Goal: Task Accomplishment & Management: Complete application form

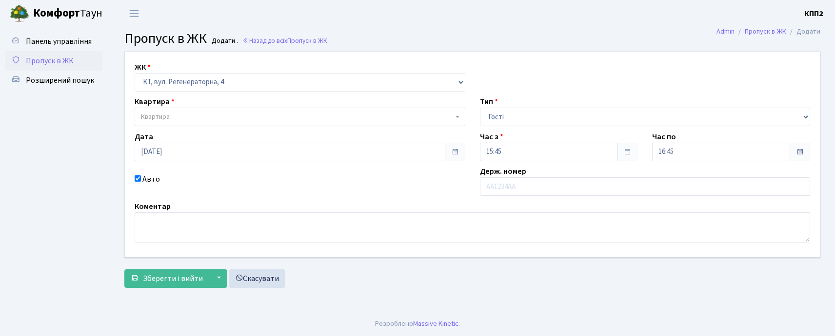
select select "271"
select select "3"
click at [157, 121] on span "Квартира" at bounding box center [155, 117] width 29 height 10
type input "5-77"
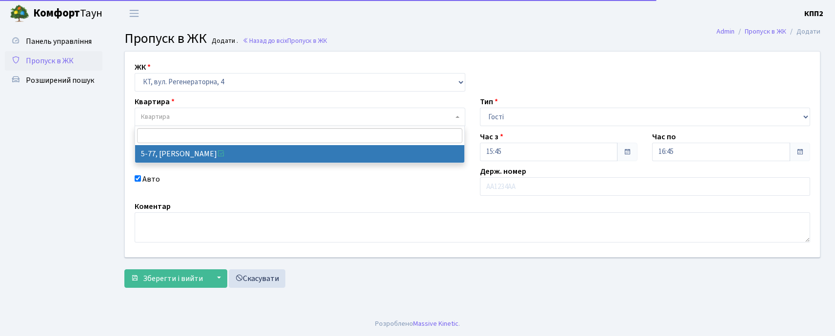
select select "2487"
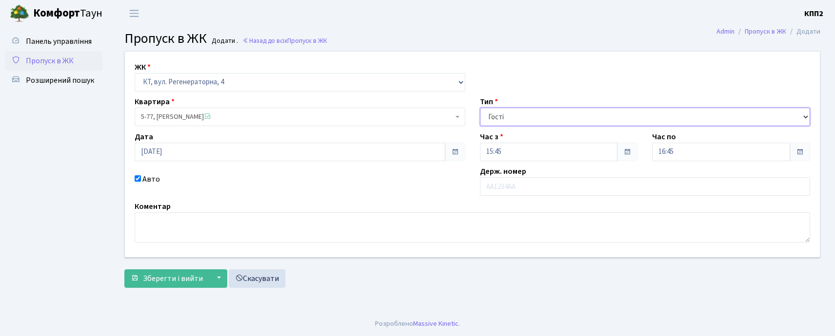
click at [529, 114] on select "- Доставка Таксі Гості Сервіс" at bounding box center [645, 117] width 331 height 19
click at [480, 108] on select "- Доставка Таксі Гості Сервіс" at bounding box center [645, 117] width 331 height 19
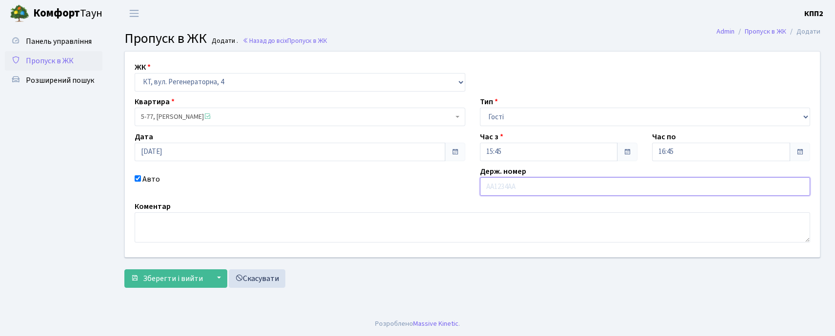
click at [510, 185] on input "text" at bounding box center [645, 186] width 331 height 19
type input "КА8856ОО"
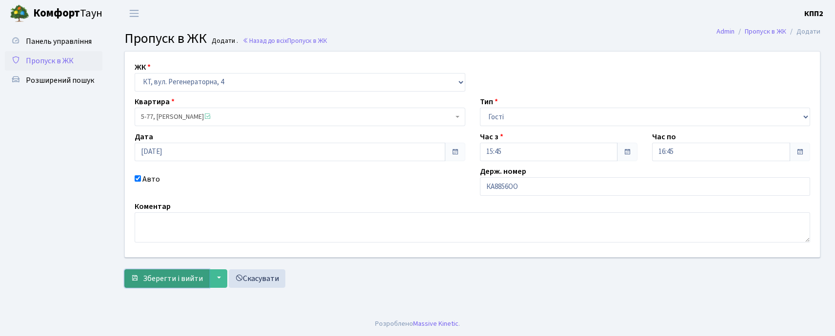
click at [166, 280] on span "Зберегти і вийти" at bounding box center [173, 279] width 60 height 11
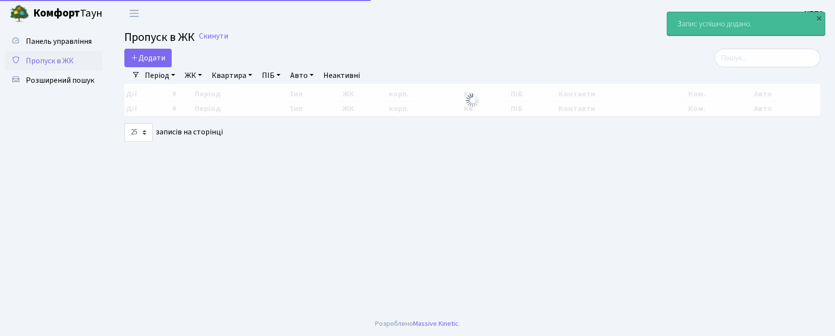
select select "25"
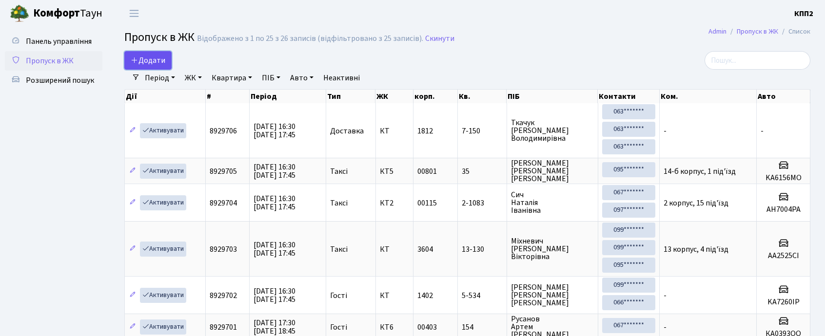
click at [149, 54] on link "Додати" at bounding box center [147, 60] width 47 height 19
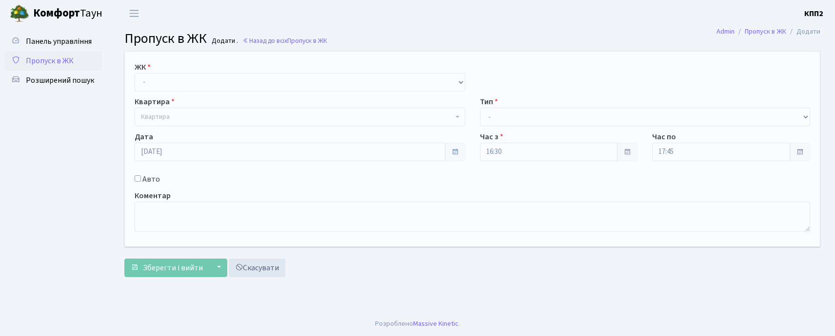
click at [159, 92] on div "ЖК - КТ, вул. Регенераторна, 4 КТ2, просп. Соборності, 17 КТ3, вул. Березнева, …" at bounding box center [472, 149] width 709 height 195
click at [168, 89] on select "- КТ, вул. Регенераторна, 4 КТ2, просп. Соборності, 17 КТ3, вул. Березнева, 16 …" at bounding box center [300, 82] width 331 height 19
select select "271"
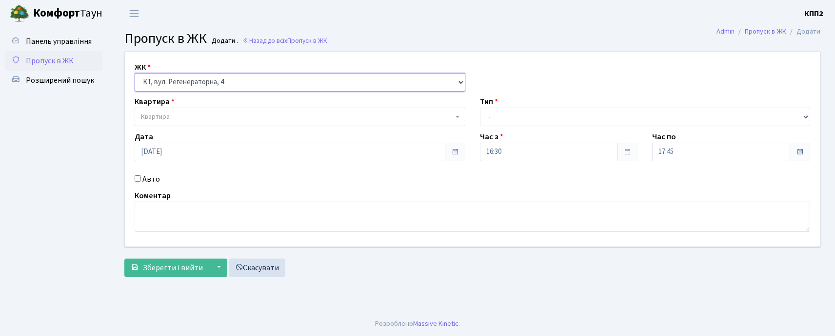
click at [135, 73] on select "- КТ, вул. Регенераторна, 4 КТ2, просп. Соборності, 17 КТ3, вул. Березнева, 16 …" at bounding box center [300, 82] width 331 height 19
select select
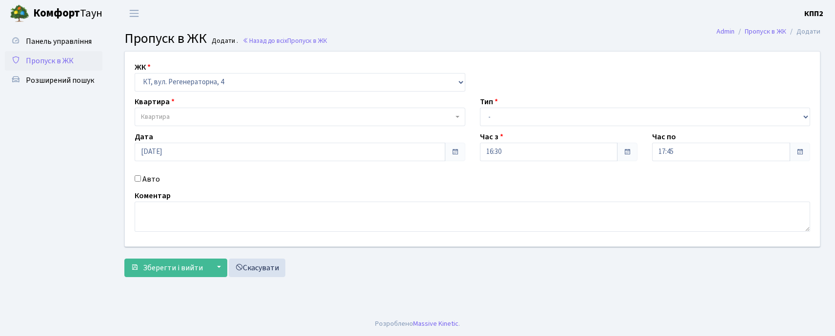
click at [170, 112] on span "Квартира" at bounding box center [297, 117] width 312 height 10
type input "6-60"
select select "5285"
drag, startPoint x: 540, startPoint y: 120, endPoint x: 539, endPoint y: 126, distance: 5.9
click at [540, 120] on select "- Доставка Таксі Гості Сервіс" at bounding box center [645, 117] width 331 height 19
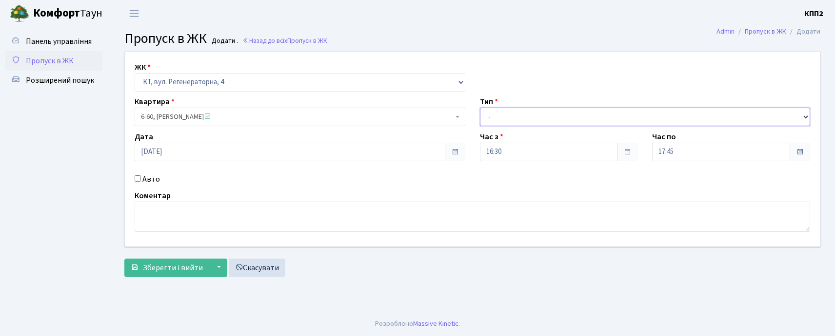
select select "1"
click at [480, 108] on select "- Доставка Таксі Гості Сервіс" at bounding box center [645, 117] width 331 height 19
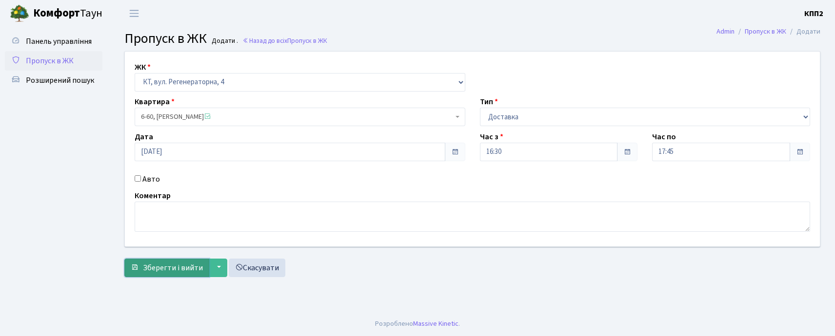
click at [199, 267] on span "Зберегти і вийти" at bounding box center [173, 268] width 60 height 11
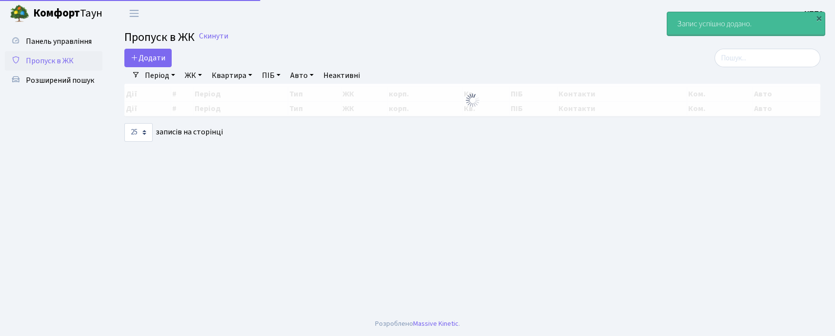
select select "25"
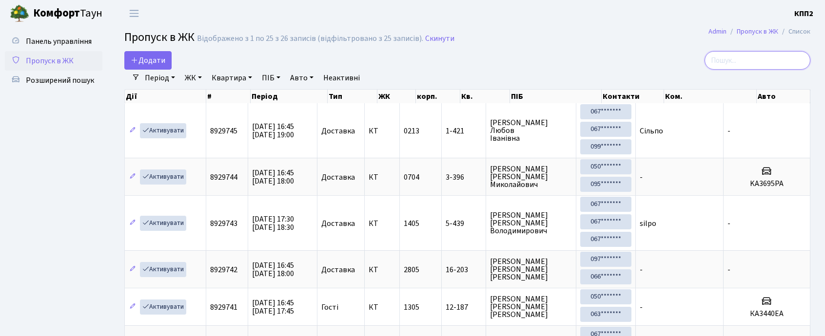
click at [783, 55] on input "search" at bounding box center [758, 60] width 106 height 19
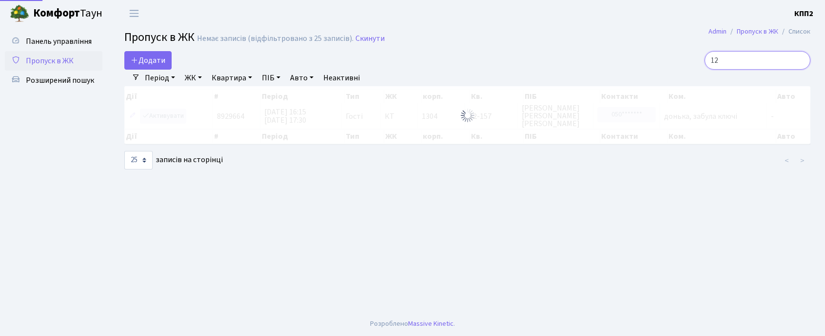
type input "1"
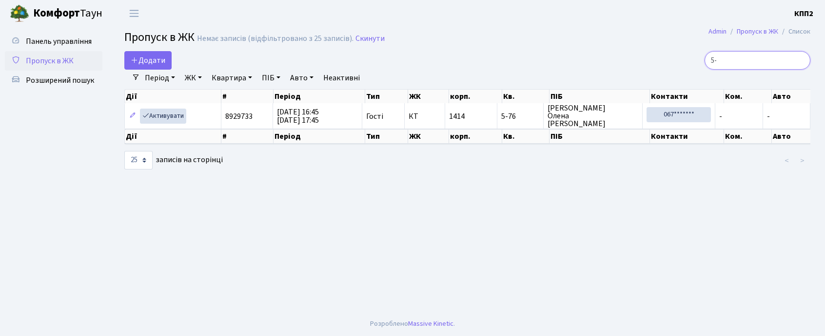
type input "5"
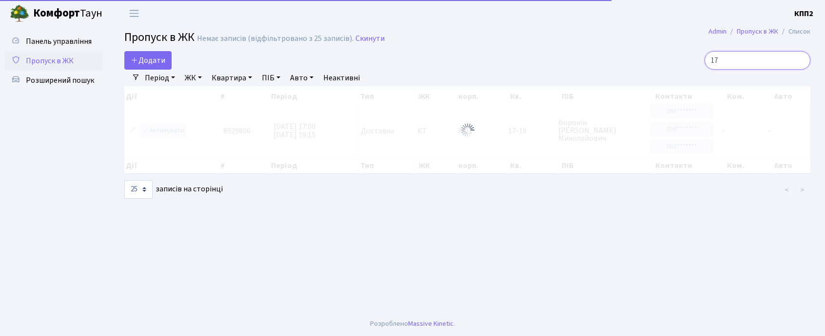
type input "1"
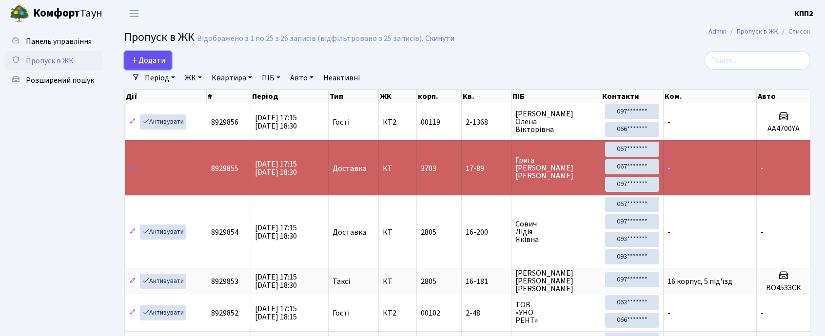
click at [148, 63] on span "Додати" at bounding box center [148, 60] width 35 height 11
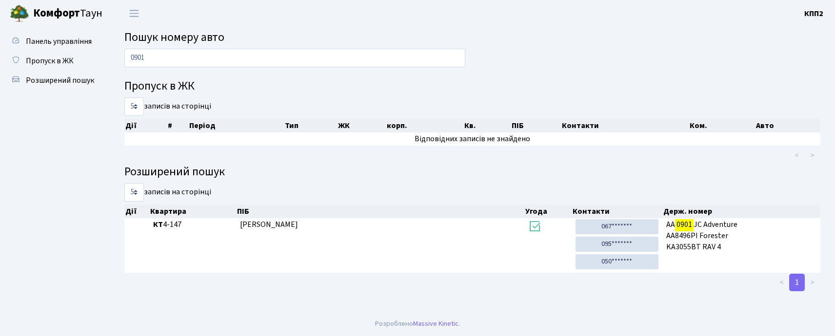
click at [166, 62] on input "0901" at bounding box center [294, 58] width 341 height 19
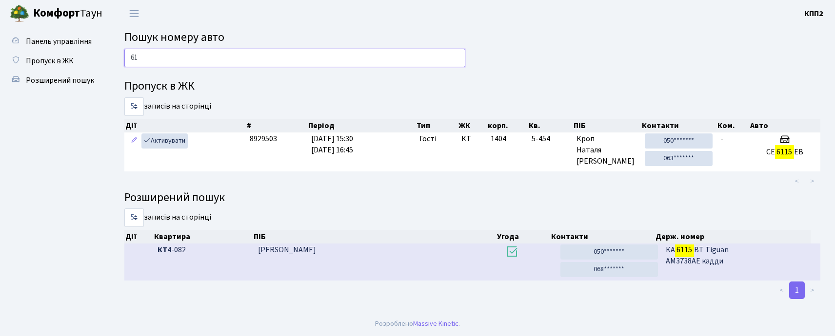
type input "6"
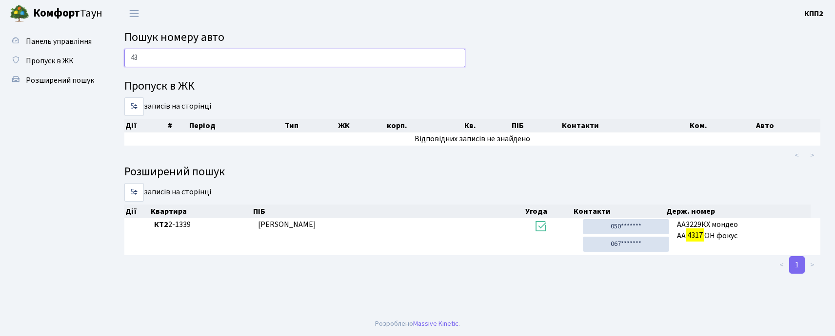
type input "4"
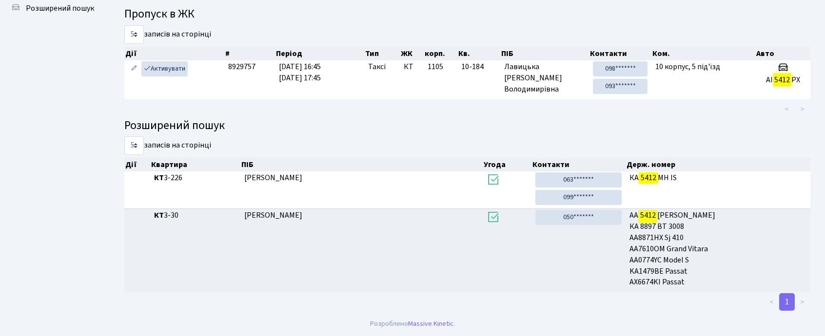
scroll to position [53, 0]
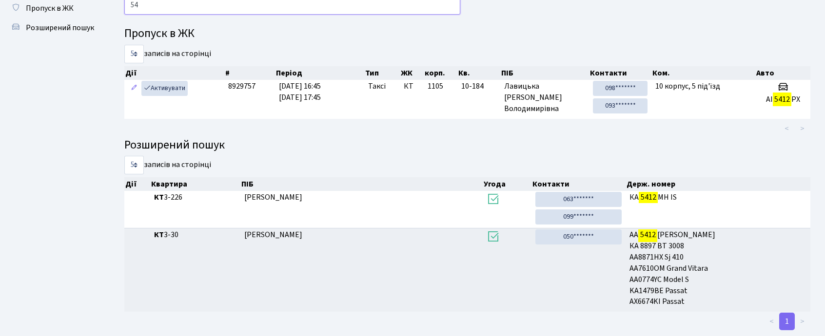
type input "5"
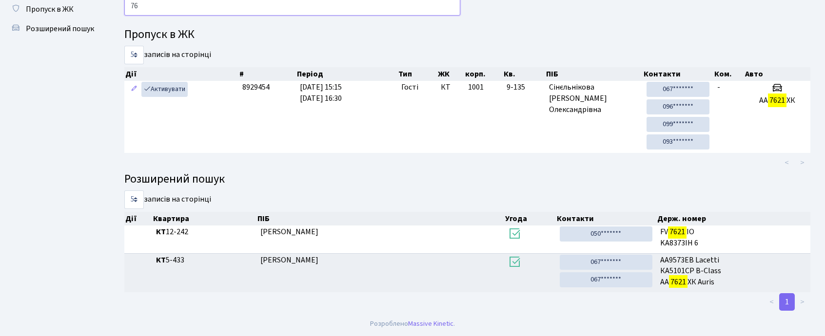
type input "7"
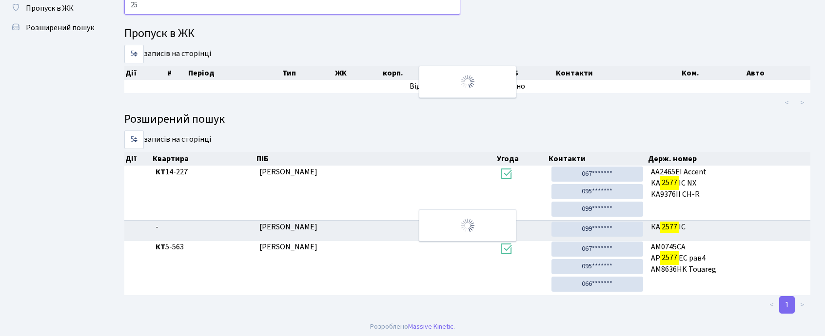
type input "2"
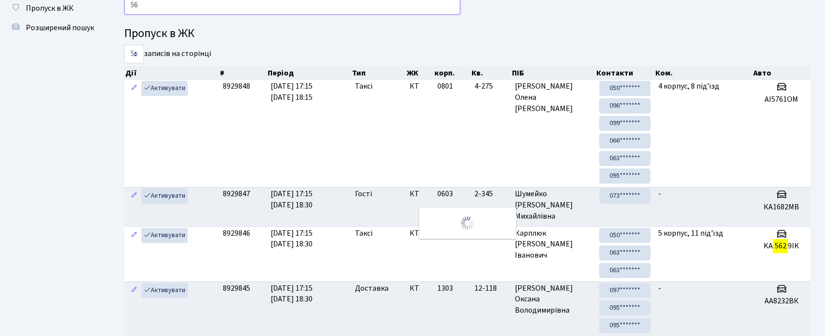
type input "5"
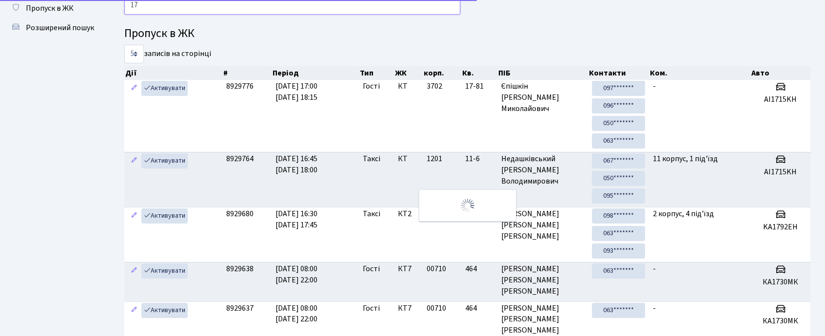
type input "1"
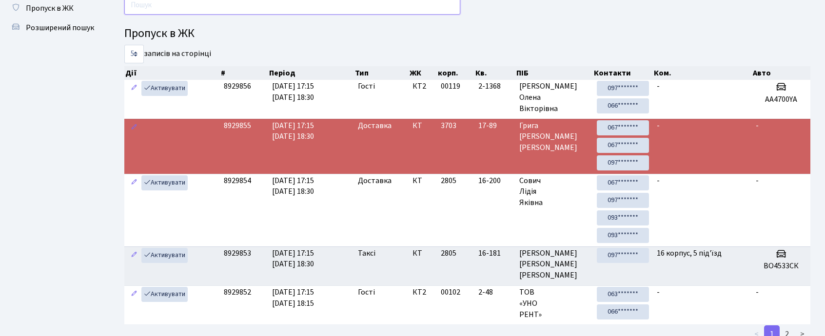
type input "4"
type input "8"
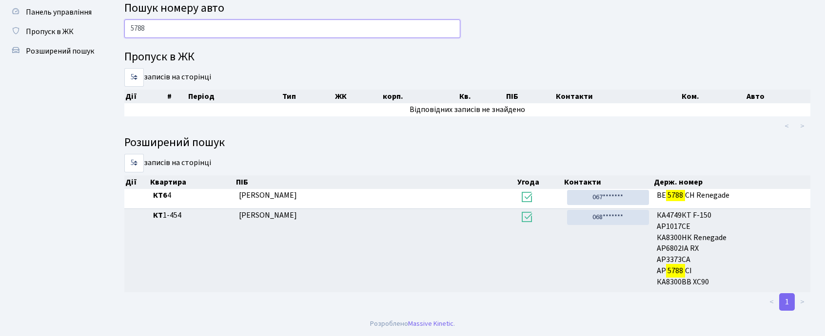
scroll to position [29, 0]
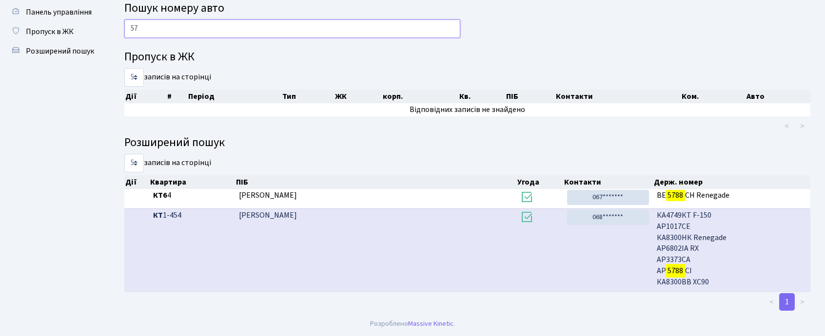
type input "5"
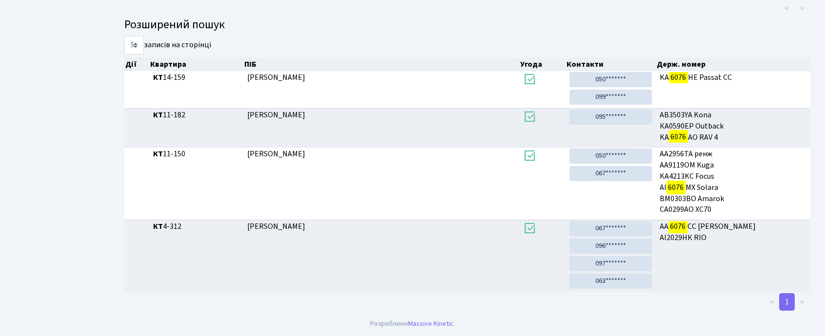
scroll to position [53, 0]
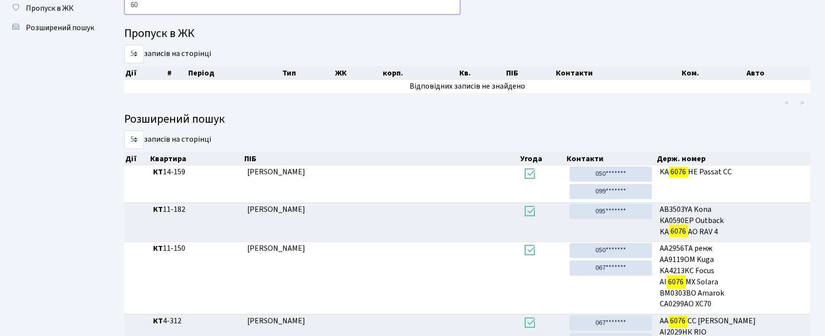
type input "6"
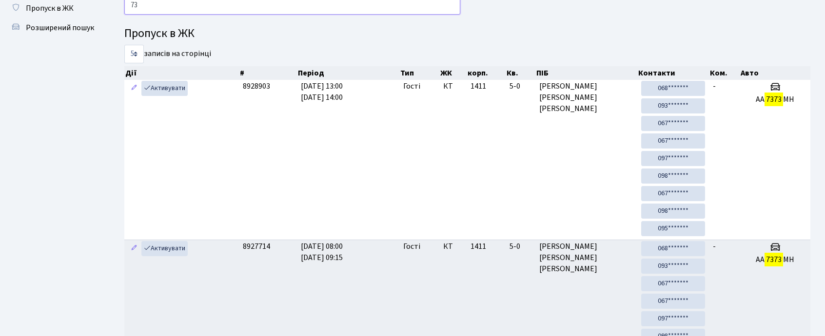
type input "7"
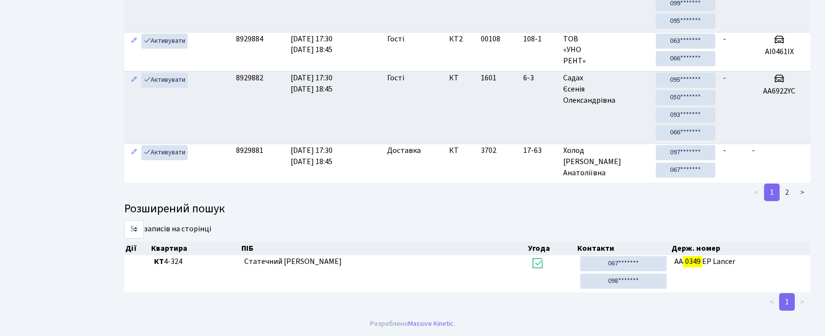
scroll to position [0, 0]
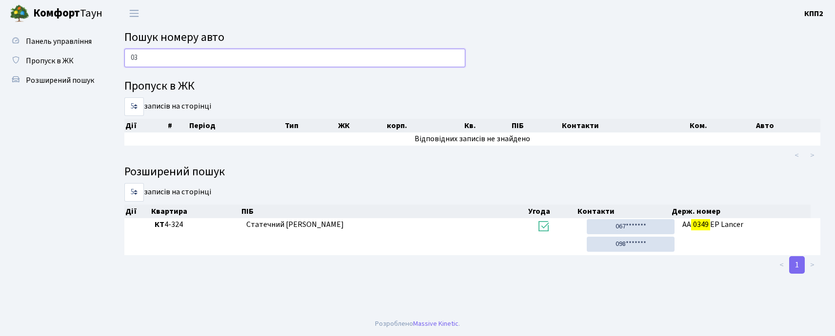
type input "0"
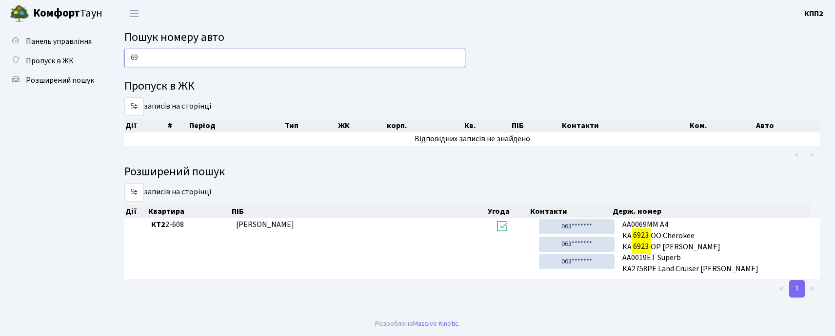
type input "6"
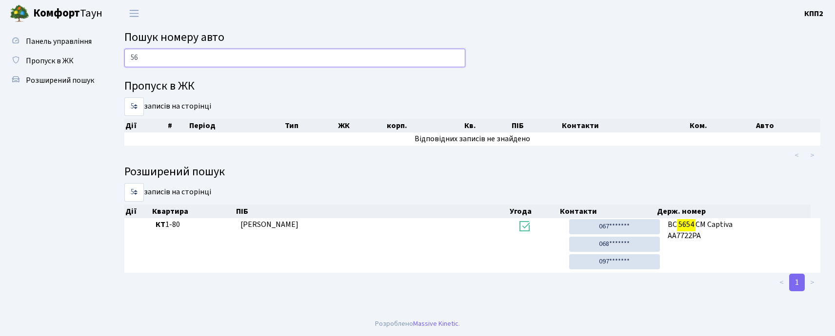
type input "5"
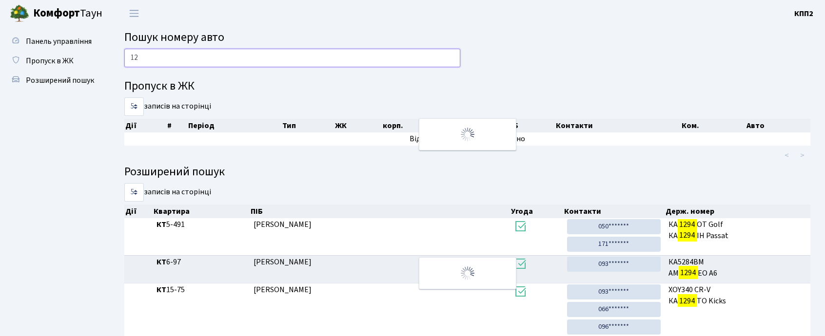
type input "1"
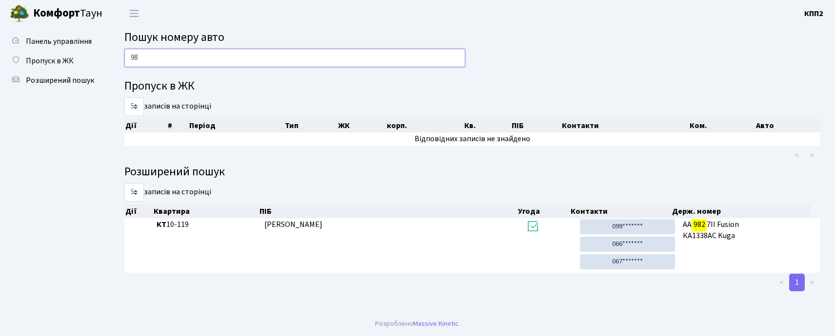
type input "9"
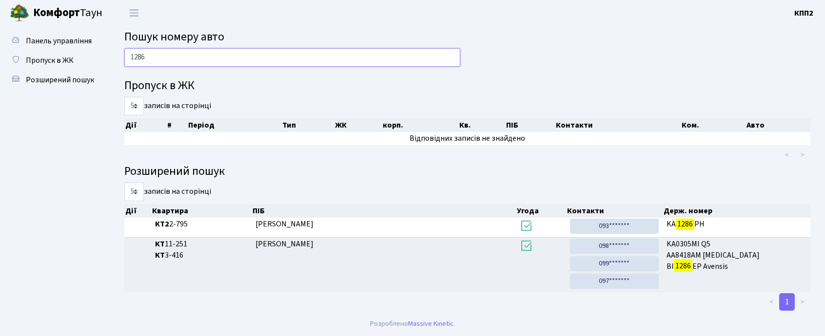
scroll to position [1, 0]
type input "1"
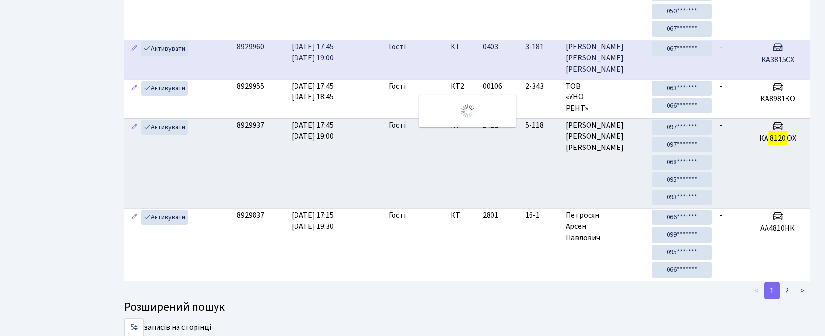
scroll to position [53, 0]
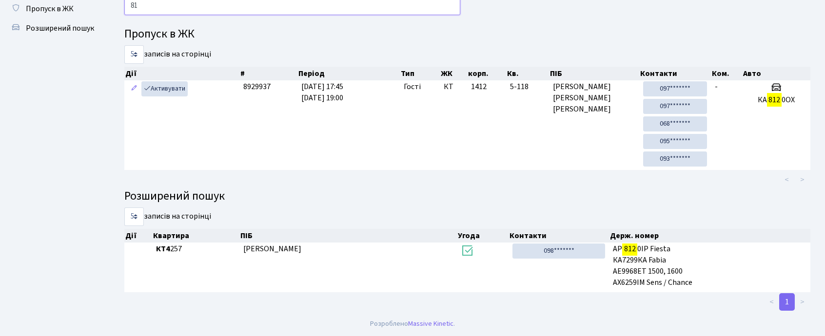
type input "8"
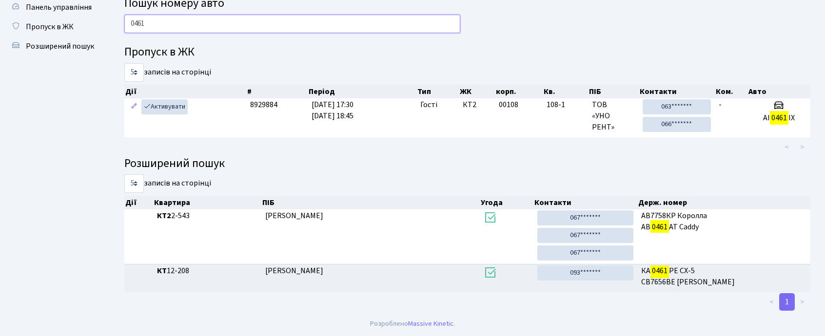
scroll to position [35, 0]
type input "0"
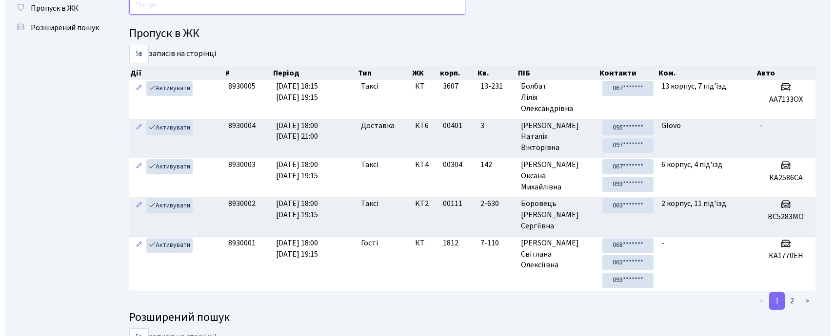
scroll to position [0, 0]
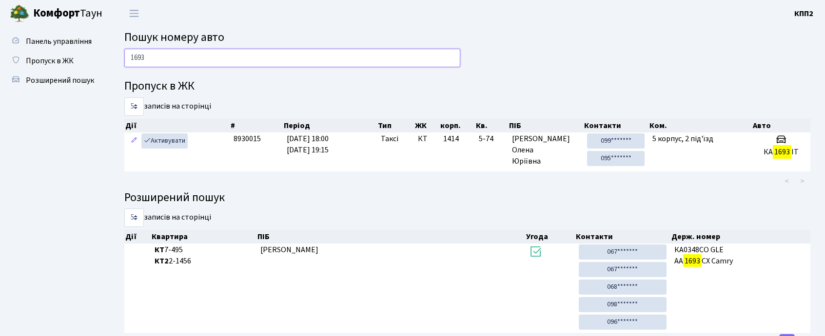
click at [161, 55] on input "1693" at bounding box center [292, 58] width 336 height 19
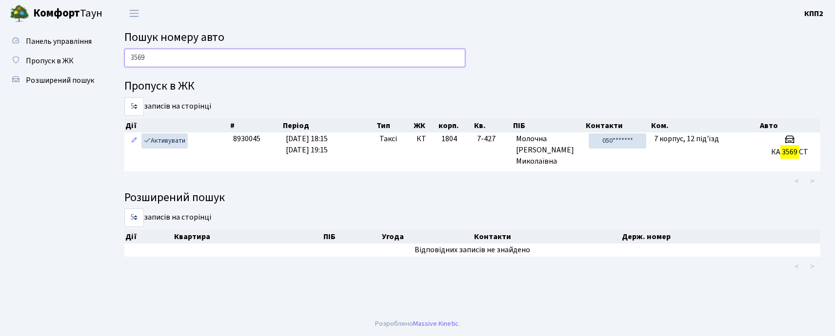
click at [208, 53] on input "3569" at bounding box center [294, 58] width 341 height 19
type input "3295"
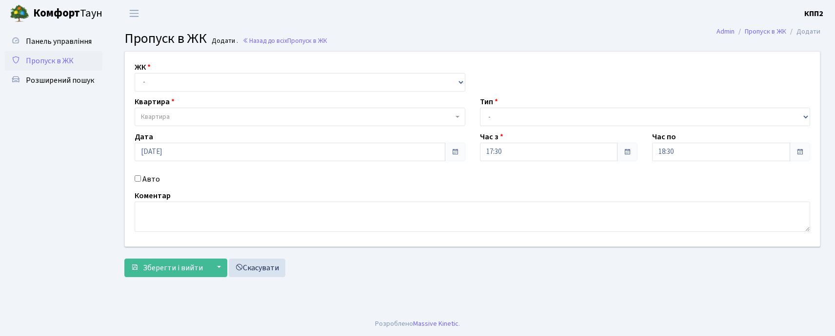
select select "271"
click at [135, 73] on select "- КТ, вул. Регенераторна, 4 КТ2, просп. Соборності, 17 КТ3, вул. Березнева, 16 …" at bounding box center [300, 82] width 331 height 19
select select
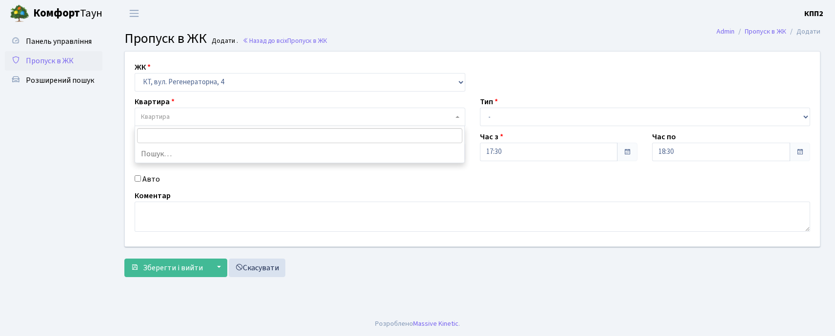
click at [187, 118] on span "Квартира" at bounding box center [297, 117] width 312 height 10
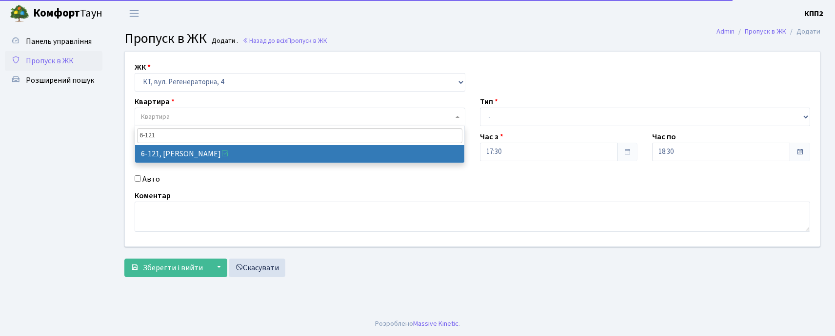
type input "6-121"
select select "5257"
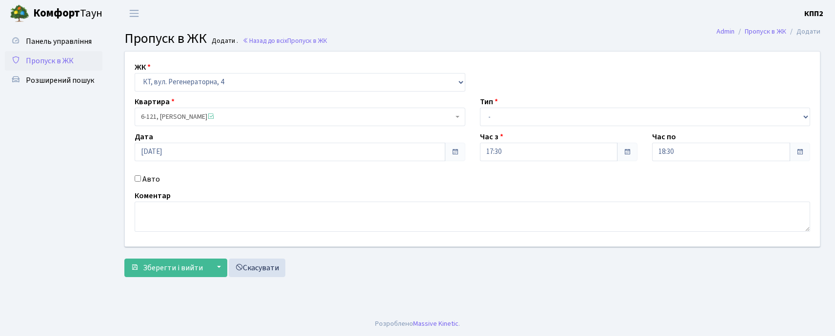
click at [153, 181] on label "Авто" at bounding box center [151, 180] width 18 height 12
click at [141, 181] on input "Авто" at bounding box center [138, 179] width 6 height 6
checkbox input "true"
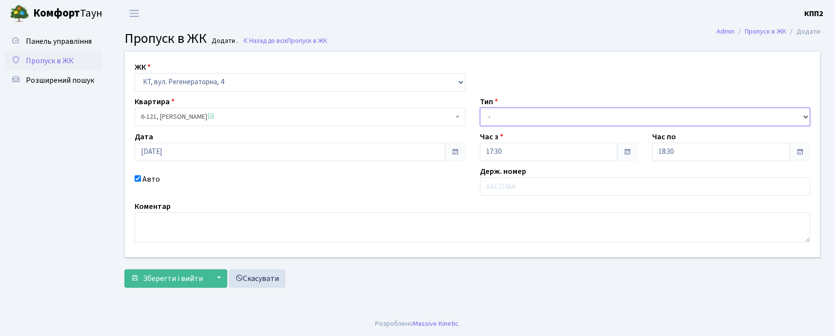
click at [510, 120] on select "- Доставка Таксі Гості Сервіс" at bounding box center [645, 117] width 331 height 19
select select "3"
click at [480, 108] on select "- Доставка Таксі Гості Сервіс" at bounding box center [645, 117] width 331 height 19
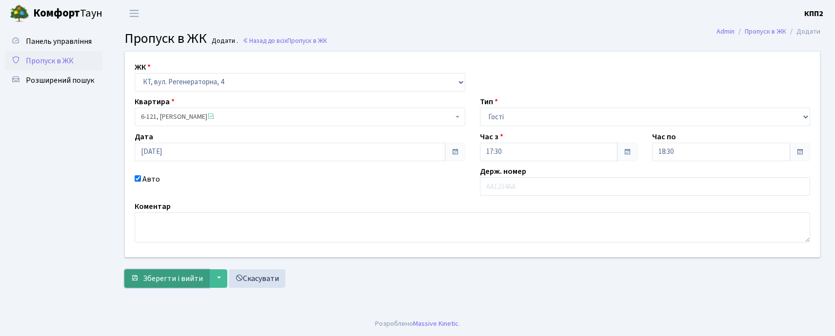
click at [175, 287] on button "Зберегти і вийти" at bounding box center [166, 279] width 85 height 19
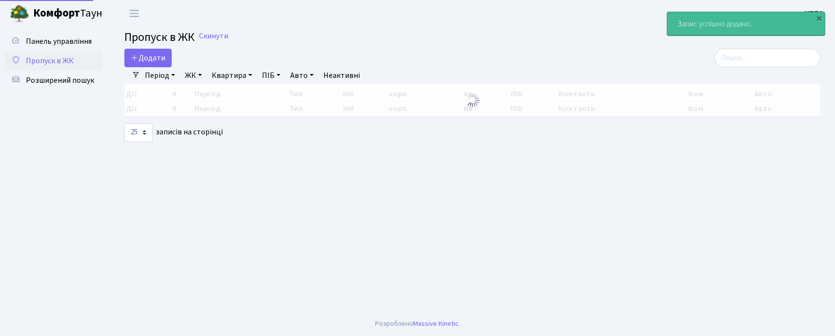
select select "25"
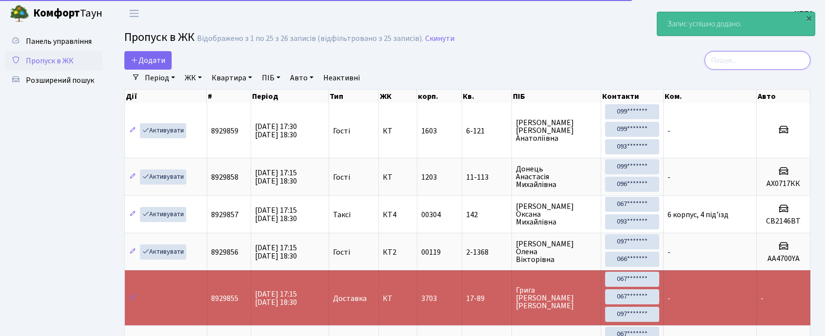
click at [728, 61] on input "search" at bounding box center [758, 60] width 106 height 19
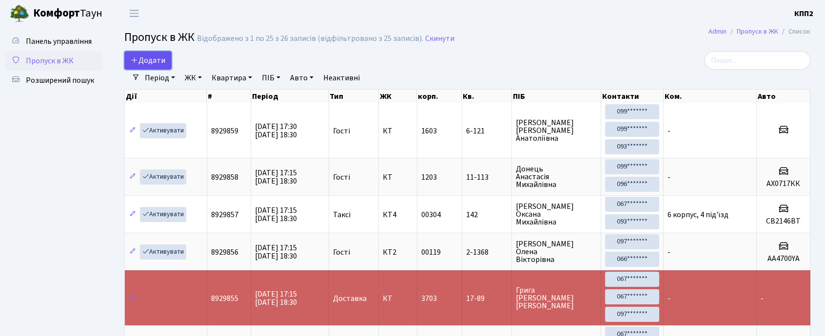
click at [160, 59] on span "Додати" at bounding box center [148, 60] width 35 height 11
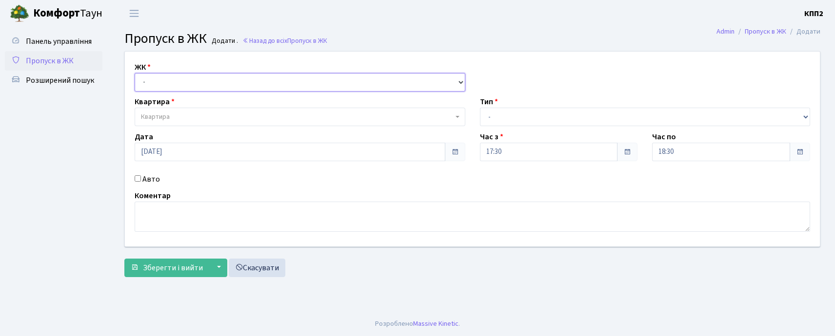
drag, startPoint x: 0, startPoint y: 0, endPoint x: 184, endPoint y: 85, distance: 202.9
click at [184, 85] on select "- КТ, вул. Регенераторна, 4 КТ2, просп. Соборності, 17 КТ3, вул. Березнева, 16 …" at bounding box center [300, 82] width 331 height 19
select select "295"
click at [135, 73] on select "- КТ, вул. Регенераторна, 4 КТ2, просп. Соборності, 17 КТ3, вул. Березнева, 16 …" at bounding box center [300, 82] width 331 height 19
select select
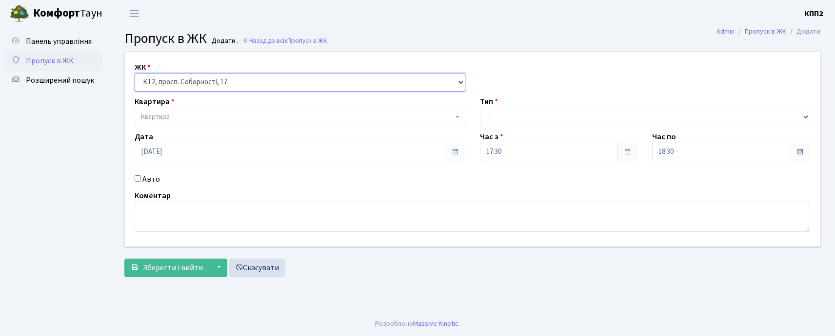
click at [207, 80] on select "- КТ, вул. Регенераторна, 4 КТ2, просп. Соборності, 17 КТ3, вул. Березнева, 16 …" at bounding box center [300, 82] width 331 height 19
select select "271"
click at [135, 73] on select "- КТ, вул. Регенераторна, 4 КТ2, просп. Соборності, 17 КТ3, вул. Березнева, 16 …" at bounding box center [300, 82] width 331 height 19
select select
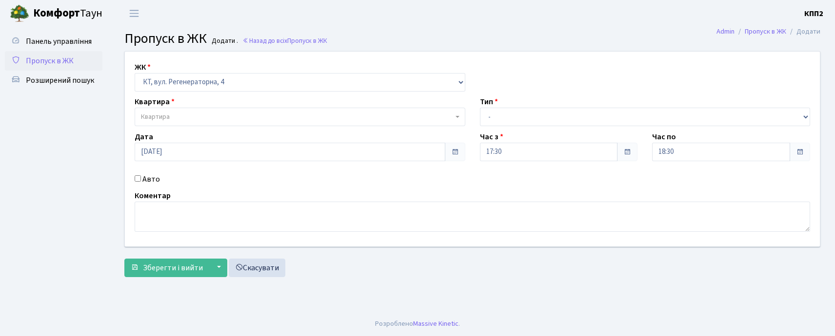
click at [143, 178] on label "Авто" at bounding box center [151, 180] width 18 height 12
click at [141, 178] on input "Авто" at bounding box center [138, 179] width 6 height 6
checkbox input "true"
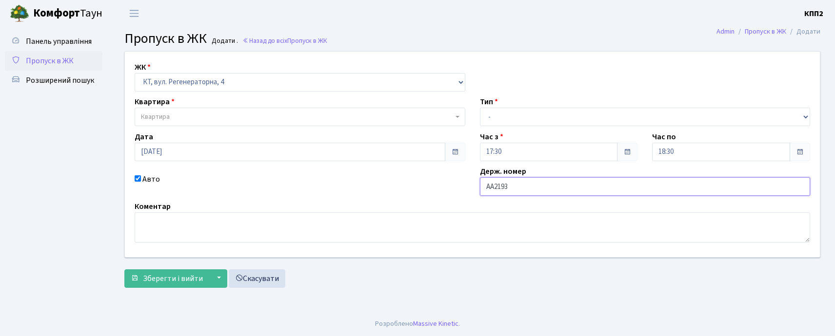
type input "АА2193КО"
click at [270, 118] on span "Квартира" at bounding box center [297, 117] width 312 height 10
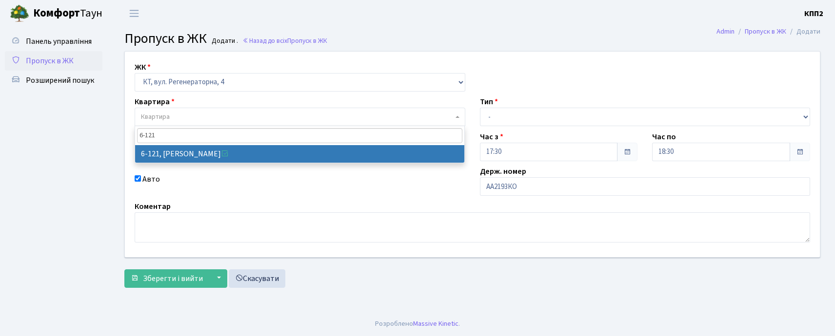
type input "6-121"
select select "5257"
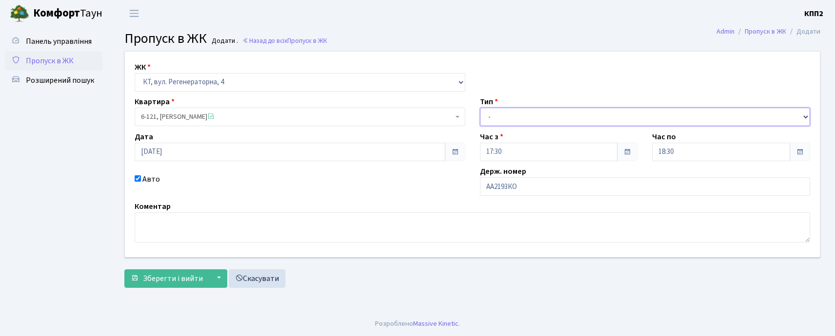
click at [540, 118] on select "- Доставка Таксі Гості Сервіс" at bounding box center [645, 117] width 331 height 19
select select "2"
click at [480, 108] on select "- Доставка Таксі Гості Сервіс" at bounding box center [645, 117] width 331 height 19
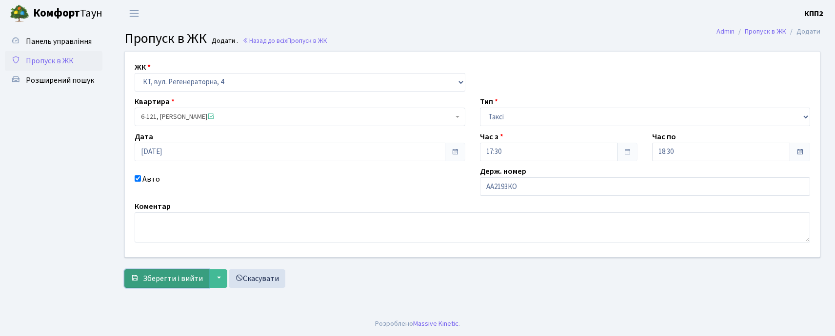
click at [195, 276] on span "Зберегти і вийти" at bounding box center [173, 279] width 60 height 11
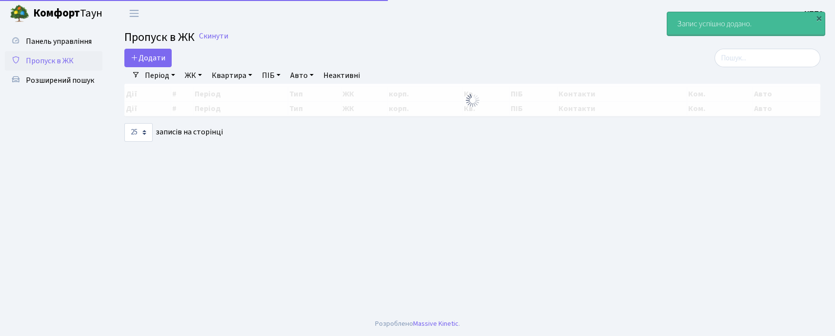
select select "25"
click at [743, 60] on input "search" at bounding box center [767, 58] width 106 height 19
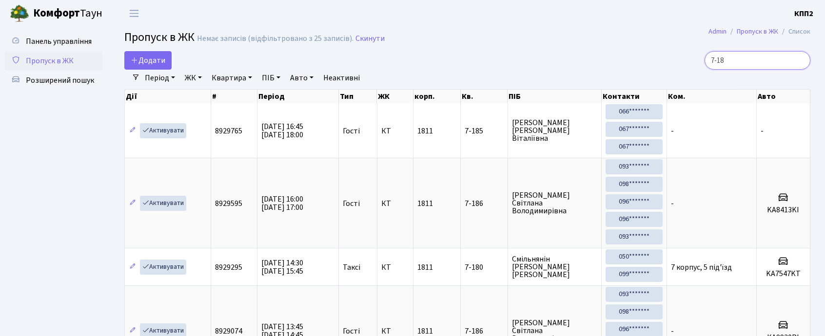
click at [728, 65] on input "7-18" at bounding box center [758, 60] width 106 height 19
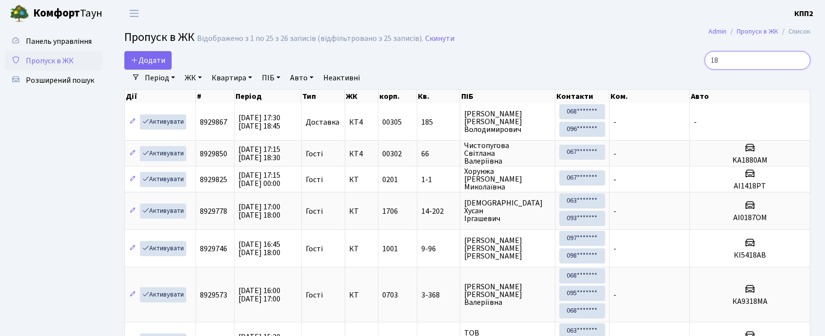
type input "18"
click at [188, 78] on link "ЖК" at bounding box center [193, 78] width 25 height 17
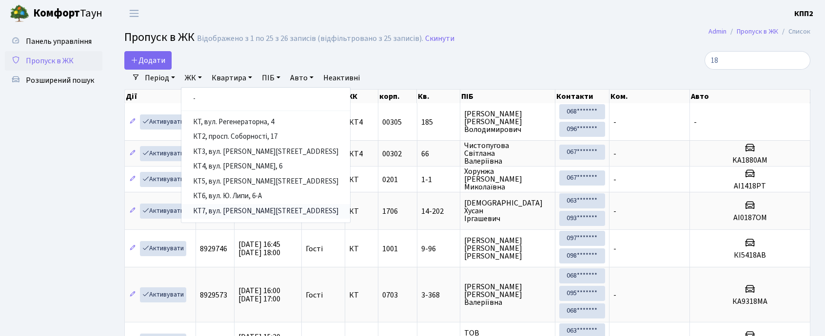
click at [260, 210] on link "КТ7, вул. [PERSON_NAME][STREET_ADDRESS]" at bounding box center [265, 211] width 169 height 15
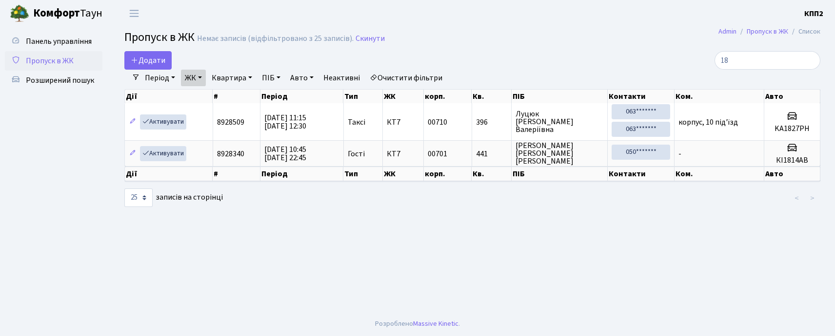
click at [94, 59] on link "Пропуск в ЖК" at bounding box center [54, 61] width 98 height 20
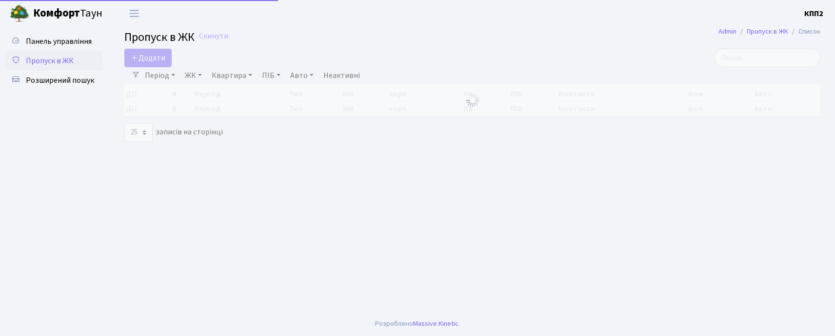
select select "25"
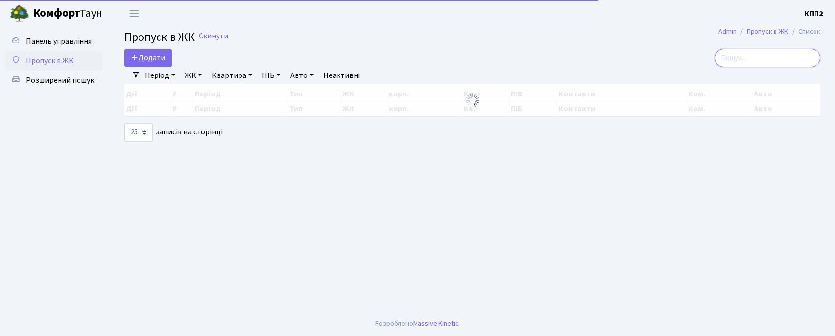
click at [741, 57] on input "search" at bounding box center [767, 58] width 106 height 19
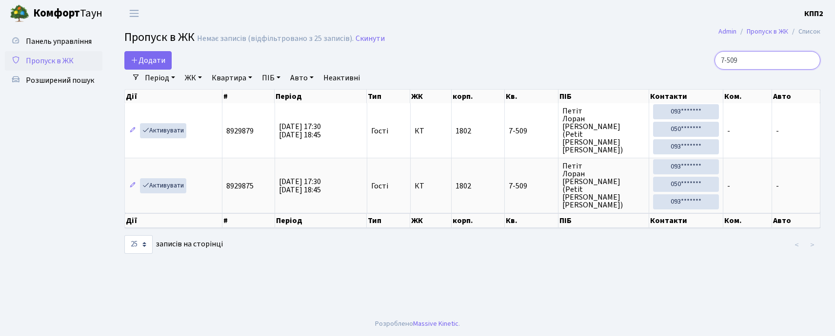
type input "7-509"
click at [155, 57] on span "Додати" at bounding box center [148, 60] width 35 height 11
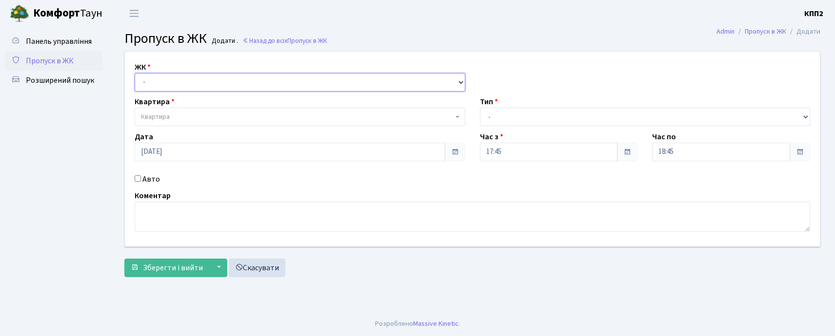
click at [169, 82] on select "- КТ, вул. Регенераторна, 4 КТ2, просп. [STREET_ADDRESS] [STREET_ADDRESS] [PERS…" at bounding box center [300, 82] width 331 height 19
select select "271"
click at [135, 73] on select "- КТ, вул. Регенераторна, 4 КТ2, просп. [STREET_ADDRESS] [STREET_ADDRESS] [PERS…" at bounding box center [300, 82] width 331 height 19
select select
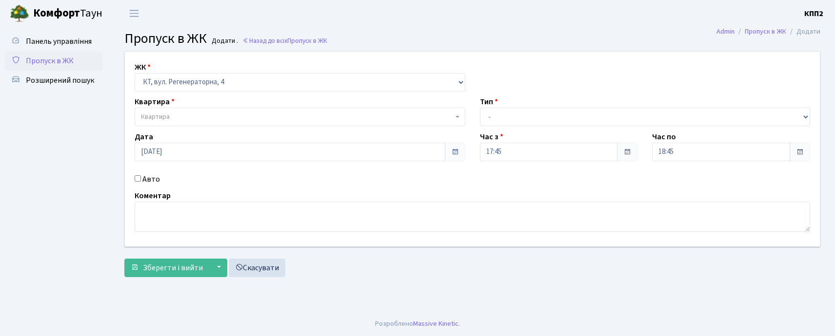
click at [160, 116] on span "Квартира" at bounding box center [155, 117] width 29 height 10
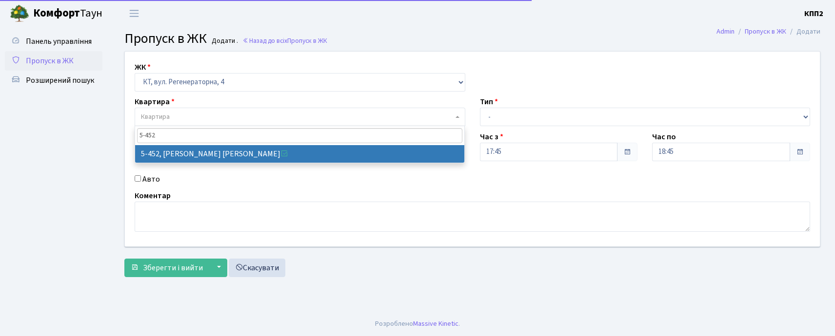
type input "5-452"
select select "2060"
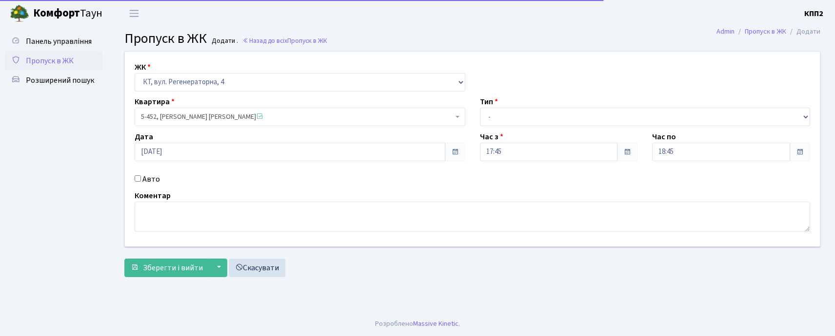
click at [153, 178] on label "Авто" at bounding box center [151, 180] width 18 height 12
click at [141, 178] on input "Авто" at bounding box center [138, 179] width 6 height 6
checkbox input "true"
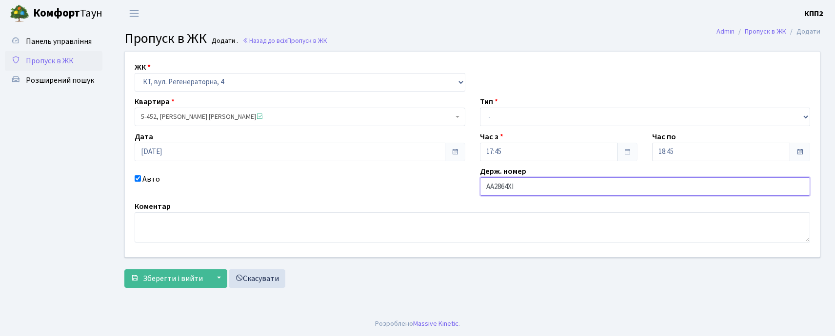
type input "АА2864ХІ"
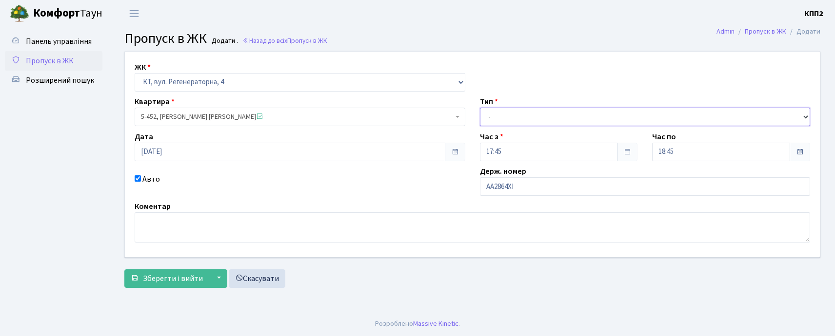
click at [506, 115] on select "- Доставка Таксі Гості Сервіс" at bounding box center [645, 117] width 331 height 19
select select "3"
click at [480, 108] on select "- Доставка Таксі Гості Сервіс" at bounding box center [645, 117] width 331 height 19
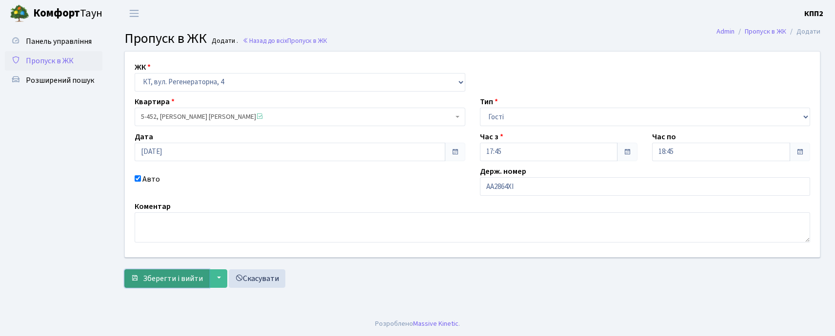
click at [168, 280] on span "Зберегти і вийти" at bounding box center [173, 279] width 60 height 11
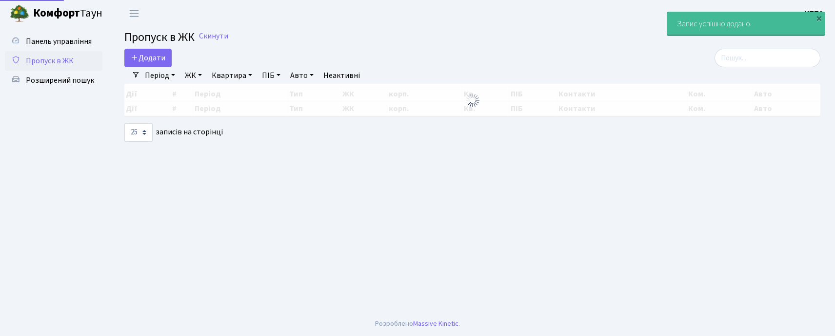
select select "25"
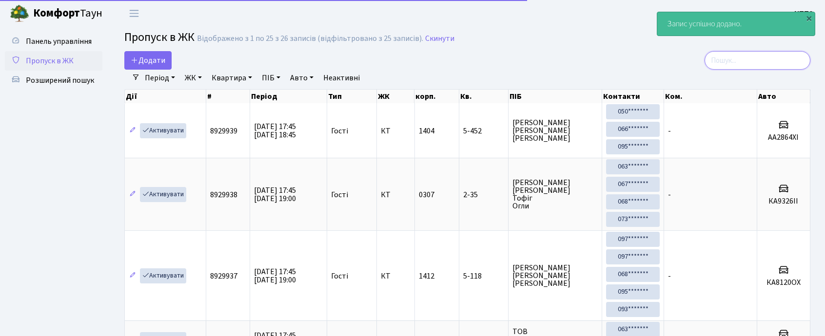
click at [737, 59] on input "search" at bounding box center [758, 60] width 106 height 19
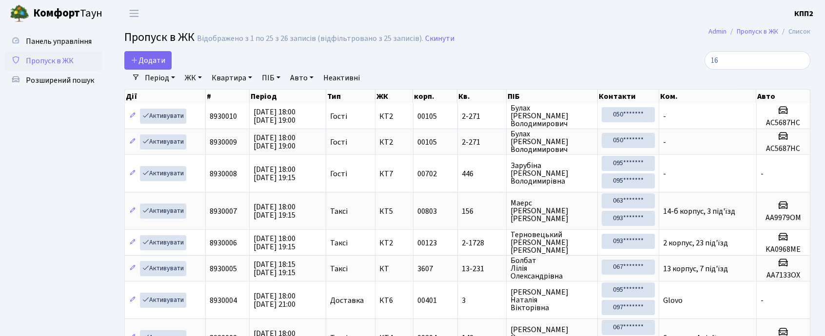
select select "25"
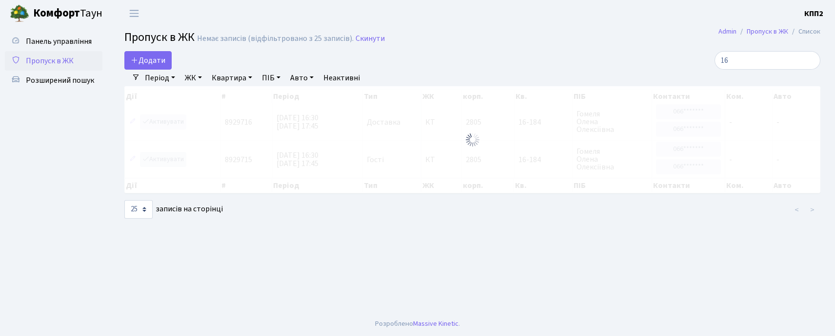
type input "1"
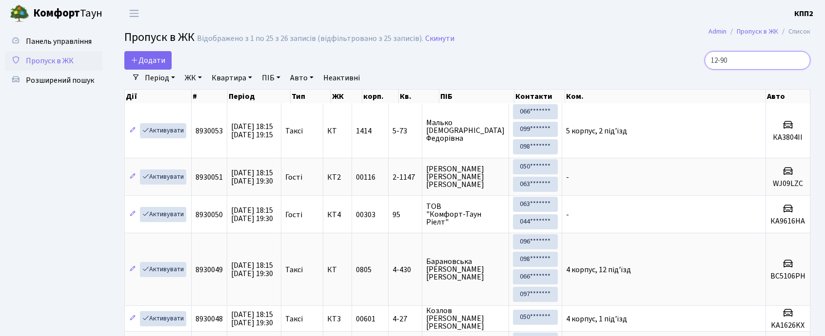
type input "12-90"
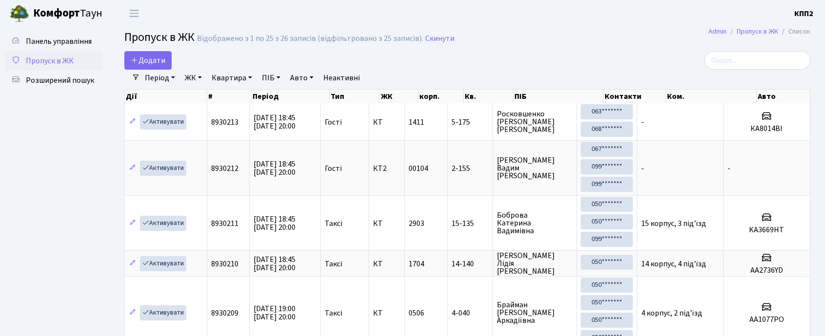
select select "25"
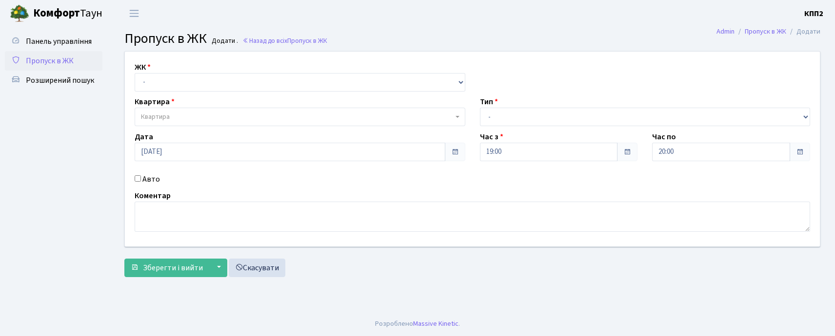
click at [135, 73] on select "- КТ, вул. Регенераторна, 4 КТ2, просп. [STREET_ADDRESS] [STREET_ADDRESS] [PERS…" at bounding box center [300, 82] width 331 height 19
drag, startPoint x: 171, startPoint y: 69, endPoint x: 171, endPoint y: 85, distance: 15.6
click at [171, 73] on div "ЖК - КТ, вул. Регенераторна, 4 КТ2, просп. [STREET_ADDRESS] [STREET_ADDRESS] [P…" at bounding box center [299, 76] width 345 height 30
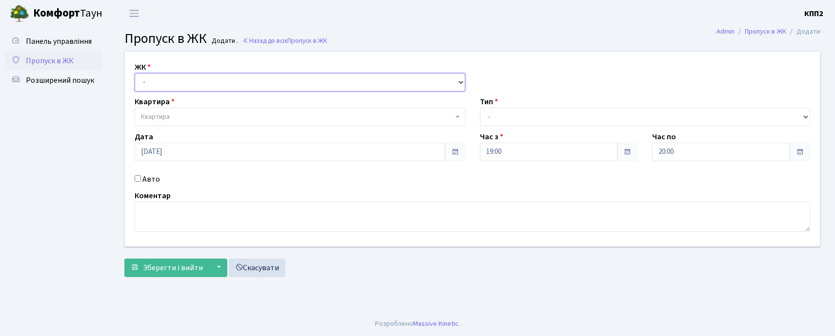
drag, startPoint x: 171, startPoint y: 85, endPoint x: 171, endPoint y: 91, distance: 5.9
click at [171, 85] on select "- КТ, вул. Регенераторна, 4 КТ2, просп. [STREET_ADDRESS] [STREET_ADDRESS] [PERS…" at bounding box center [300, 82] width 331 height 19
select select "271"
click at [135, 73] on select "- КТ, вул. Регенераторна, 4 КТ2, просп. [STREET_ADDRESS] [STREET_ADDRESS] [PERS…" at bounding box center [300, 82] width 331 height 19
select select
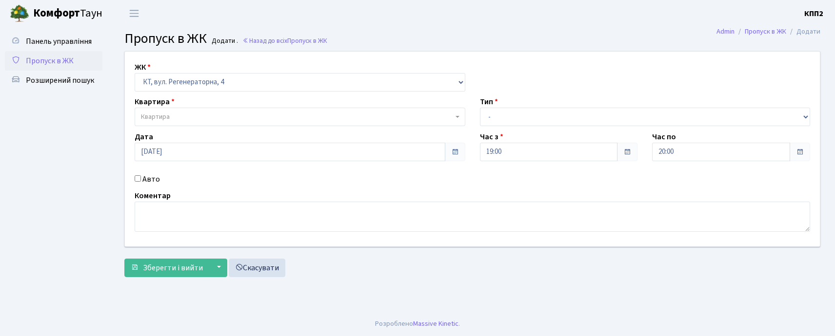
click at [168, 114] on span "Квартира" at bounding box center [155, 117] width 29 height 10
type input "5-315"
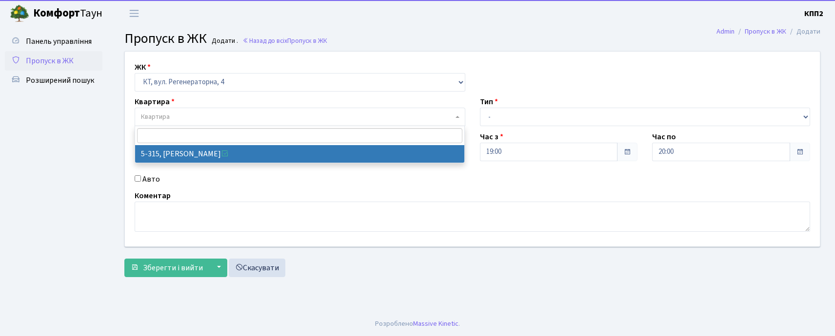
select select "2238"
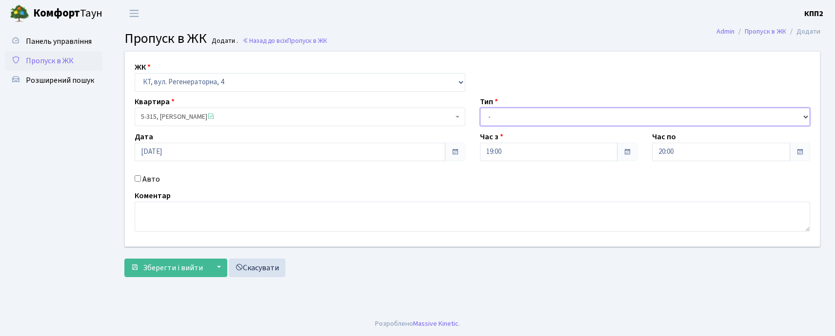
drag, startPoint x: 544, startPoint y: 116, endPoint x: 540, endPoint y: 125, distance: 10.5
click at [544, 116] on select "- Доставка Таксі Гості Сервіс" at bounding box center [645, 117] width 331 height 19
select select "1"
click at [480, 108] on select "- Доставка Таксі Гості Сервіс" at bounding box center [645, 117] width 331 height 19
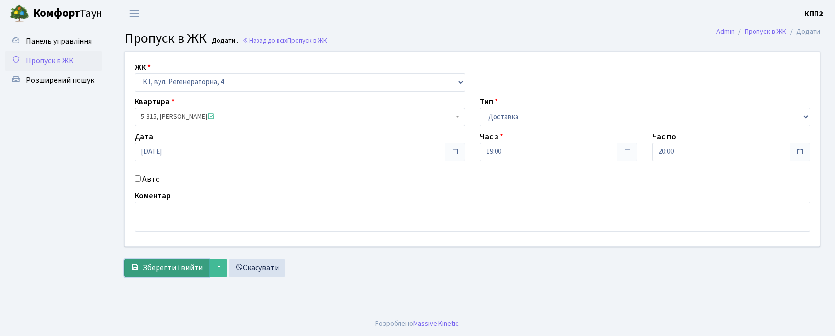
click at [176, 261] on button "Зберегти і вийти" at bounding box center [166, 268] width 85 height 19
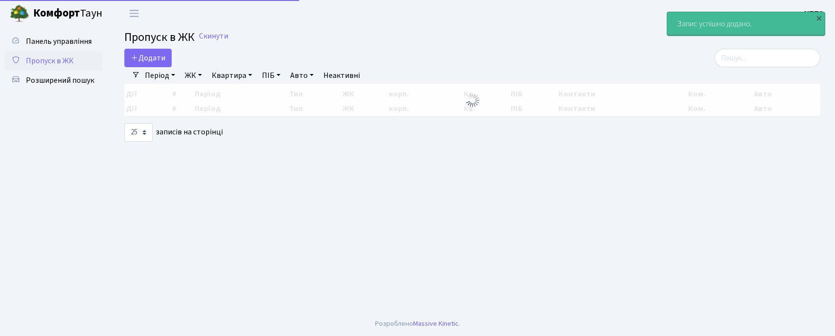
select select "25"
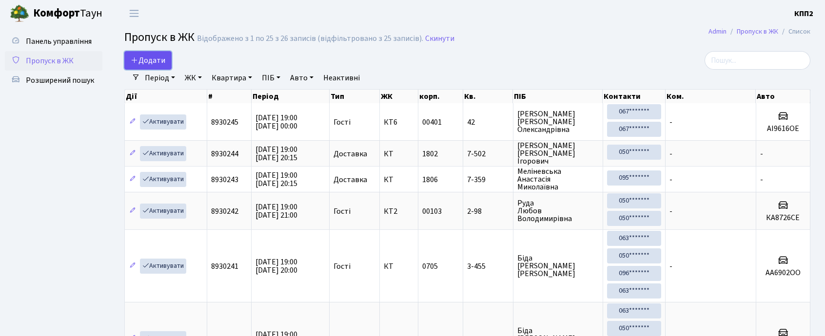
drag, startPoint x: 159, startPoint y: 57, endPoint x: 159, endPoint y: 62, distance: 5.4
click at [159, 57] on span "Додати" at bounding box center [148, 60] width 35 height 11
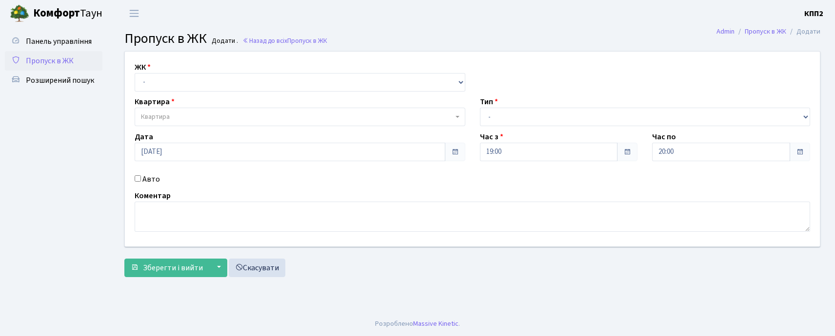
click at [155, 184] on label "Авто" at bounding box center [151, 180] width 18 height 12
click at [141, 182] on input "Авто" at bounding box center [138, 179] width 6 height 6
checkbox input "true"
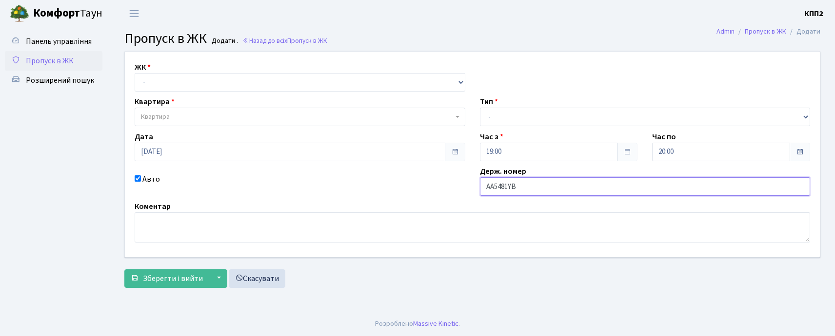
type input "АА5481YB"
click at [254, 92] on div "ЖК - КТ, вул. Регенераторна, 4 КТ2, просп. [STREET_ADDRESS] [STREET_ADDRESS] [P…" at bounding box center [472, 155] width 709 height 206
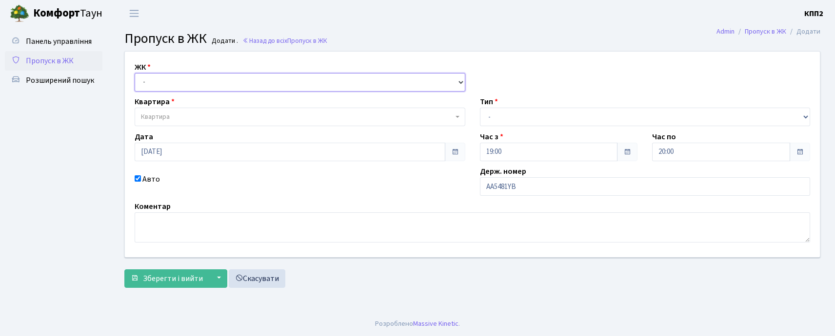
click at [242, 76] on select "- КТ, вул. Регенераторна, 4 КТ2, просп. [STREET_ADDRESS] [STREET_ADDRESS] [PERS…" at bounding box center [300, 82] width 331 height 19
select select "271"
click at [135, 73] on select "- КТ, вул. Регенераторна, 4 КТ2, просп. Соборності, 17 КТ3, вул. Березнева, 16 …" at bounding box center [300, 82] width 331 height 19
select select
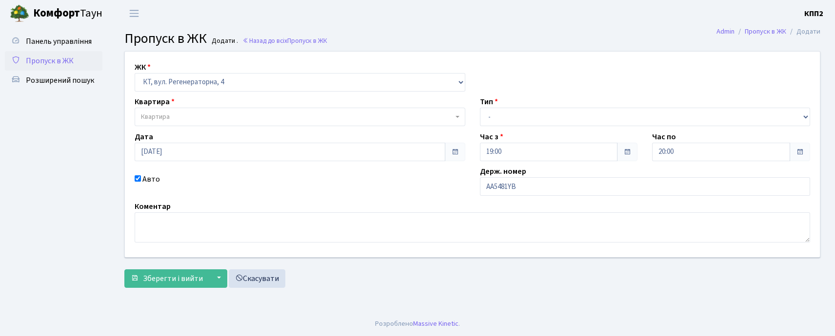
click at [277, 116] on span "Квартира" at bounding box center [297, 117] width 312 height 10
type input "5-506"
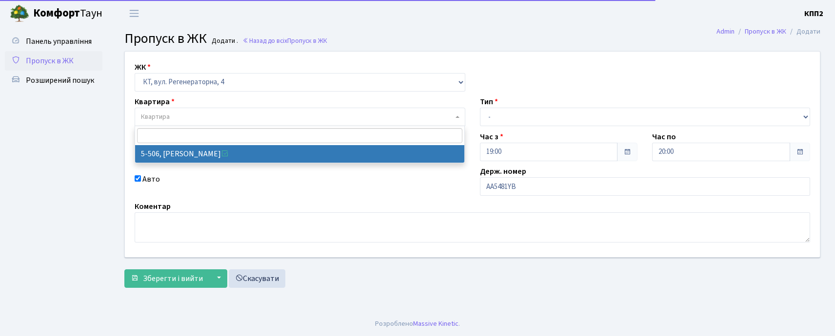
select select "2034"
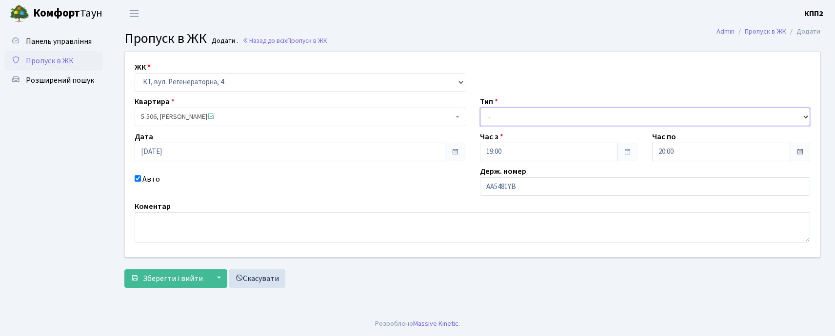
click at [498, 117] on select "- Доставка Таксі Гості Сервіс" at bounding box center [645, 117] width 331 height 19
select select "2"
click at [480, 108] on select "- Доставка Таксі Гості Сервіс" at bounding box center [645, 117] width 331 height 19
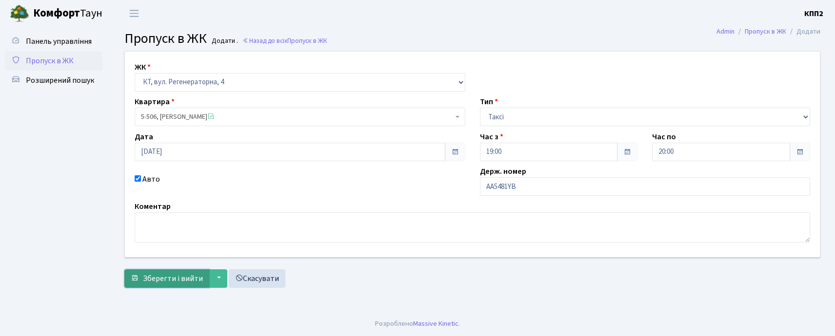
click at [170, 277] on span "Зберегти і вийти" at bounding box center [173, 279] width 60 height 11
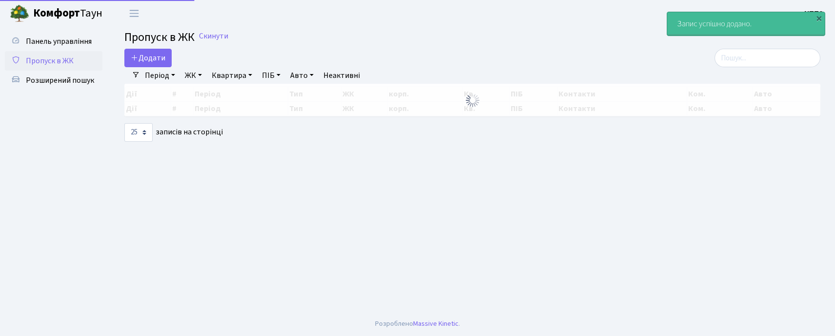
select select "25"
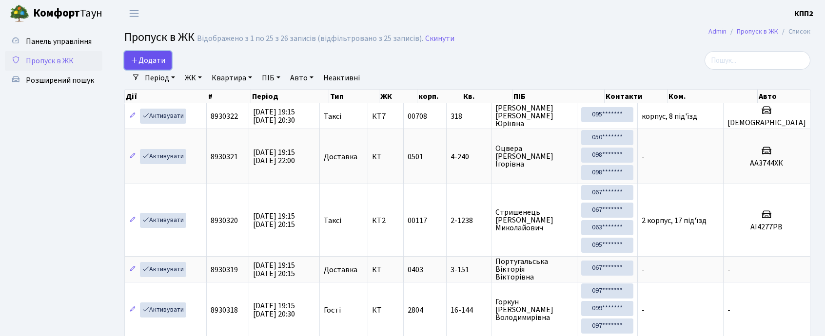
click at [134, 57] on icon at bounding box center [135, 60] width 8 height 8
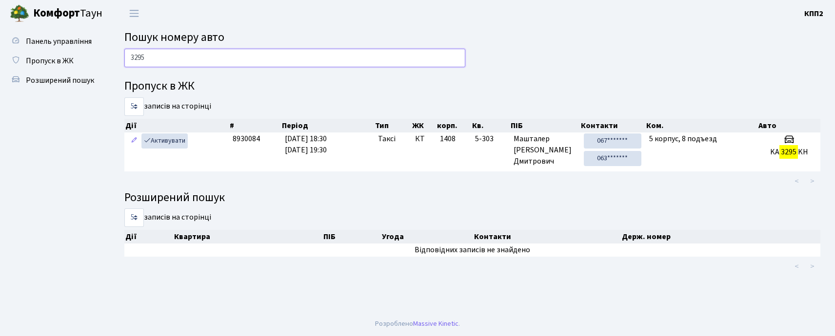
click at [153, 57] on input "3295" at bounding box center [294, 58] width 341 height 19
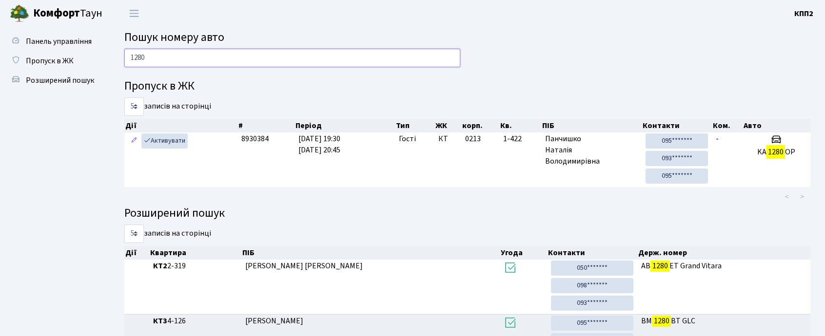
click at [217, 51] on input "1280" at bounding box center [292, 58] width 336 height 19
type input "8888"
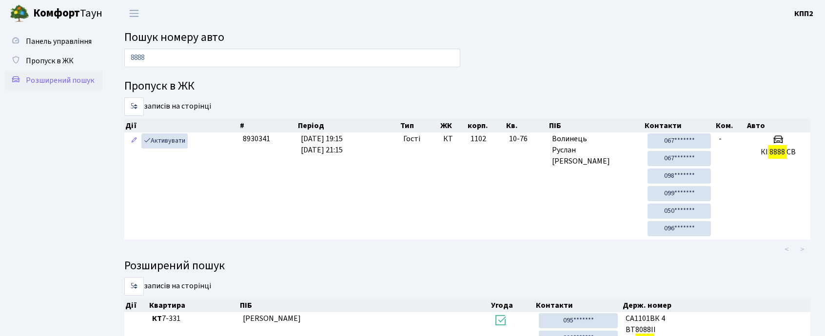
click at [68, 78] on span "Розширений пошук" at bounding box center [60, 80] width 68 height 11
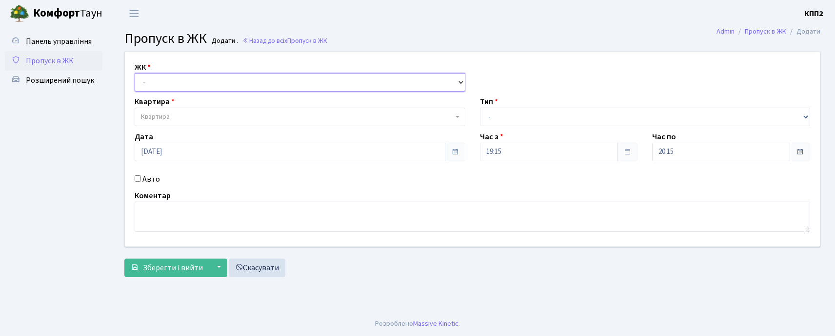
drag, startPoint x: 158, startPoint y: 80, endPoint x: 156, endPoint y: 90, distance: 9.9
click at [157, 83] on select "- КТ, вул. Регенераторна, 4 КТ2, просп. [STREET_ADDRESS] [STREET_ADDRESS] [PERS…" at bounding box center [300, 82] width 331 height 19
select select "271"
click at [135, 73] on select "- КТ, вул. Регенераторна, 4 КТ2, просп. [STREET_ADDRESS] [STREET_ADDRESS] [PERS…" at bounding box center [300, 82] width 331 height 19
select select
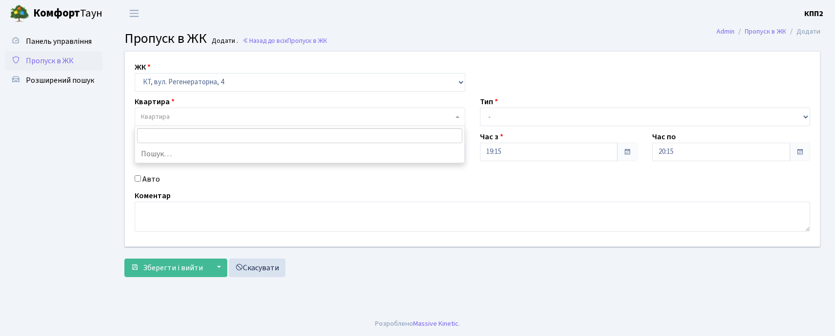
click at [159, 113] on span "Квартира" at bounding box center [155, 117] width 29 height 10
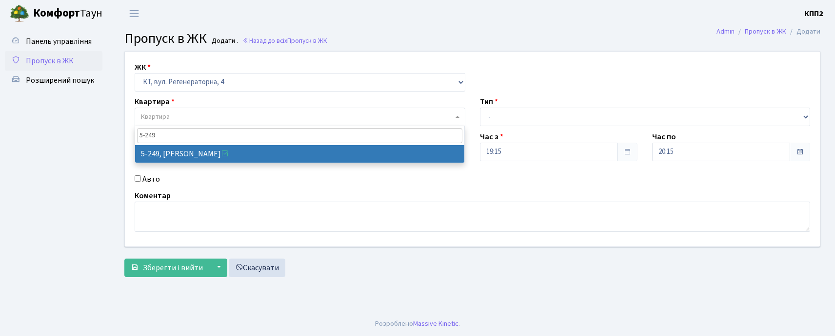
type input "5-249"
drag, startPoint x: 232, startPoint y: 154, endPoint x: 427, endPoint y: 146, distance: 195.2
select select "2260"
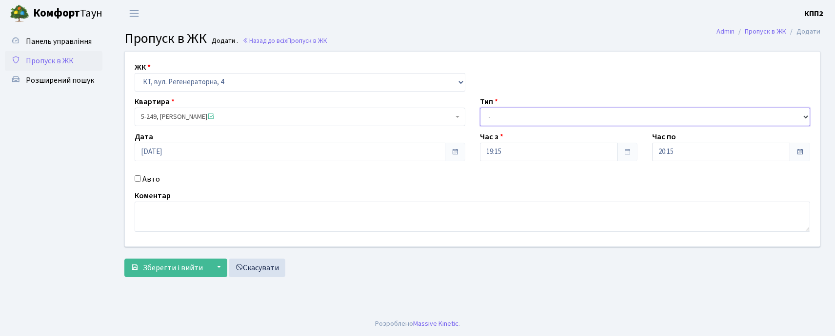
drag, startPoint x: 518, startPoint y: 114, endPoint x: 517, endPoint y: 120, distance: 6.4
click at [518, 116] on select "- Доставка Таксі Гості Сервіс" at bounding box center [645, 117] width 331 height 19
select select "3"
click at [480, 108] on select "- Доставка Таксі Гості Сервіс" at bounding box center [645, 117] width 331 height 19
click at [497, 183] on div "ЖК - КТ, вул. Регенераторна, 4 КТ2, просп. Соборності, 17 КТ3, вул. Березнева, …" at bounding box center [472, 149] width 709 height 195
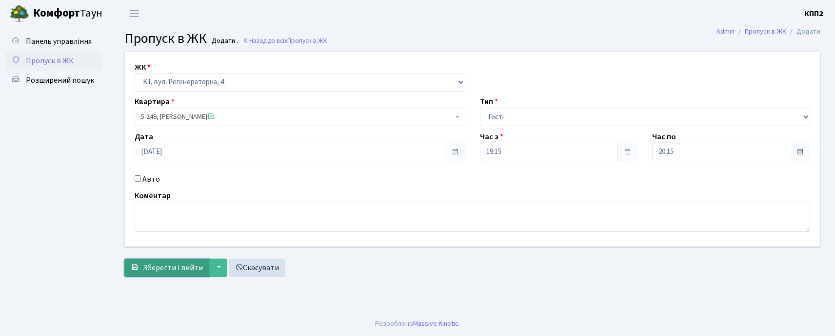
click at [163, 263] on span "Зберегти і вийти" at bounding box center [173, 268] width 60 height 11
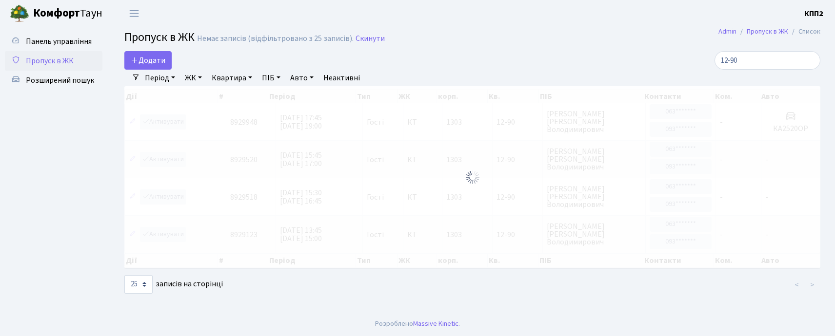
select select "25"
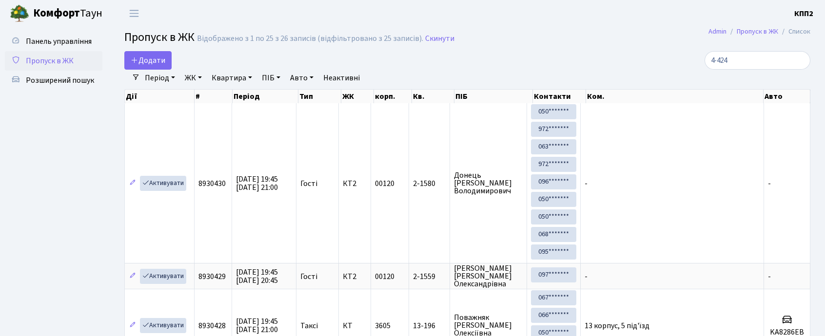
select select "25"
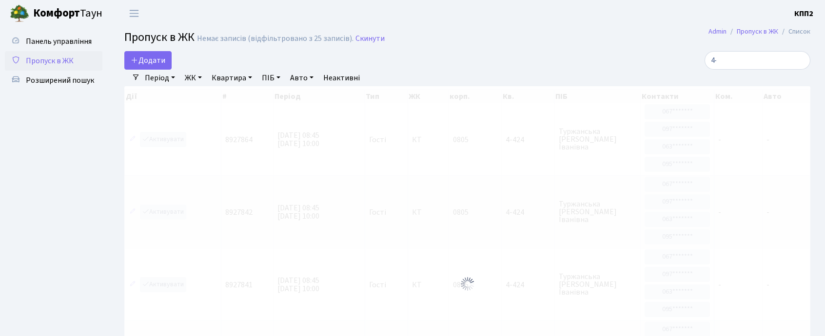
type input "4"
type input "6"
type input "-425"
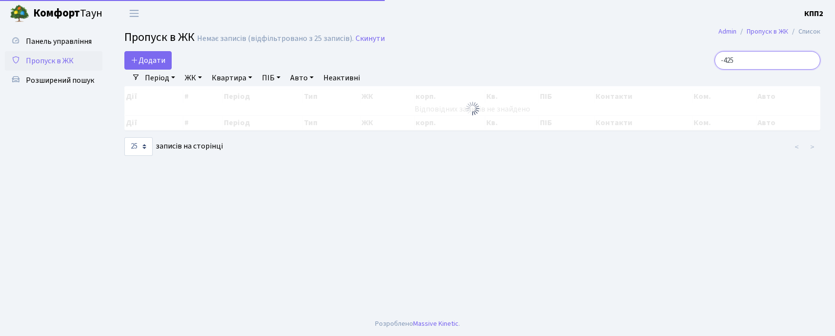
click at [808, 59] on input "-425" at bounding box center [767, 60] width 106 height 19
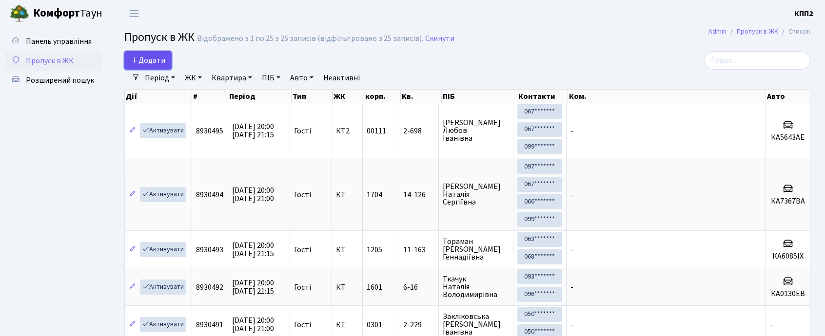
click at [134, 59] on icon at bounding box center [135, 60] width 8 height 8
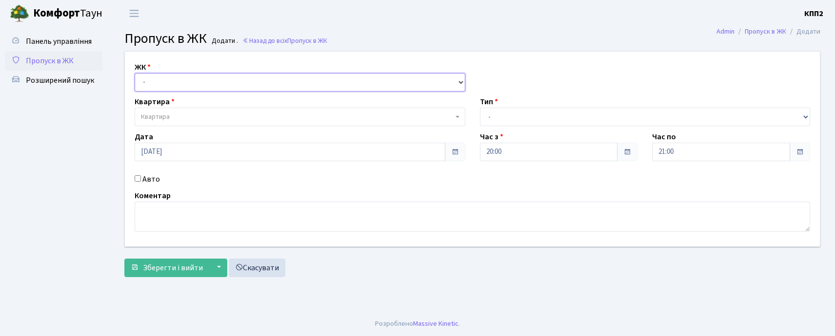
click at [162, 84] on select "- КТ, вул. Регенераторна, 4 КТ2, просп. Соборності, 17 КТ3, вул. Березнева, 16 …" at bounding box center [300, 82] width 331 height 19
select select "271"
click at [135, 73] on select "- КТ, вул. Регенераторна, 4 КТ2, просп. Соборності, 17 КТ3, вул. Березнева, 16 …" at bounding box center [300, 82] width 331 height 19
select select
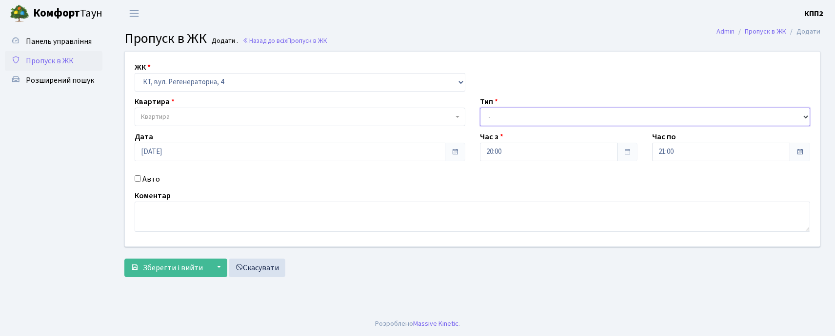
click at [494, 124] on select "- Доставка Таксі Гості Сервіс" at bounding box center [645, 117] width 331 height 19
select select "3"
click at [480, 108] on select "- Доставка Таксі Гості Сервіс" at bounding box center [645, 117] width 331 height 19
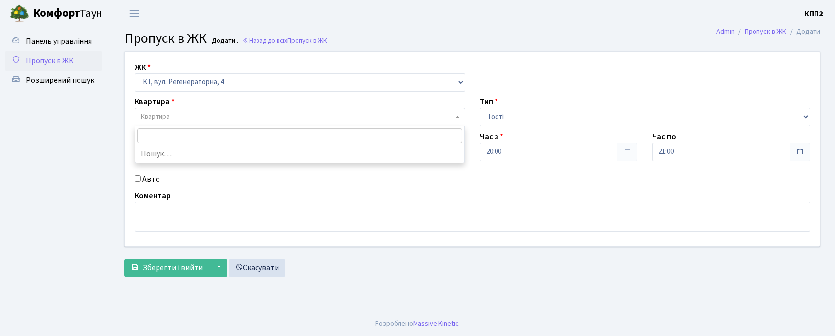
click at [212, 117] on span "Квартира" at bounding box center [297, 117] width 312 height 10
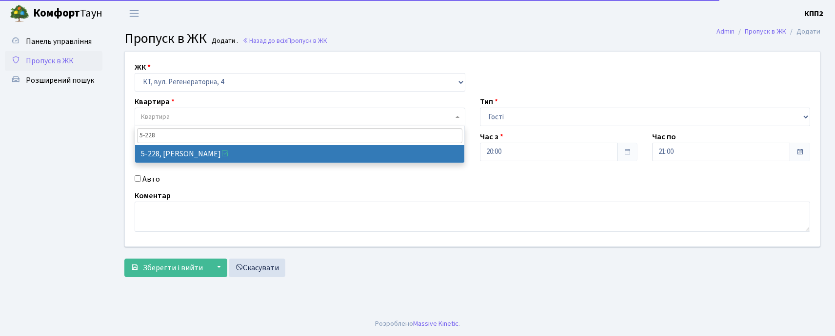
type input "5-228"
select select "2306"
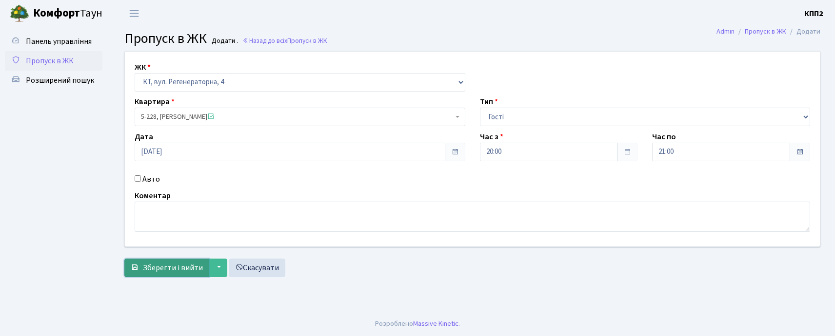
click at [172, 264] on span "Зберегти і вийти" at bounding box center [173, 268] width 60 height 11
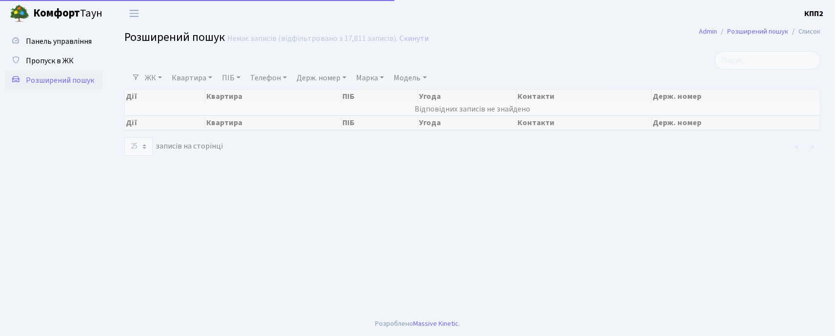
select select "25"
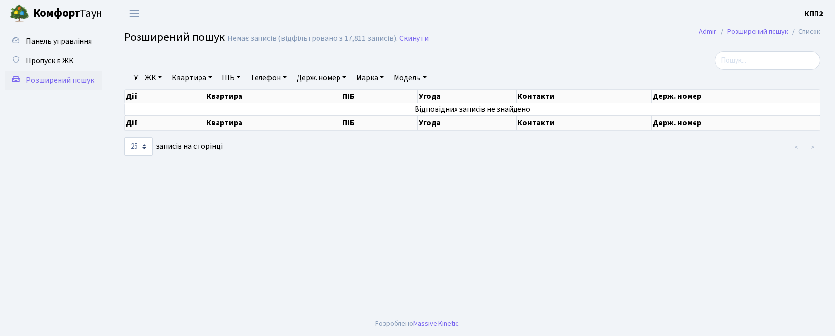
click at [149, 78] on link "ЖК" at bounding box center [153, 78] width 25 height 17
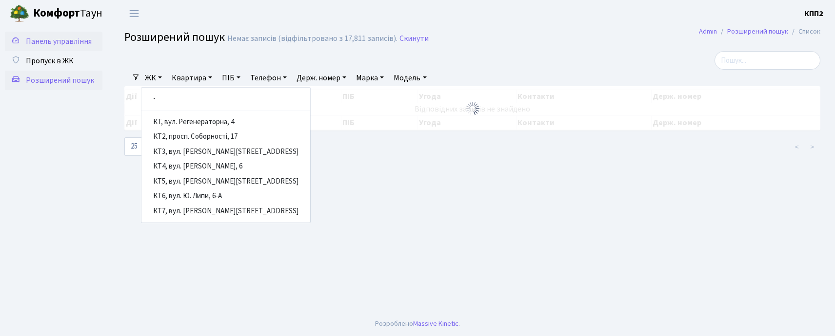
click at [74, 41] on span "Панель управління" at bounding box center [59, 41] width 66 height 11
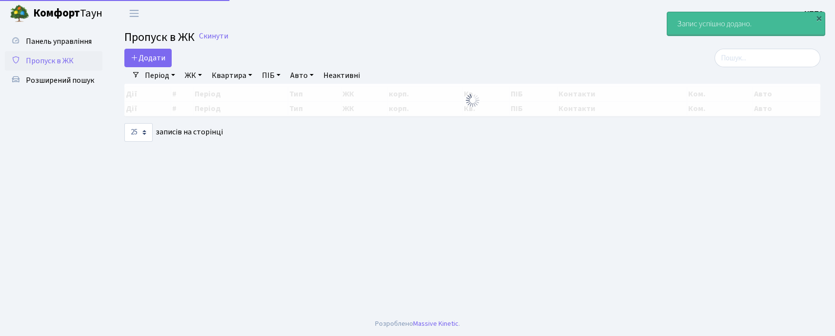
select select "25"
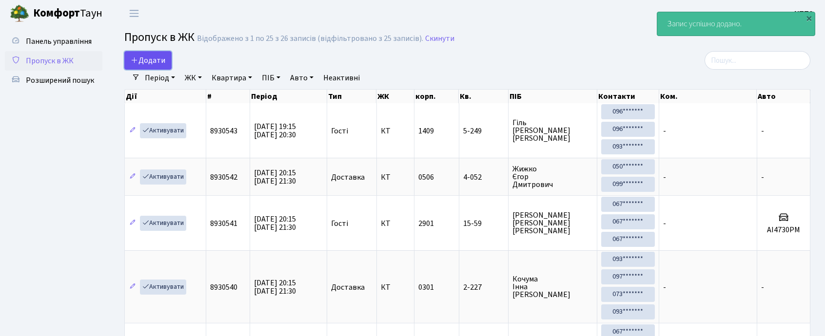
click at [141, 57] on span "Додати" at bounding box center [148, 60] width 35 height 11
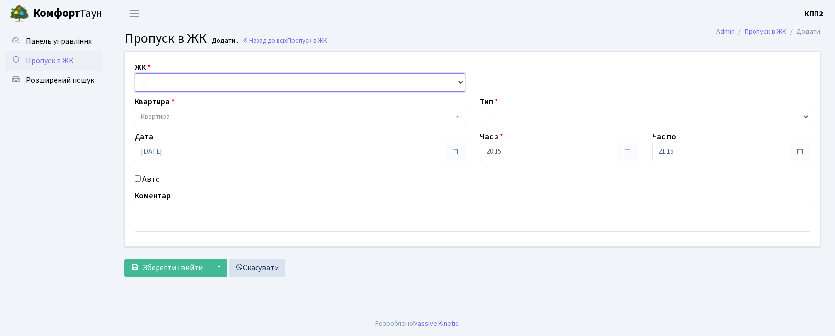
click at [227, 80] on select "- КТ, вул. Регенераторна, 4 КТ2, просп. Соборності, 17 КТ3, вул. Березнева, 16 …" at bounding box center [300, 82] width 331 height 19
select select "271"
click at [135, 73] on select "- КТ, вул. Регенераторна, 4 КТ2, просп. Соборності, 17 КТ3, вул. Березнева, 16 …" at bounding box center [300, 82] width 331 height 19
select select
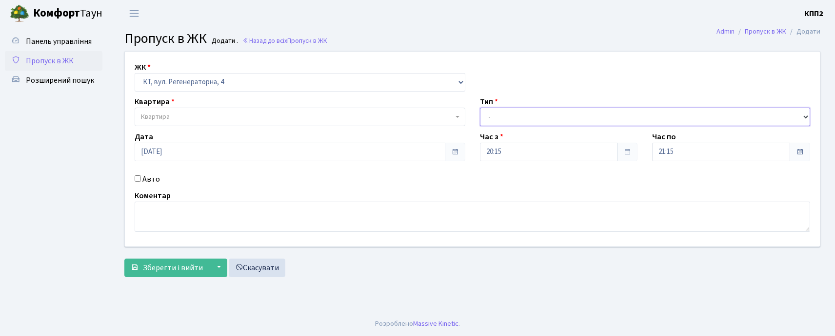
drag, startPoint x: 511, startPoint y: 120, endPoint x: 513, endPoint y: 129, distance: 9.5
click at [513, 129] on div "ЖК - КТ, вул. Регенераторна, 4 КТ2, просп. Соборності, 17 КТ3, вул. Березнева, …" at bounding box center [472, 149] width 709 height 195
click at [480, 108] on select "- Доставка Таксі Гості Сервіс" at bounding box center [645, 117] width 331 height 19
drag, startPoint x: 521, startPoint y: 115, endPoint x: 518, endPoint y: 125, distance: 10.3
click at [521, 118] on select "- Доставка Таксі Гості Сервіс" at bounding box center [645, 117] width 331 height 19
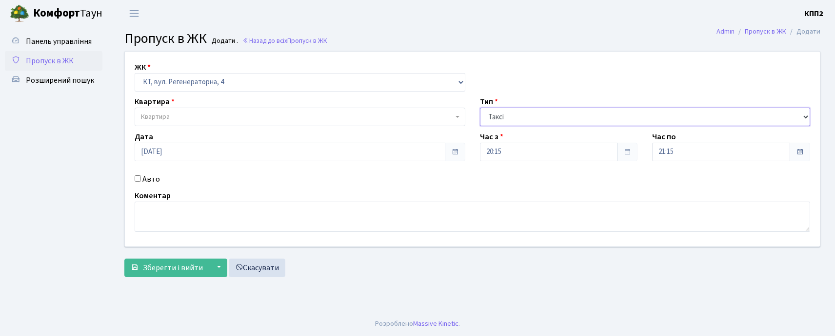
select select "3"
click at [480, 108] on select "- Доставка Таксі Гості Сервіс" at bounding box center [645, 117] width 331 height 19
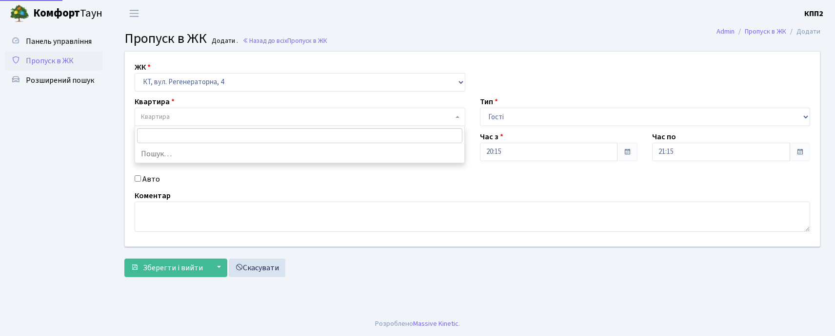
drag, startPoint x: 137, startPoint y: 112, endPoint x: 151, endPoint y: 121, distance: 16.9
click at [141, 120] on span "Квартира" at bounding box center [300, 117] width 331 height 19
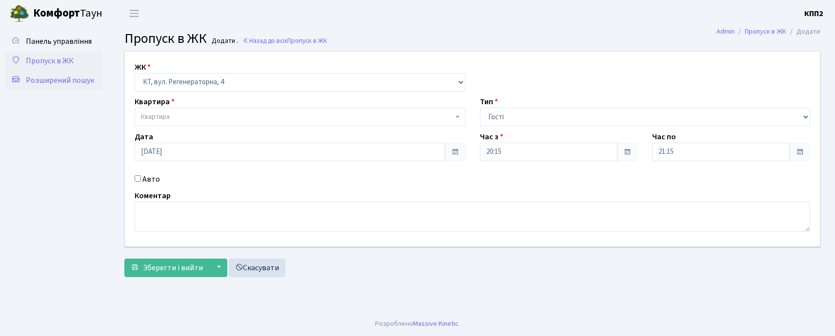
click at [43, 84] on span "Розширений пошук" at bounding box center [60, 80] width 68 height 11
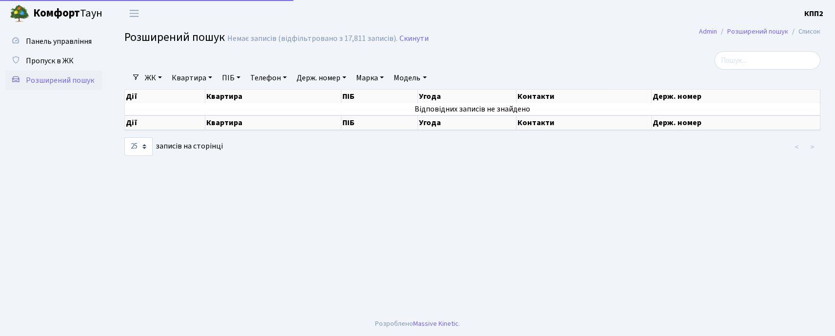
select select "25"
click at [761, 59] on input "search" at bounding box center [767, 60] width 106 height 19
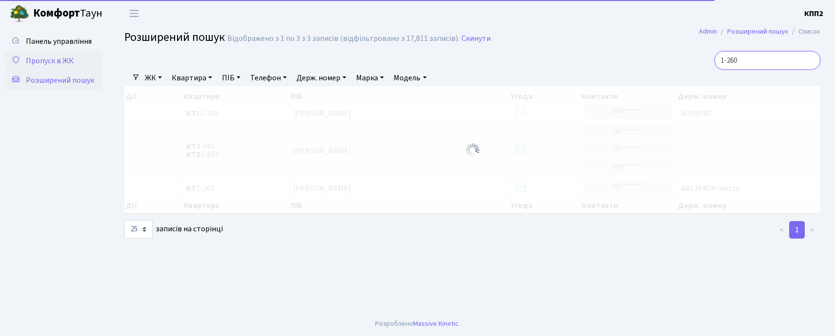
type input "1-260"
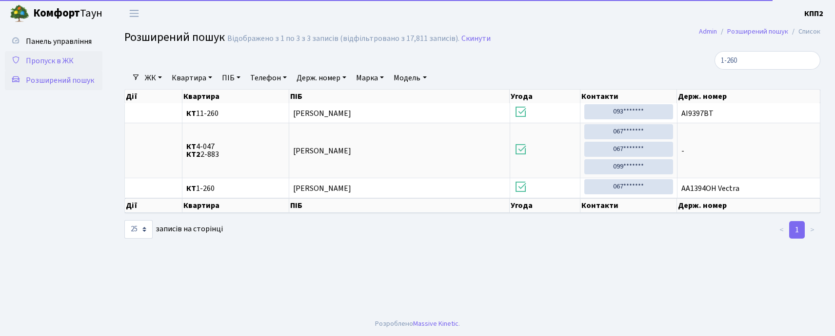
click at [65, 61] on span "Пропуск в ЖК" at bounding box center [50, 61] width 48 height 11
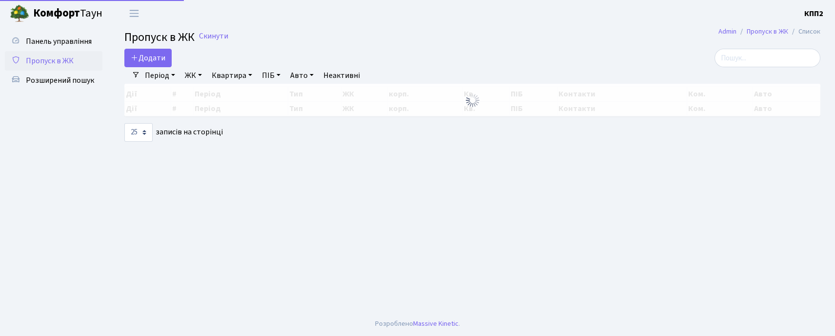
select select "25"
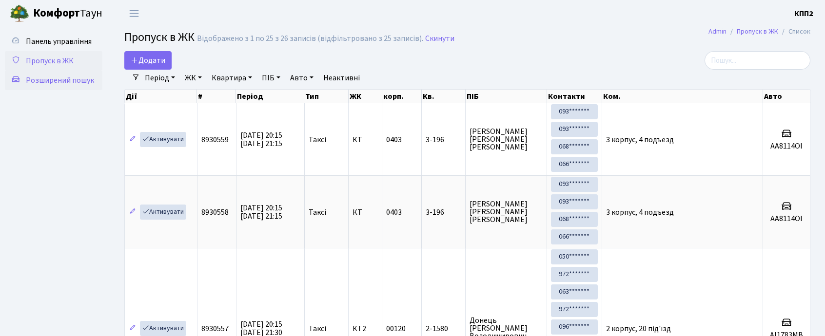
click at [22, 82] on link "Розширений пошук" at bounding box center [54, 81] width 98 height 20
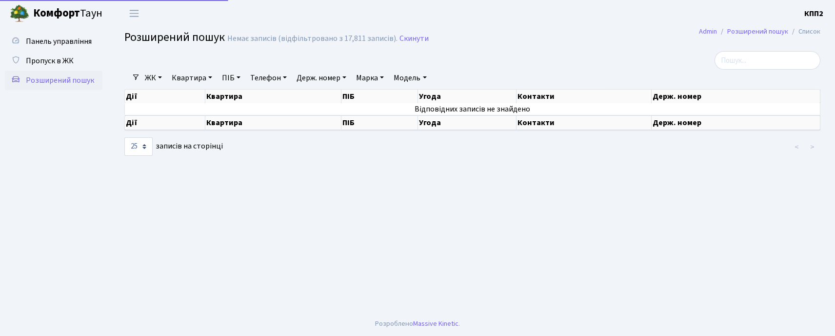
select select "25"
click at [144, 79] on link "ЖК" at bounding box center [153, 78] width 25 height 17
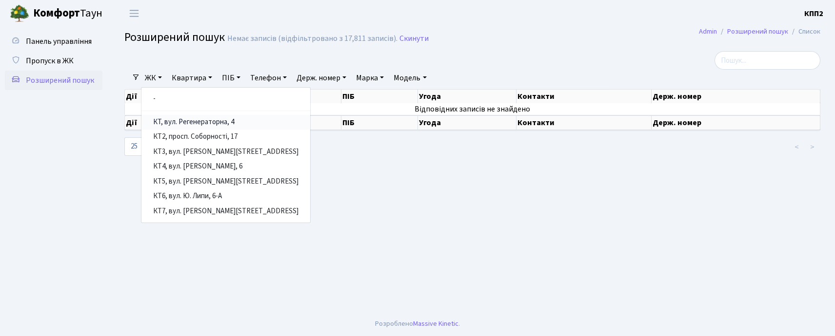
click at [165, 118] on link "КТ, вул. Регенераторна, 4" at bounding box center [225, 122] width 169 height 15
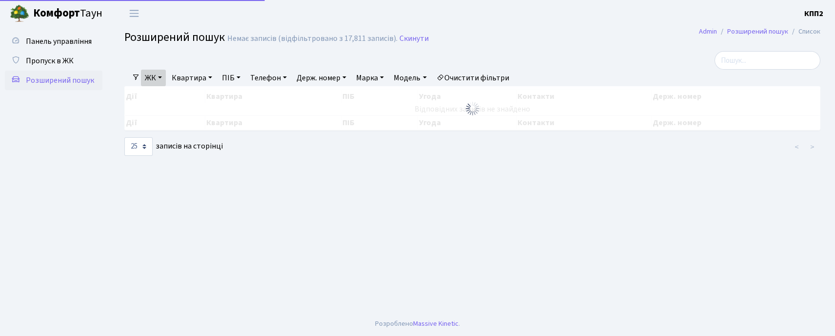
click at [178, 75] on link "Квартира" at bounding box center [192, 78] width 48 height 17
type input "1-260"
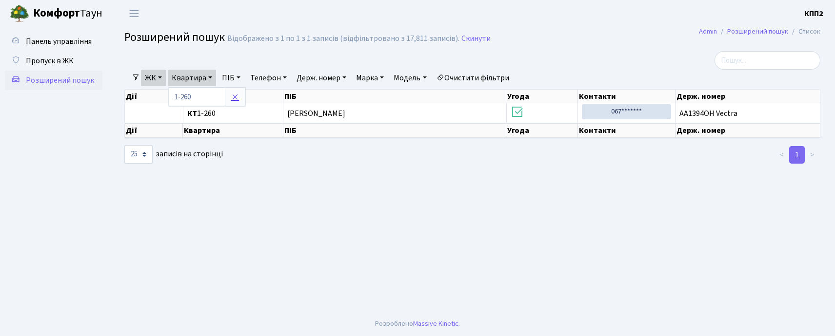
click at [235, 93] on icon at bounding box center [235, 97] width 8 height 8
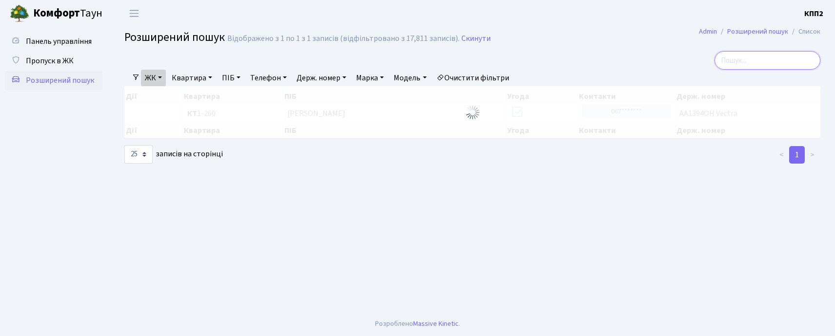
click at [771, 57] on input "search" at bounding box center [767, 60] width 106 height 19
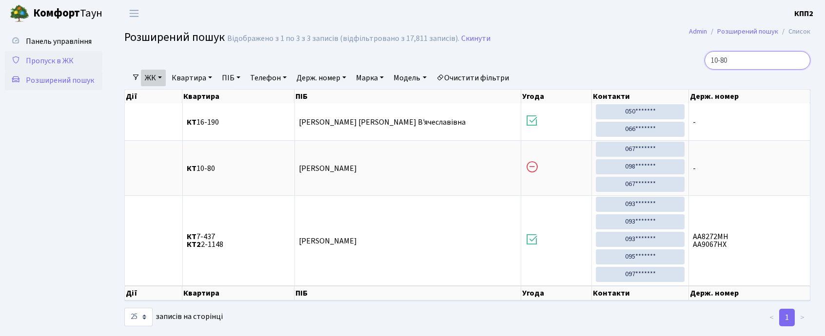
type input "10-80"
click at [34, 56] on span "Пропуск в ЖК" at bounding box center [50, 61] width 48 height 11
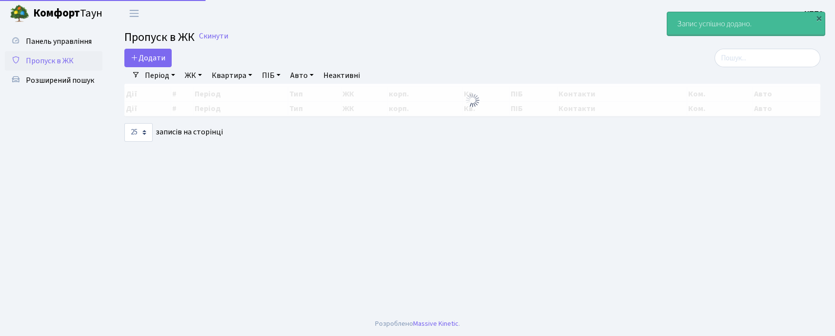
select select "25"
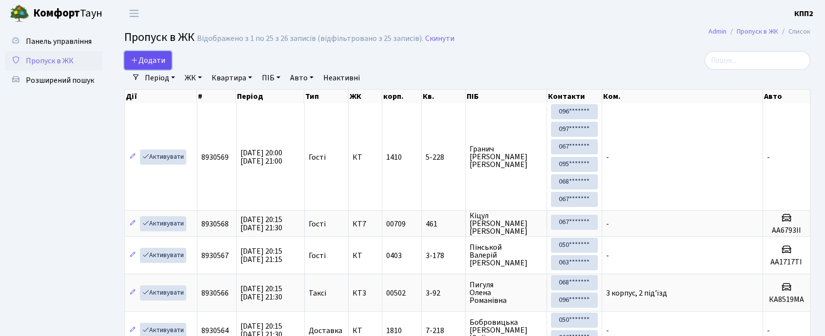
click at [155, 53] on link "Додати" at bounding box center [147, 60] width 47 height 19
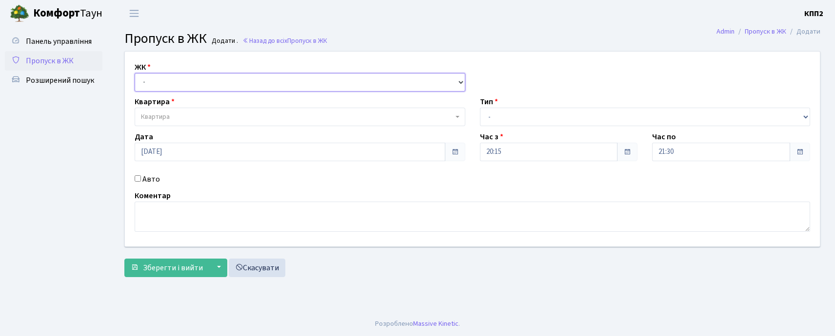
click at [153, 82] on select "- КТ, вул. Регенераторна, 4 КТ2, просп. [STREET_ADDRESS] [STREET_ADDRESS] [PERS…" at bounding box center [300, 82] width 331 height 19
select select "271"
click at [135, 73] on select "- КТ, вул. Регенераторна, 4 КТ2, просп. [STREET_ADDRESS] [STREET_ADDRESS] [PERS…" at bounding box center [300, 82] width 331 height 19
select select
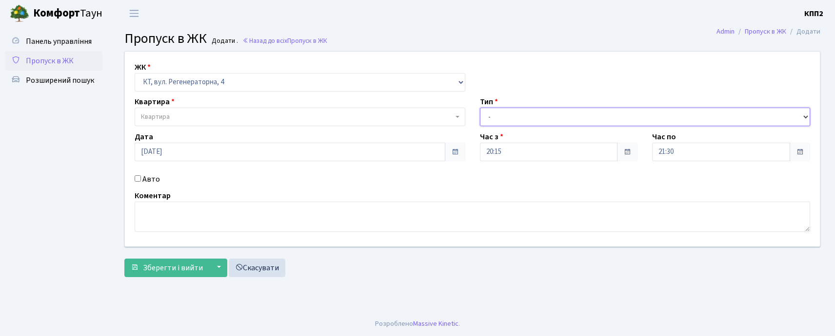
click at [504, 112] on select "- Доставка Таксі Гості Сервіс" at bounding box center [645, 117] width 331 height 19
select select "3"
click at [480, 108] on select "- Доставка Таксі Гості Сервіс" at bounding box center [645, 117] width 331 height 19
click at [150, 121] on span "Квартира" at bounding box center [155, 117] width 29 height 10
click at [135, 181] on input "Авто" at bounding box center [138, 179] width 6 height 6
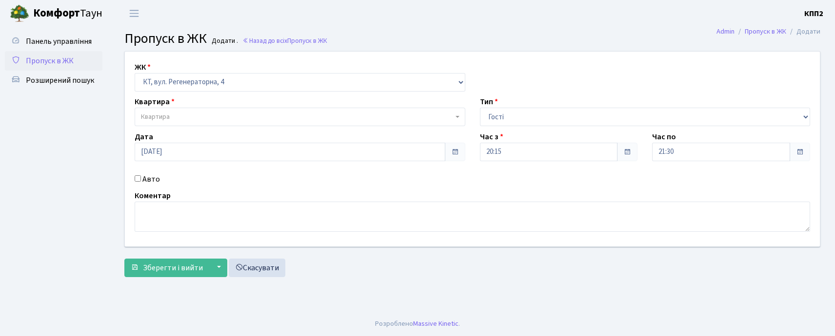
checkbox input "true"
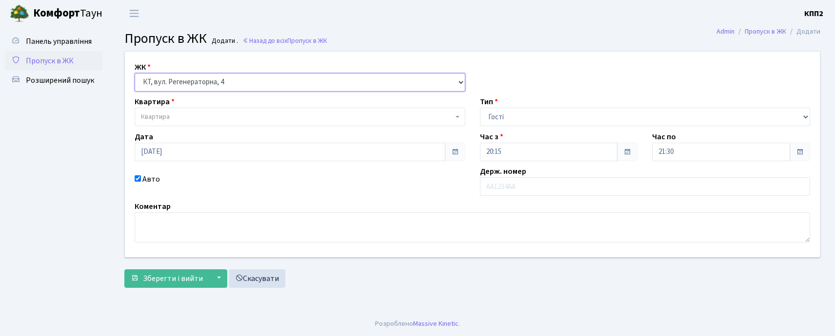
click at [287, 82] on select "- КТ, вул. Регенераторна, 4 КТ2, просп. Соборності, 17 КТ3, вул. Березнева, 16 …" at bounding box center [300, 82] width 331 height 19
select select "302"
click at [135, 73] on select "- КТ, вул. Регенераторна, 4 КТ2, просп. Соборності, 17 КТ3, вул. Березнева, 16 …" at bounding box center [300, 82] width 331 height 19
select select
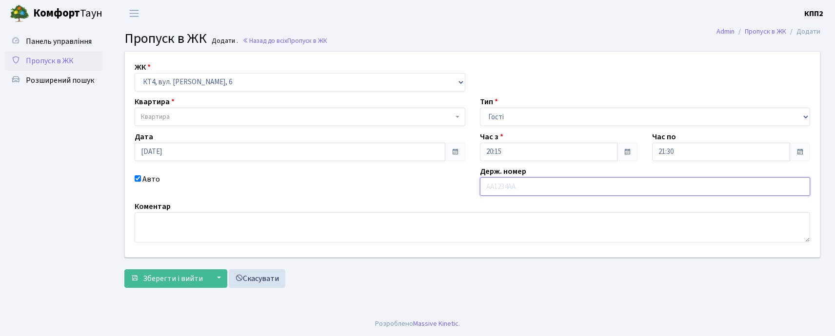
click at [541, 190] on input "text" at bounding box center [645, 186] width 331 height 19
type input "А"
type input "КА1235МО"
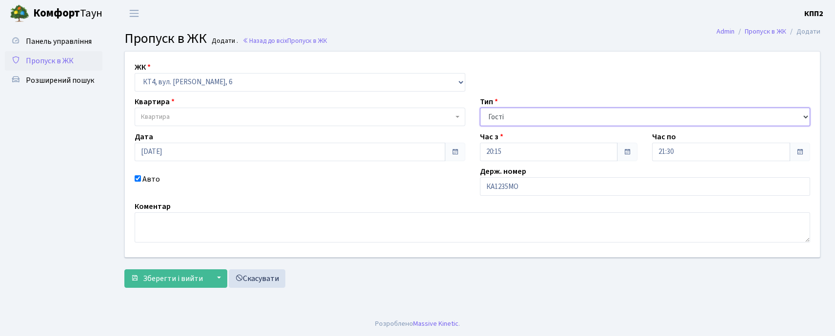
drag, startPoint x: 558, startPoint y: 108, endPoint x: 547, endPoint y: 121, distance: 16.6
click at [550, 117] on select "- Доставка Таксі Гості Сервіс" at bounding box center [645, 117] width 331 height 19
select select "2"
click at [480, 108] on select "- Доставка Таксі Гості Сервіс" at bounding box center [645, 117] width 331 height 19
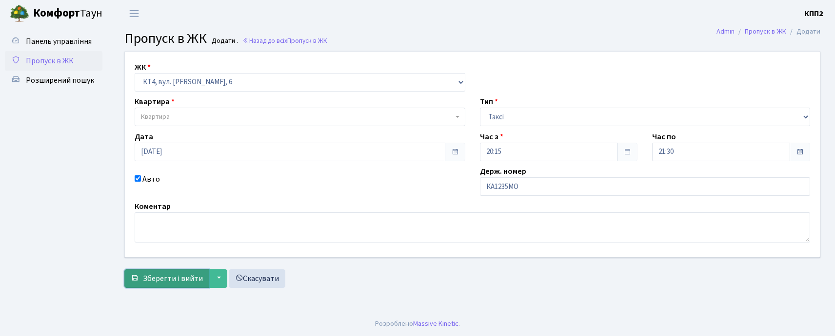
click at [151, 275] on span "Зберегти і вийти" at bounding box center [173, 279] width 60 height 11
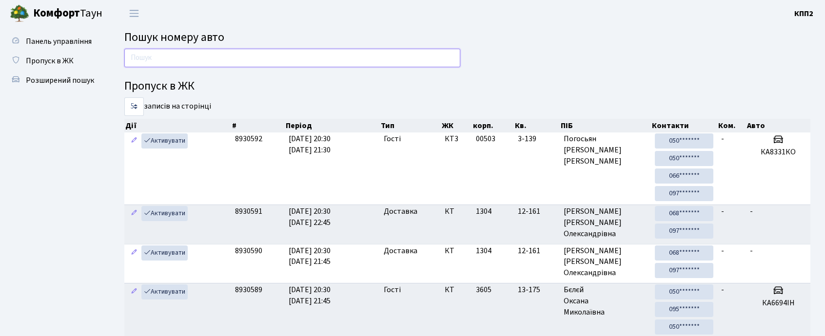
click at [265, 59] on input "text" at bounding box center [292, 58] width 336 height 19
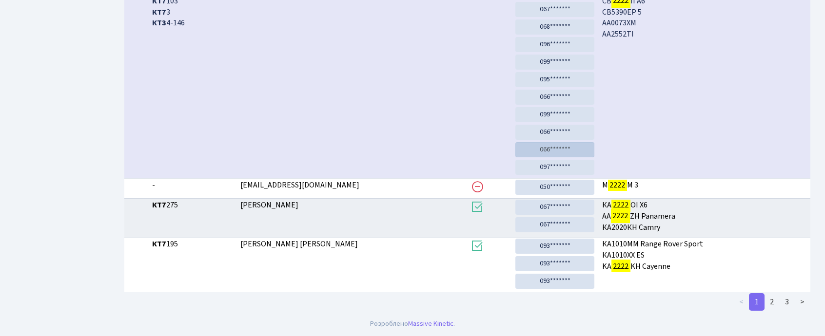
scroll to position [278, 0]
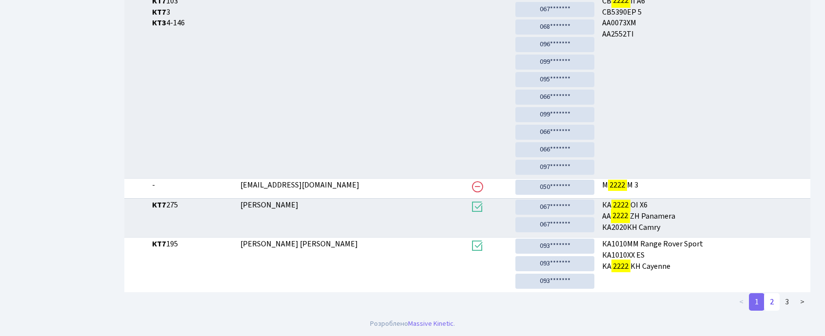
type input "2222"
click at [775, 305] on link "2" at bounding box center [772, 303] width 16 height 18
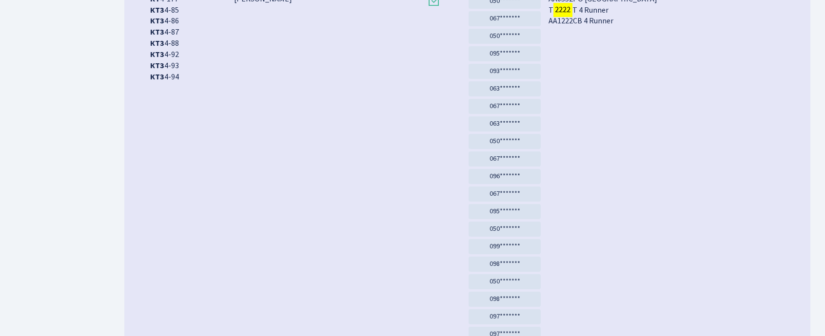
scroll to position [575, 0]
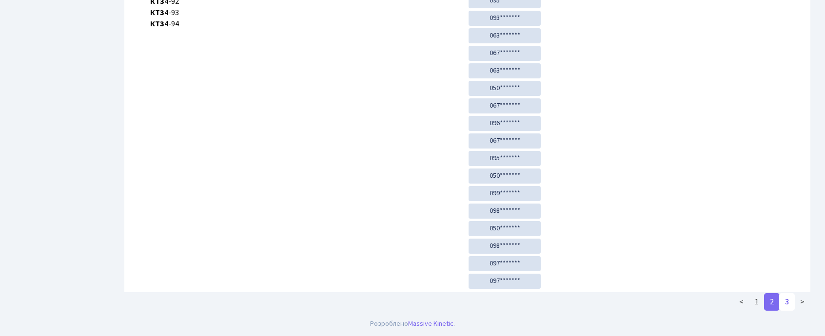
click at [785, 300] on link "3" at bounding box center [787, 303] width 16 height 18
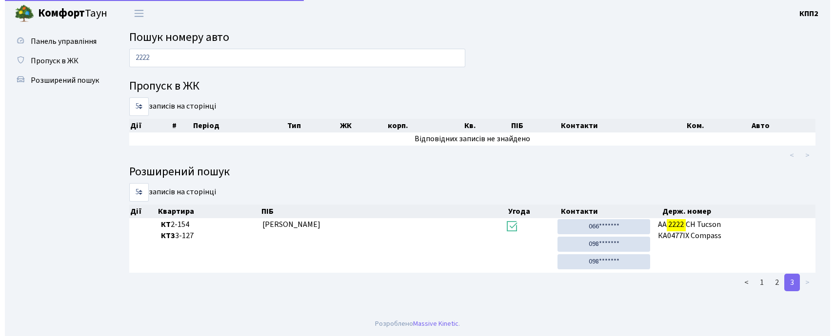
scroll to position [0, 0]
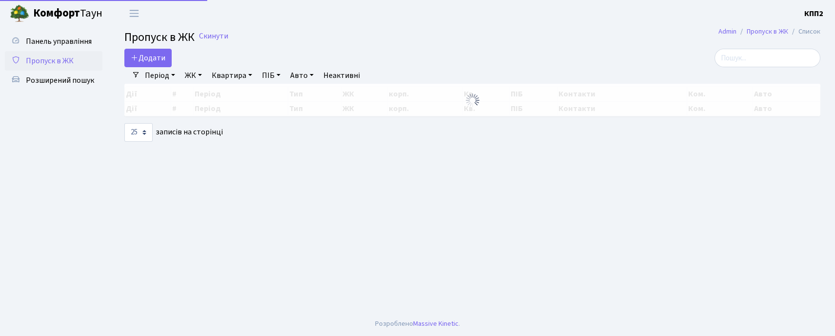
select select "25"
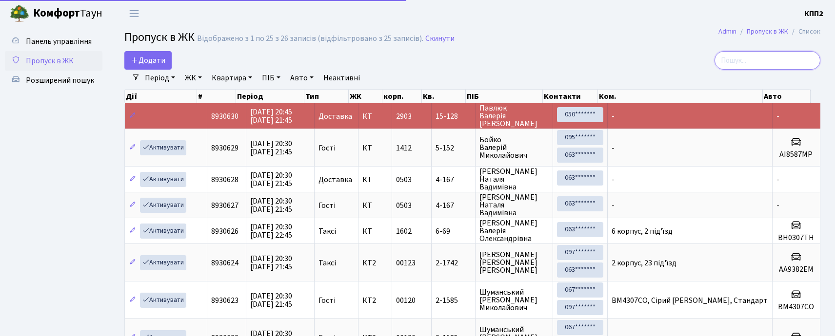
click at [746, 68] on input "search" at bounding box center [767, 60] width 106 height 19
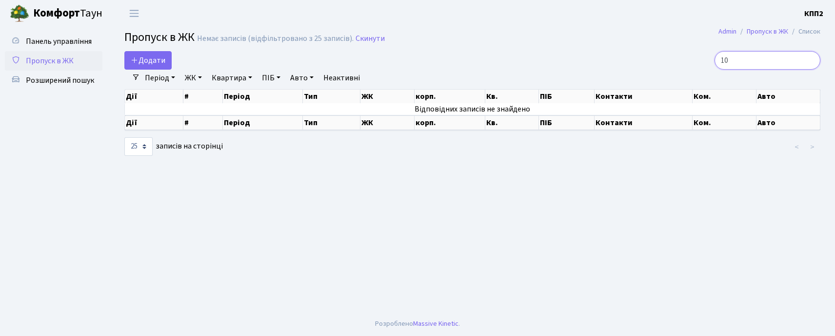
type input "1"
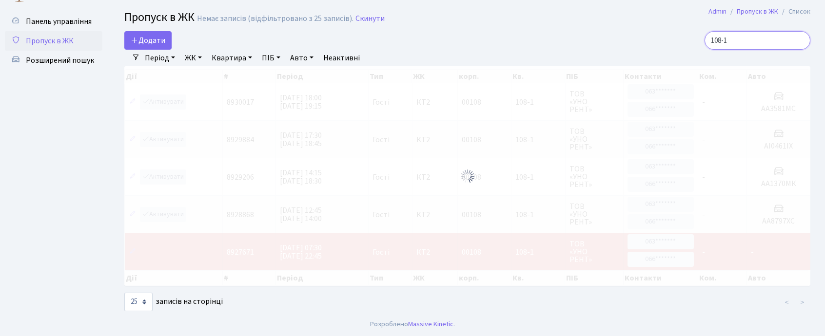
scroll to position [26, 0]
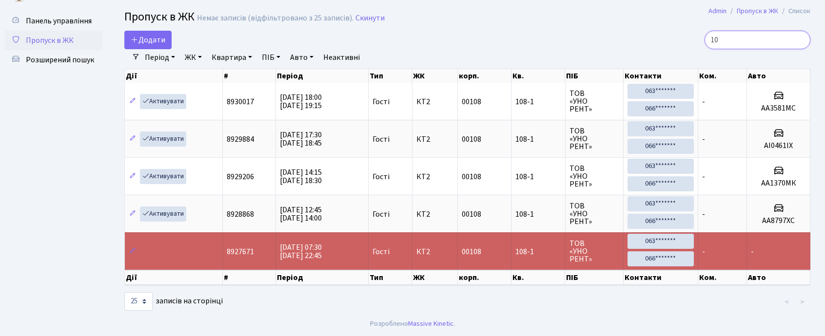
type input "1"
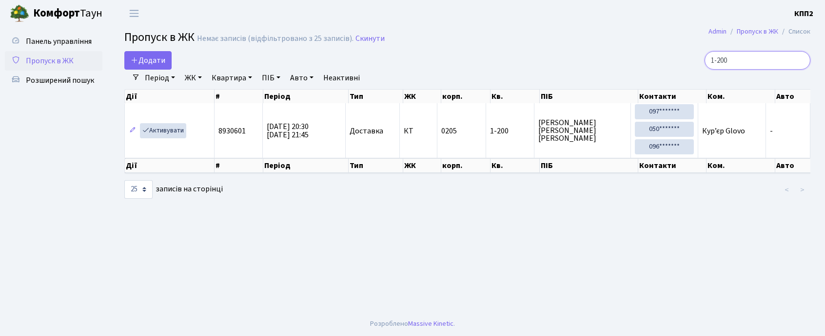
scroll to position [0, 0]
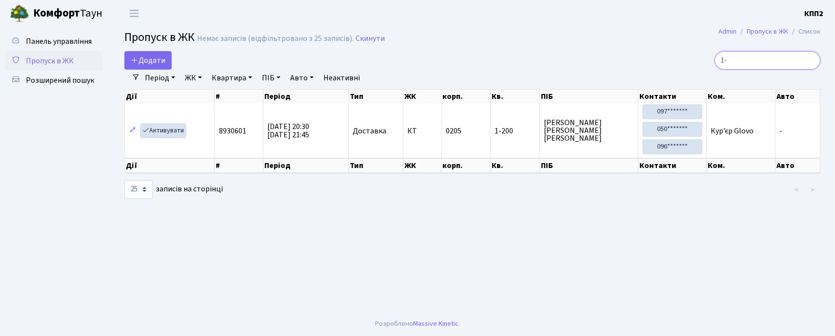
type input "1"
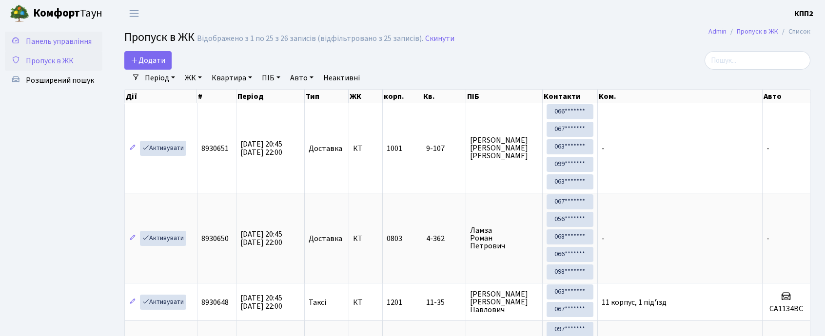
click at [57, 37] on span "Панель управління" at bounding box center [59, 41] width 66 height 11
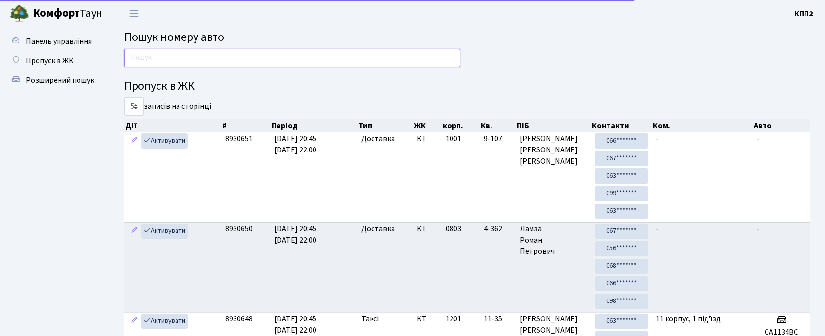
click at [164, 60] on input "text" at bounding box center [292, 58] width 336 height 19
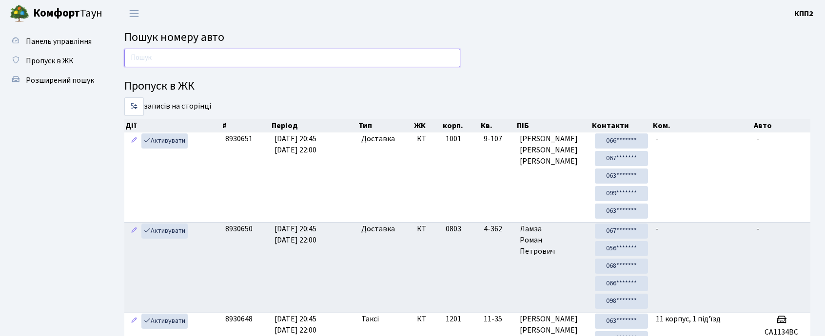
type input "Р"
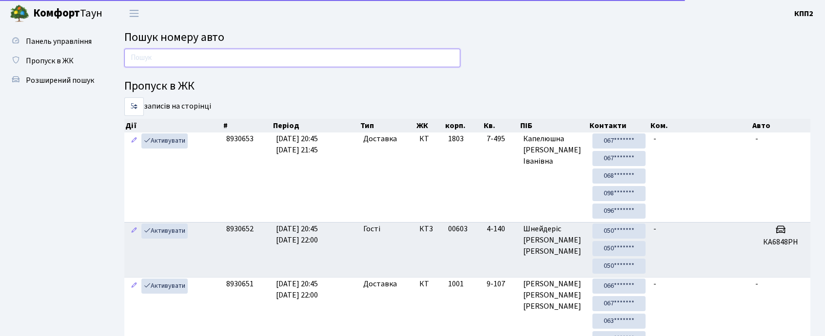
type input "Р"
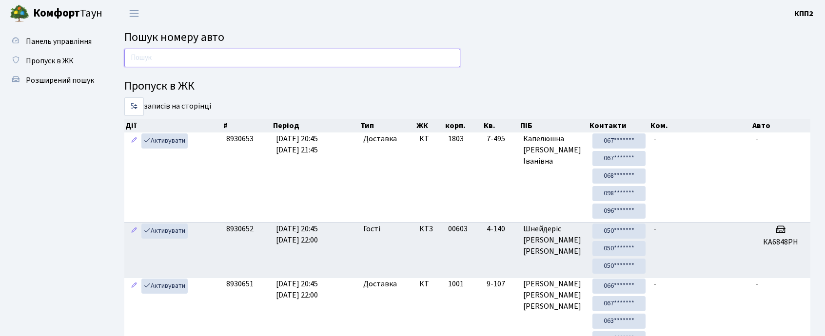
type input "Р"
click at [39, 64] on span "Пропуск в ЖК" at bounding box center [50, 61] width 48 height 11
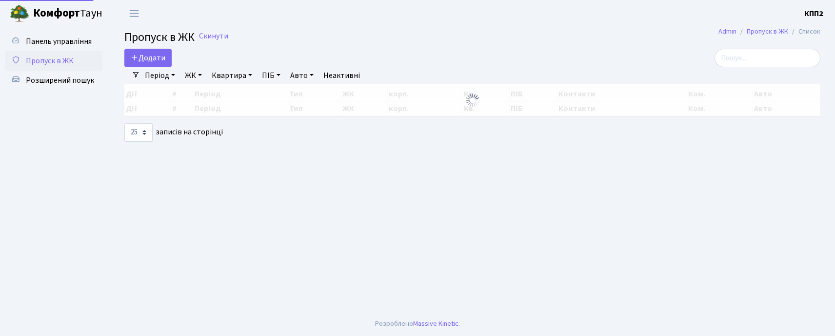
select select "25"
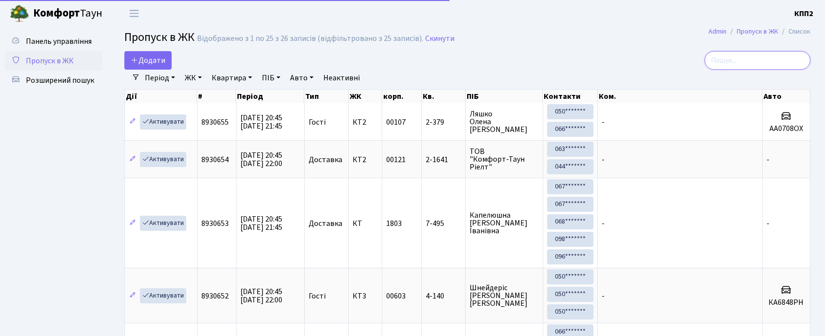
click at [799, 55] on input "search" at bounding box center [758, 60] width 106 height 19
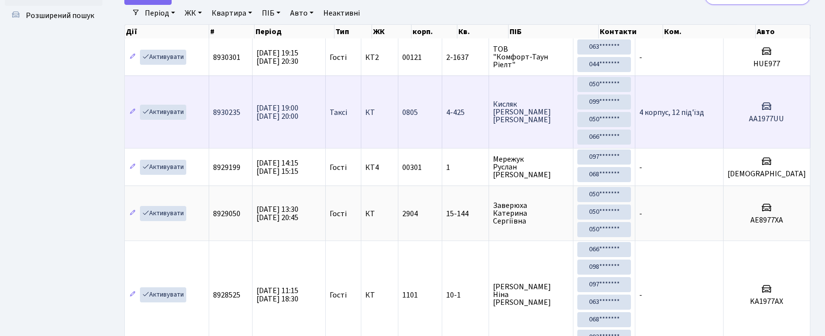
scroll to position [55, 0]
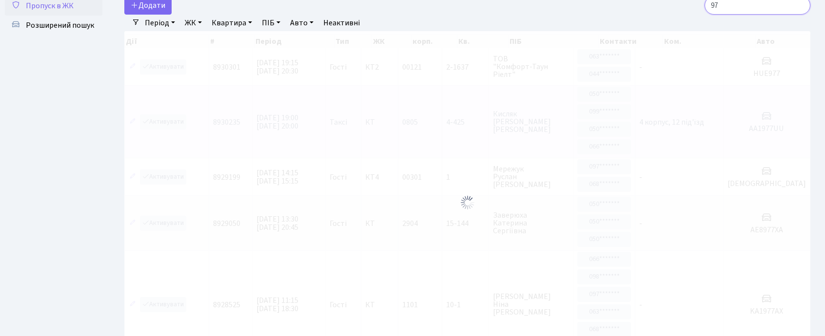
type input "9"
type input "167"
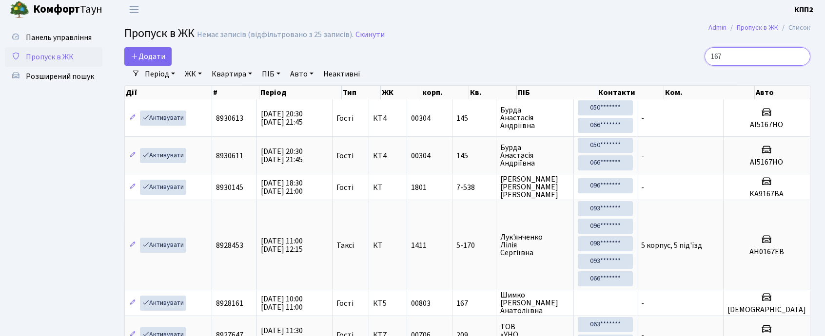
scroll to position [0, 0]
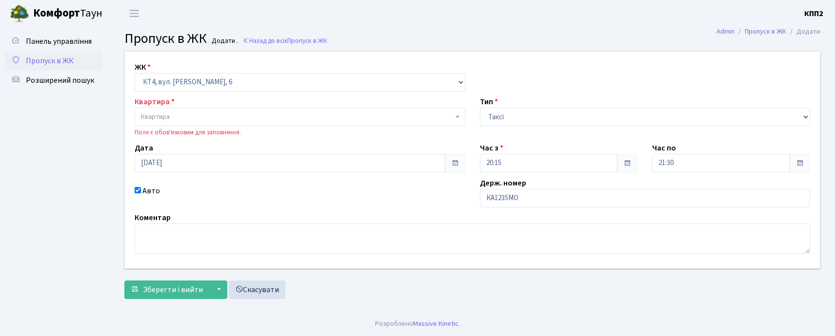
click at [230, 116] on span "Квартира" at bounding box center [297, 117] width 312 height 10
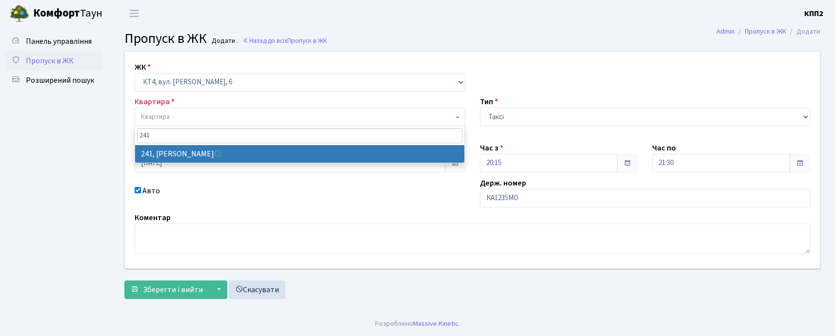
type input "241"
select select "16958"
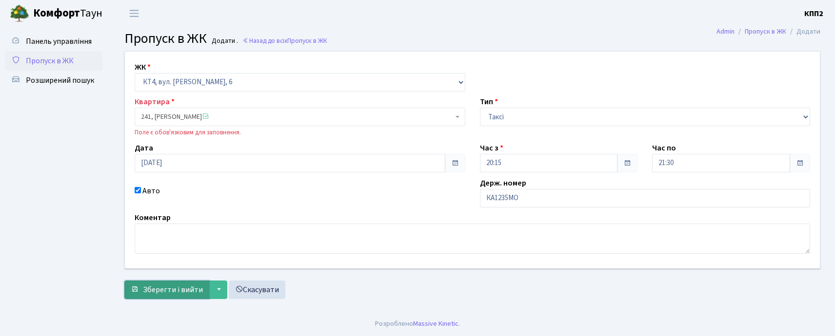
click at [144, 286] on span "Зберегти і вийти" at bounding box center [173, 290] width 60 height 11
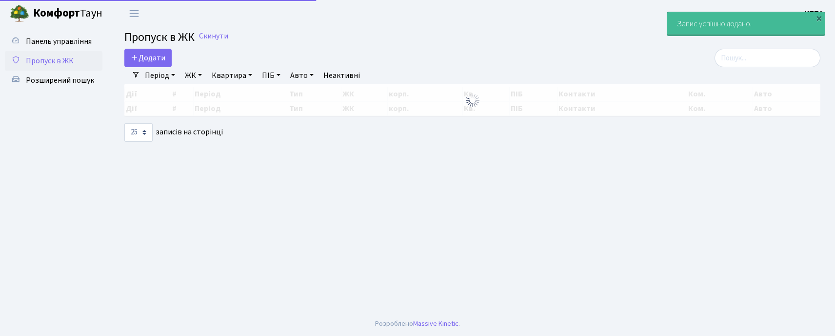
select select "25"
drag, startPoint x: 171, startPoint y: 57, endPoint x: 151, endPoint y: 57, distance: 20.0
click at [170, 57] on link "Додати" at bounding box center [147, 58] width 47 height 19
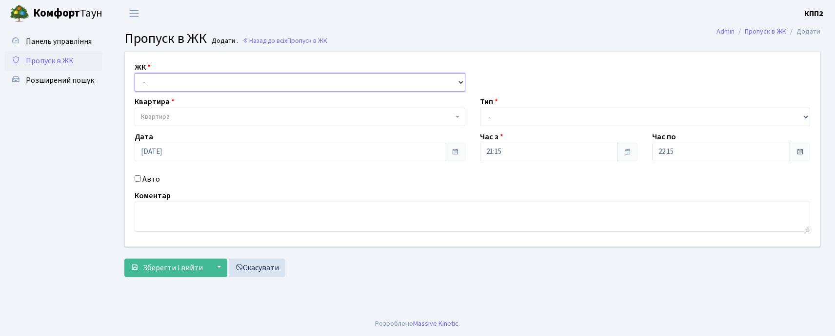
click at [163, 88] on select "- КТ, вул. Регенераторна, 4 КТ2, просп. [STREET_ADDRESS] [STREET_ADDRESS] [PERS…" at bounding box center [300, 82] width 331 height 19
select select "271"
click at [135, 73] on select "- КТ, вул. Регенераторна, 4 КТ2, просп. [STREET_ADDRESS] [STREET_ADDRESS] [PERS…" at bounding box center [300, 82] width 331 height 19
select select
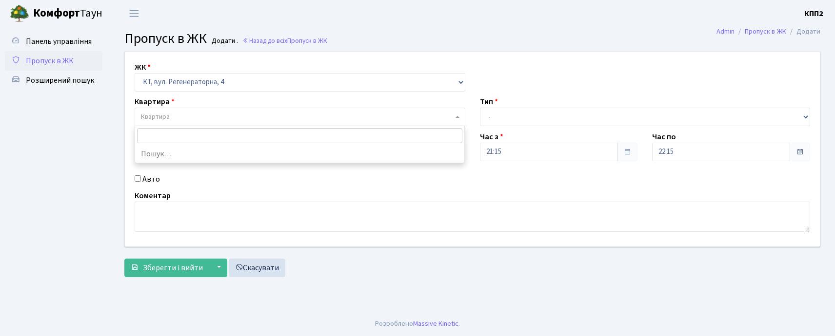
drag, startPoint x: 246, startPoint y: 120, endPoint x: 353, endPoint y: 94, distance: 110.0
click at [251, 118] on span "Квартира" at bounding box center [297, 117] width 312 height 10
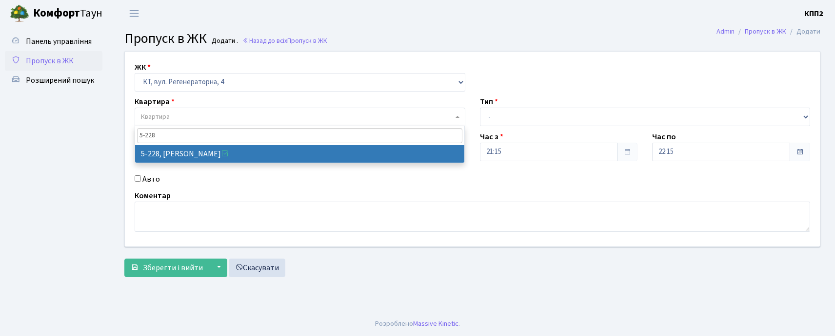
type input "5-228"
select select "2306"
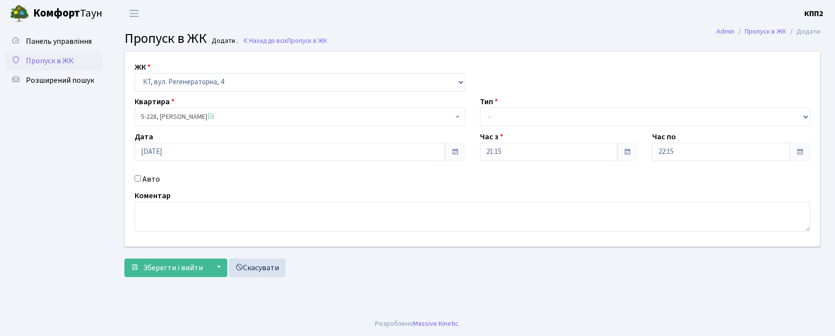
click at [138, 178] on input "Авто" at bounding box center [138, 179] width 6 height 6
checkbox input "true"
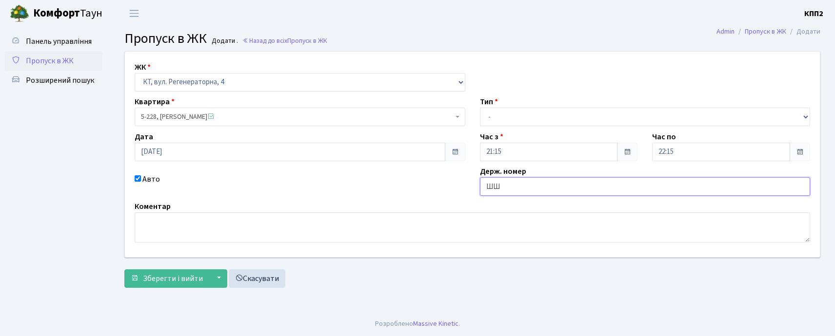
type input "Ш"
type input "IHD7764Е"
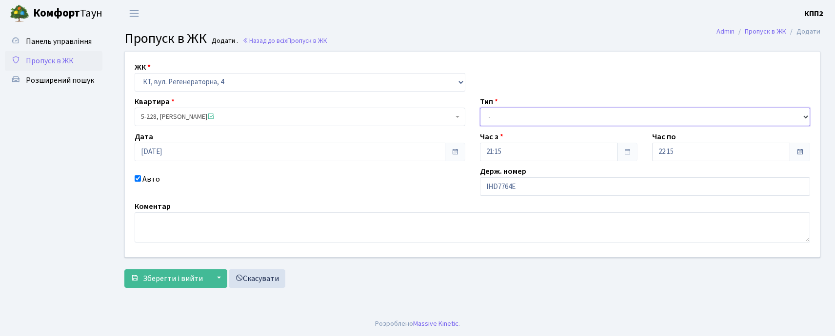
click at [548, 114] on select "- Доставка Таксі Гості Сервіс" at bounding box center [645, 117] width 331 height 19
select select "3"
click at [480, 108] on select "- Доставка Таксі Гості Сервіс" at bounding box center [645, 117] width 331 height 19
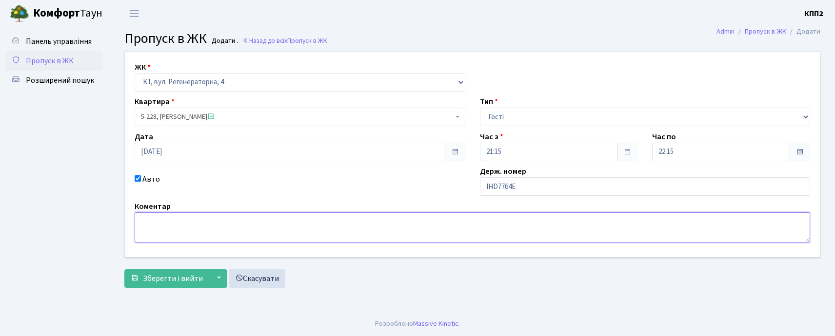
click at [157, 224] on textarea at bounding box center [472, 228] width 675 height 30
type textarea "АУДИ"
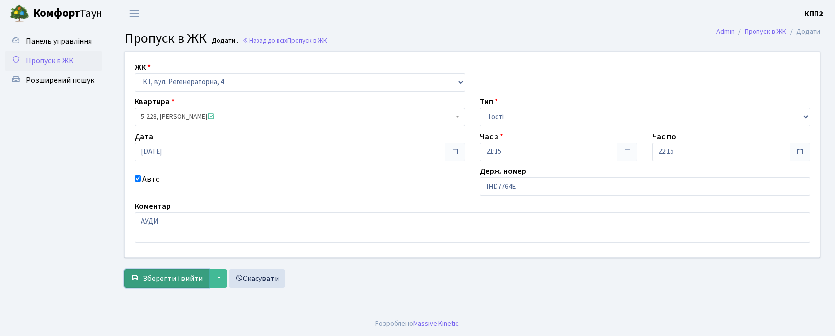
click at [178, 275] on span "Зберегти і вийти" at bounding box center [173, 279] width 60 height 11
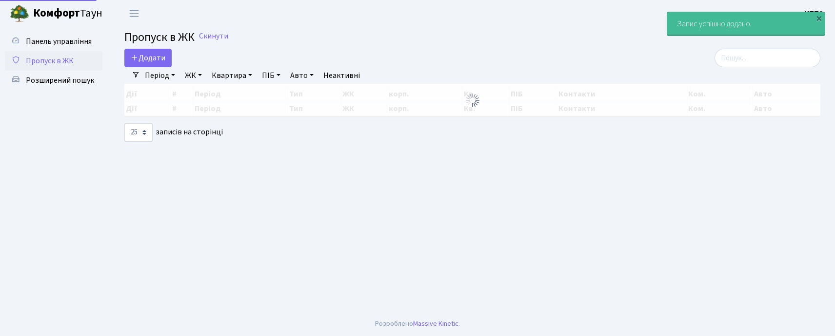
select select "25"
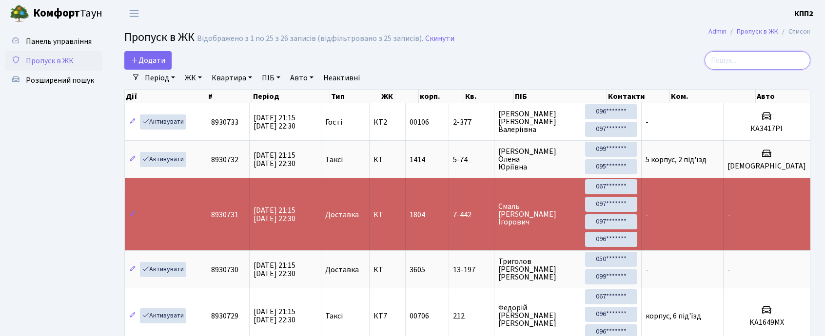
click at [766, 59] on input "search" at bounding box center [758, 60] width 106 height 19
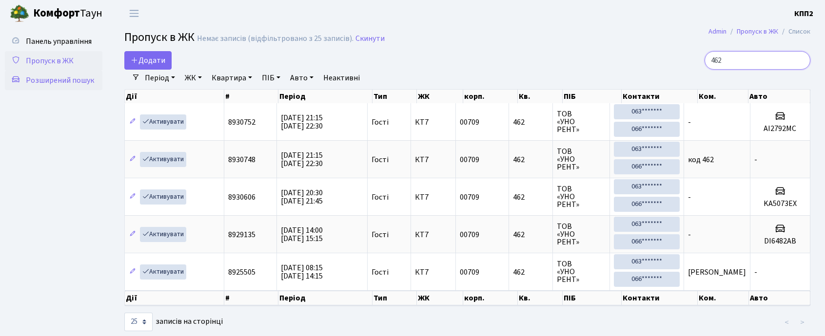
type input "462"
click at [48, 83] on span "Розширений пошук" at bounding box center [60, 80] width 68 height 11
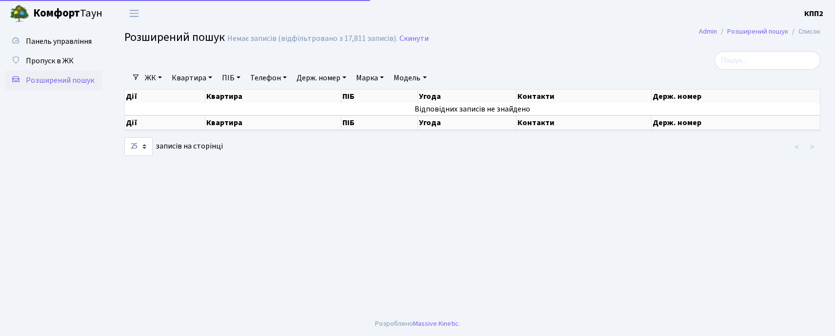
select select "25"
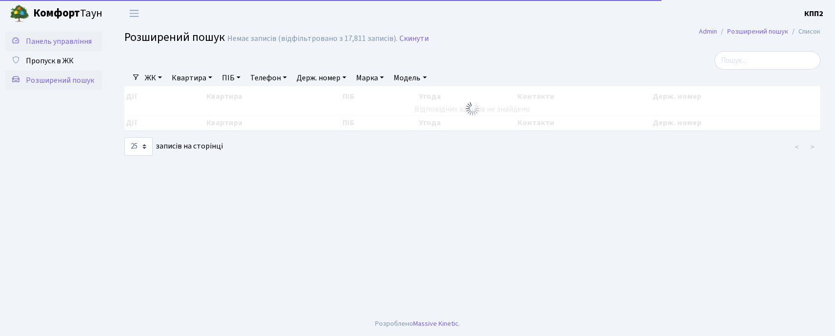
click at [58, 42] on span "Панель управління" at bounding box center [59, 41] width 66 height 11
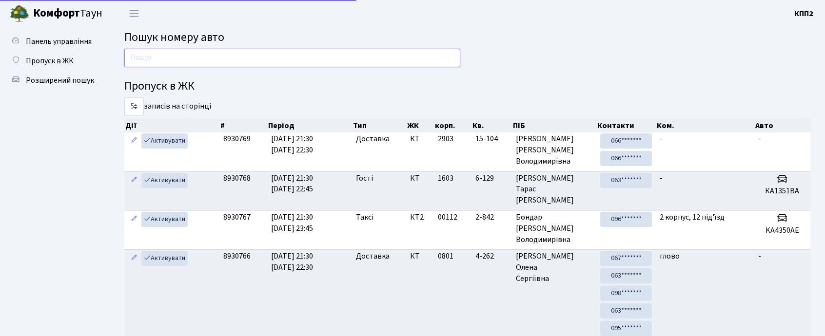
click at [155, 63] on input "text" at bounding box center [292, 58] width 336 height 19
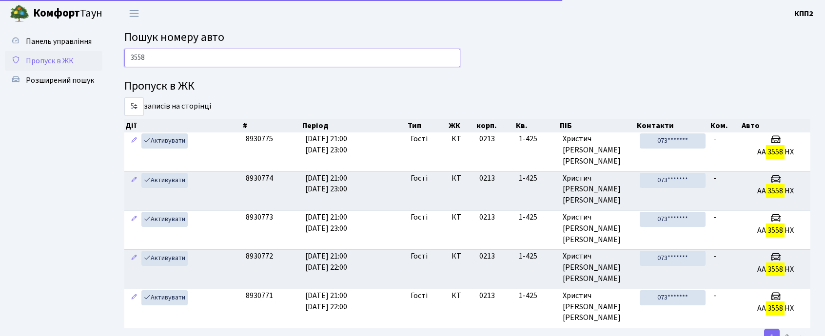
type input "3558"
click at [39, 61] on span "Пропуск в ЖК" at bounding box center [50, 61] width 48 height 11
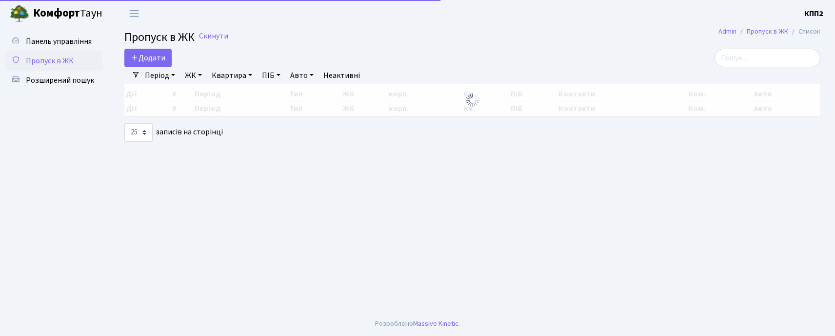
select select "25"
click at [759, 45] on h2 "Пропуск в ЖК Скинути" at bounding box center [472, 38] width 696 height 14
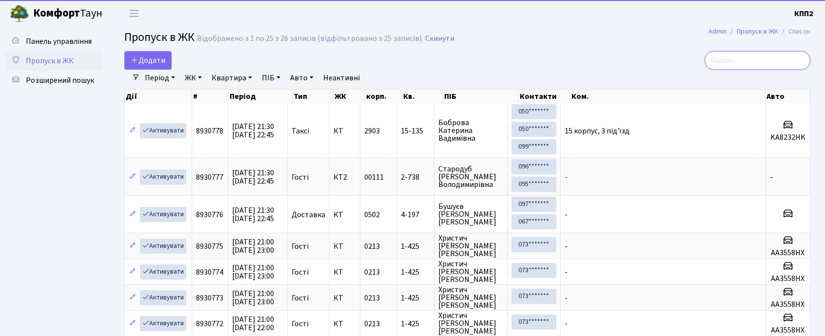
click at [759, 54] on input "search" at bounding box center [758, 60] width 106 height 19
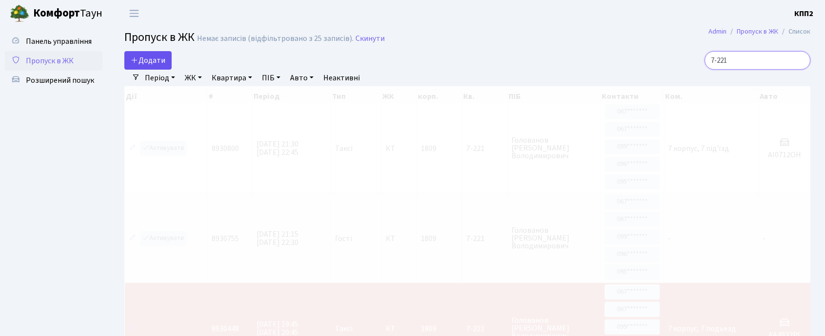
type input "7-221"
click at [145, 61] on span "Додати" at bounding box center [148, 60] width 35 height 11
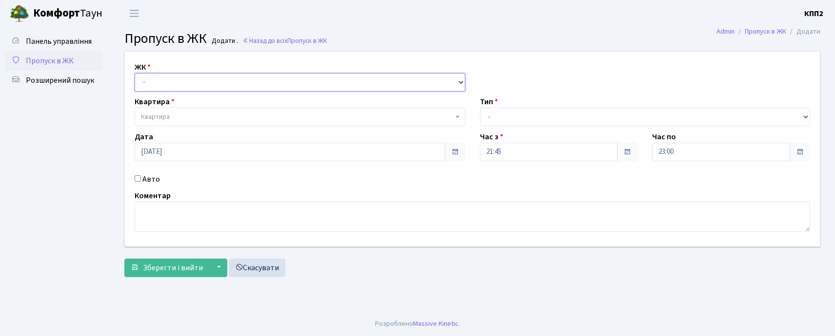
click at [188, 84] on select "- КТ, вул. Регенераторна, 4 КТ2, просп. Соборності, 17 КТ3, вул. Березнева, 16 …" at bounding box center [300, 82] width 331 height 19
select select "271"
click at [135, 73] on select "- КТ, вул. Регенераторна, 4 КТ2, просп. Соборності, 17 КТ3, вул. Березнева, 16 …" at bounding box center [300, 82] width 331 height 19
select select
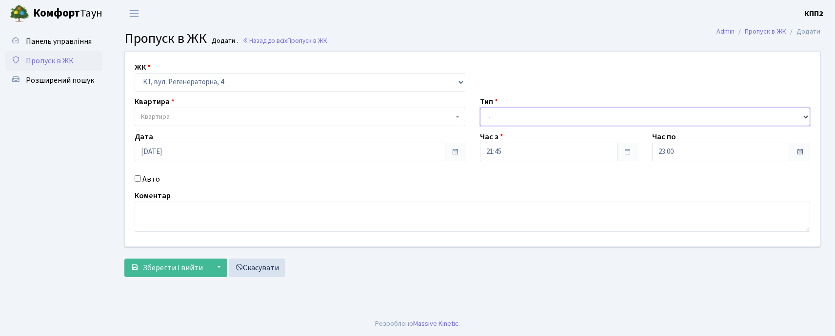
drag, startPoint x: 587, startPoint y: 121, endPoint x: 583, endPoint y: 125, distance: 5.2
click at [585, 121] on select "- Доставка Таксі Гості Сервіс" at bounding box center [645, 117] width 331 height 19
click at [480, 108] on select "- Доставка Таксі Гості Сервіс" at bounding box center [645, 117] width 331 height 19
click at [550, 125] on select "- Доставка Таксі Гості Сервіс" at bounding box center [645, 117] width 331 height 19
click at [480, 108] on select "- Доставка Таксі Гості Сервіс" at bounding box center [645, 117] width 331 height 19
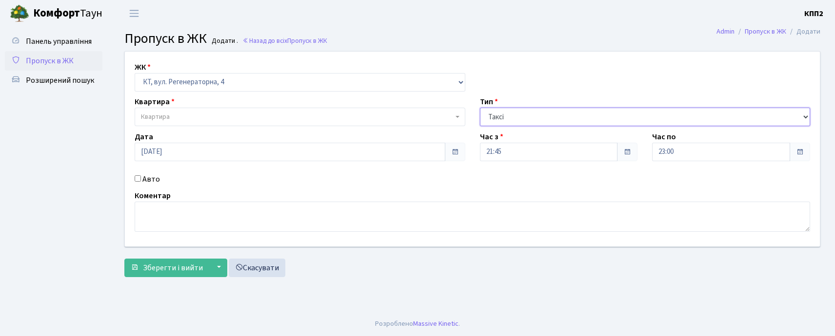
drag, startPoint x: 539, startPoint y: 116, endPoint x: 535, endPoint y: 123, distance: 7.9
click at [538, 118] on select "- Доставка Таксі Гості Сервіс" at bounding box center [645, 117] width 331 height 19
select select "3"
click at [480, 108] on select "- Доставка Таксі Гості Сервіс" at bounding box center [645, 117] width 331 height 19
click at [316, 108] on span "Квартира" at bounding box center [300, 117] width 331 height 19
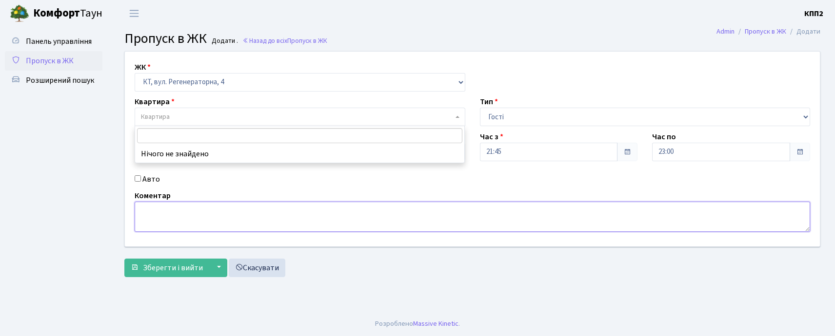
click at [491, 203] on textarea at bounding box center [472, 217] width 675 height 30
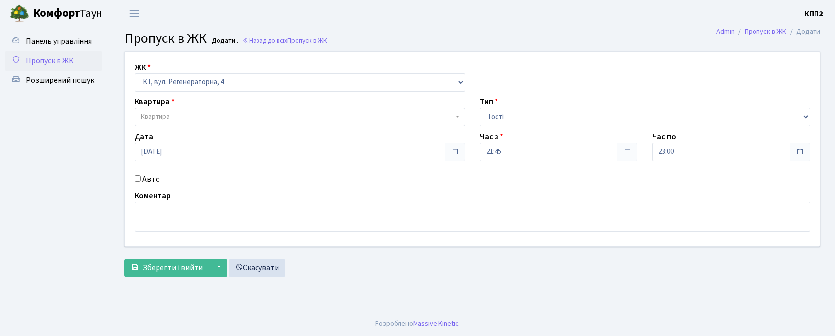
click at [192, 111] on span "Квартира" at bounding box center [300, 117] width 331 height 19
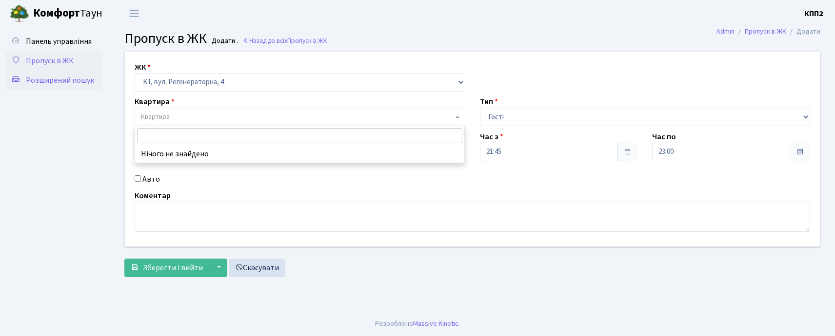
click at [55, 81] on span "Розширений пошук" at bounding box center [60, 80] width 68 height 11
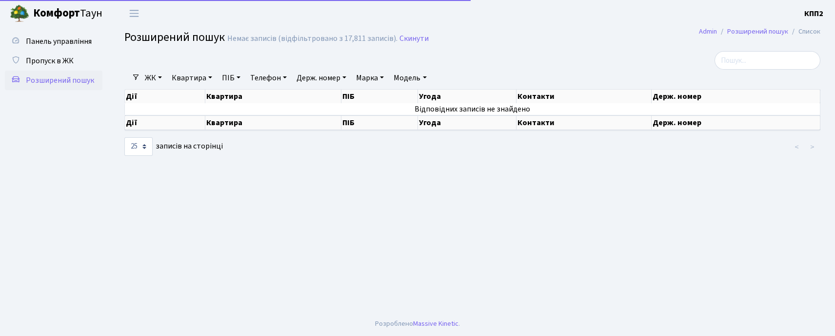
select select "25"
click at [151, 80] on link "ЖК" at bounding box center [153, 78] width 25 height 17
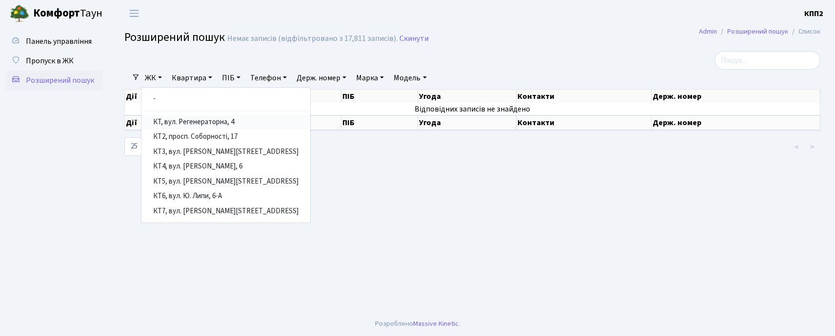
click at [182, 121] on link "КТ, вул. Регенераторна, 4" at bounding box center [225, 122] width 169 height 15
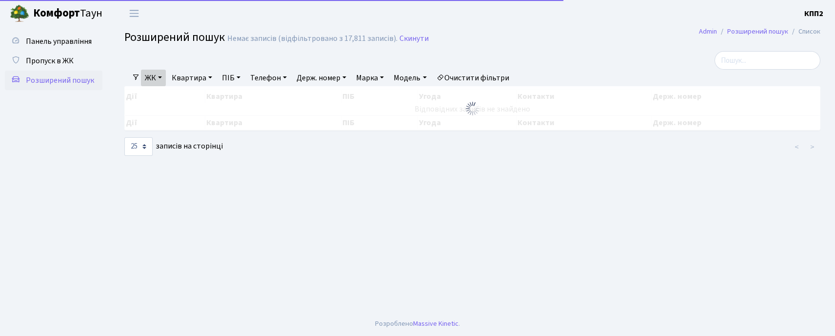
click at [190, 74] on link "Квартира" at bounding box center [192, 78] width 48 height 17
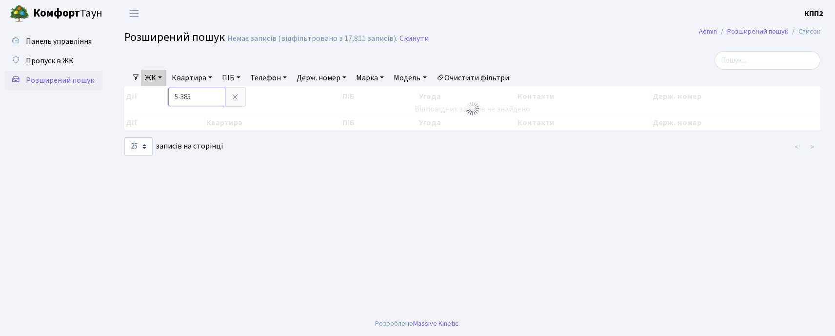
type input "5-385"
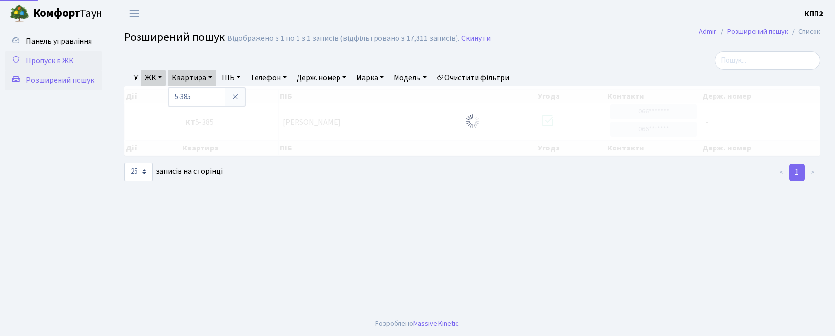
click at [62, 67] on link "Пропуск в ЖК" at bounding box center [54, 61] width 98 height 20
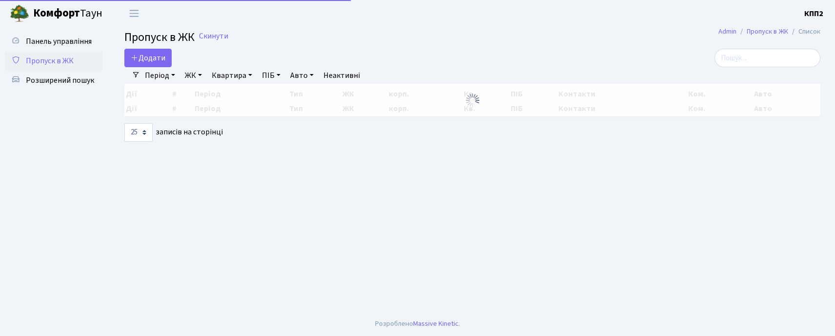
select select "25"
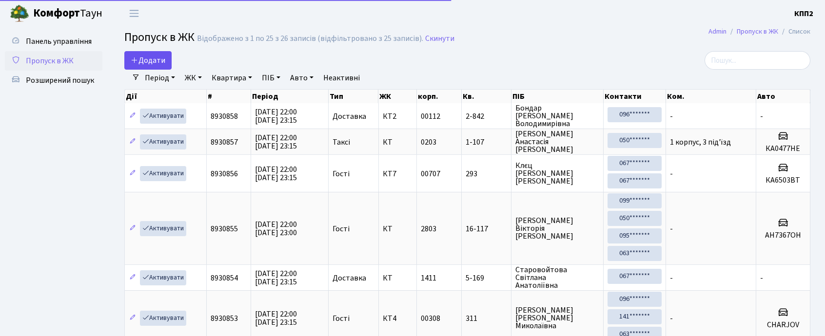
drag, startPoint x: 151, startPoint y: 44, endPoint x: 155, endPoint y: 54, distance: 10.5
click at [151, 45] on span "Пропуск в ЖК" at bounding box center [159, 37] width 70 height 17
click at [155, 54] on link "Додати" at bounding box center [147, 60] width 47 height 19
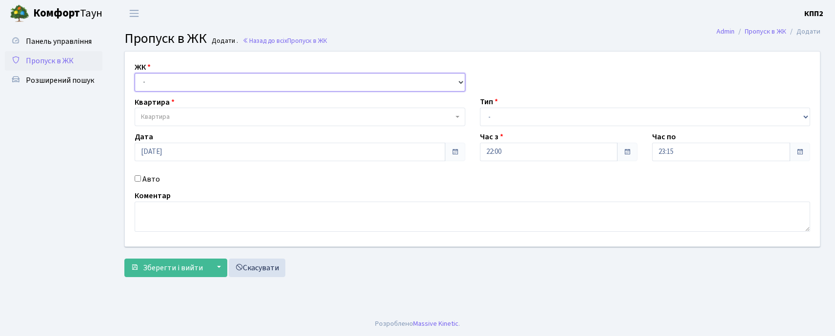
click at [196, 91] on select "- КТ, вул. Регенераторна, 4 КТ2, просп. Соборності, 17 КТ3, вул. Березнева, 16 …" at bounding box center [300, 82] width 331 height 19
select select "271"
click at [135, 73] on select "- КТ, вул. Регенераторна, 4 КТ2, просп. Соборності, 17 КТ3, вул. Березнева, 16 …" at bounding box center [300, 82] width 331 height 19
select select
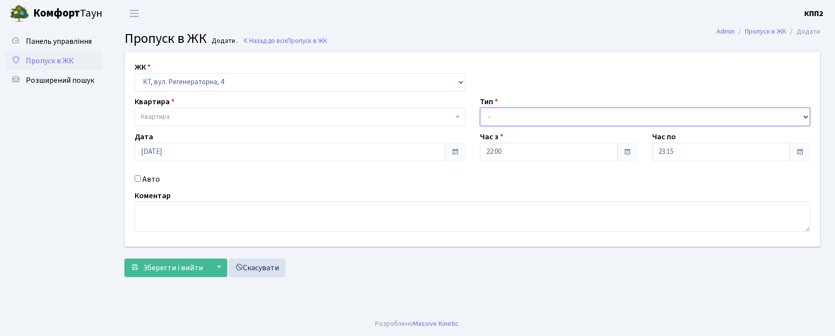
click at [525, 119] on select "- Доставка Таксі Гості Сервіс" at bounding box center [645, 117] width 331 height 19
select select "3"
click at [480, 108] on select "- Доставка Таксі Гості Сервіс" at bounding box center [645, 117] width 331 height 19
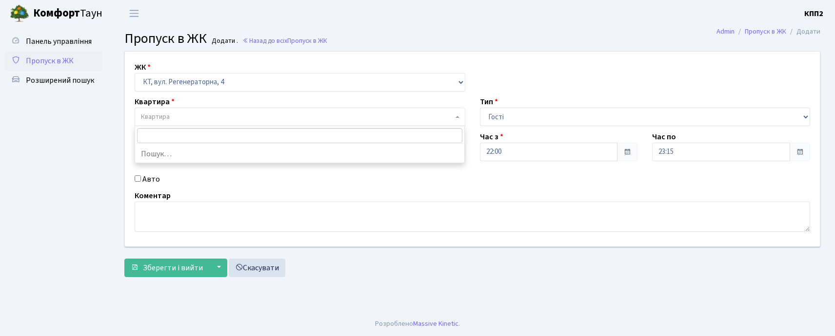
click at [172, 118] on span "Квартира" at bounding box center [297, 117] width 312 height 10
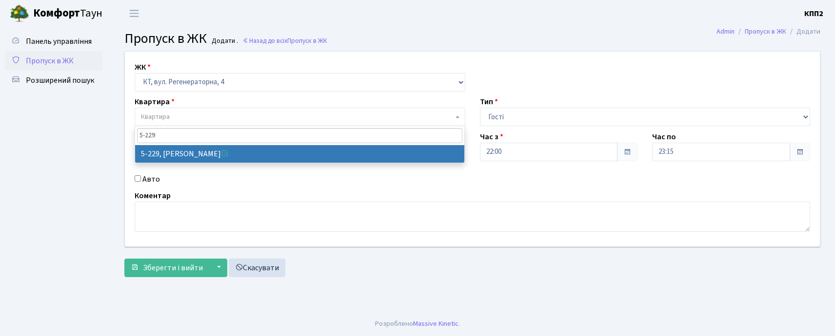
type input "5-229"
select select "2307"
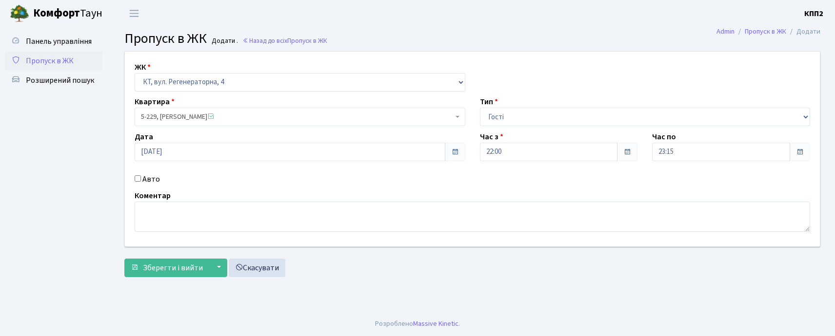
click at [135, 177] on input "Авто" at bounding box center [138, 179] width 6 height 6
checkbox input "true"
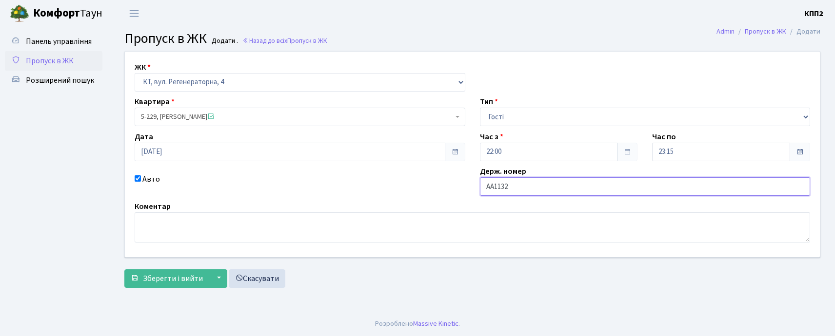
type input "АА1132"
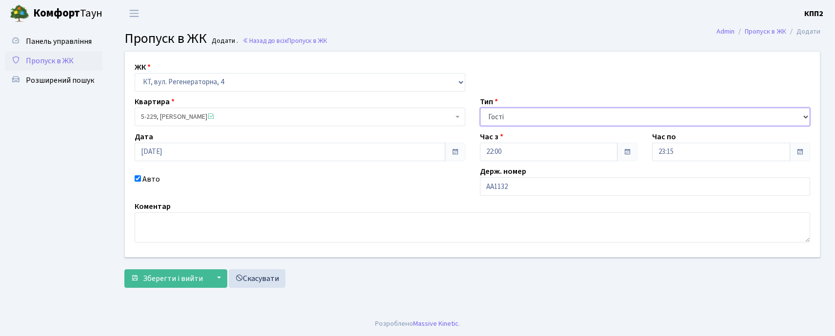
click at [510, 119] on select "- Доставка Таксі Гості Сервіс" at bounding box center [645, 117] width 331 height 19
select select "2"
click at [480, 108] on select "- Доставка Таксі Гості Сервіс" at bounding box center [645, 117] width 331 height 19
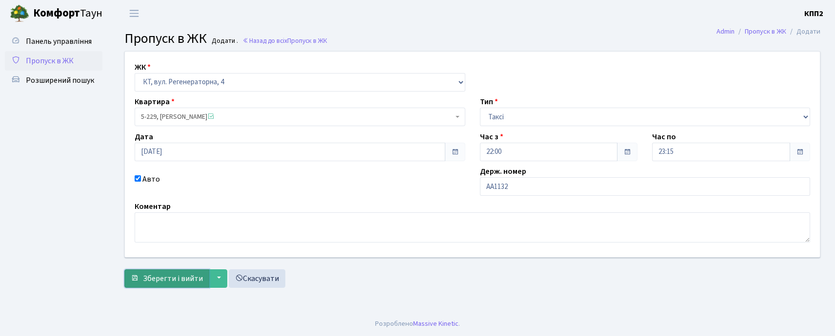
click at [166, 283] on span "Зберегти і вийти" at bounding box center [173, 279] width 60 height 11
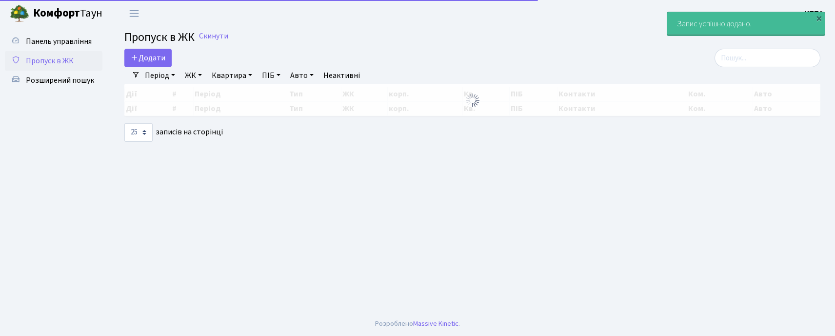
select select "25"
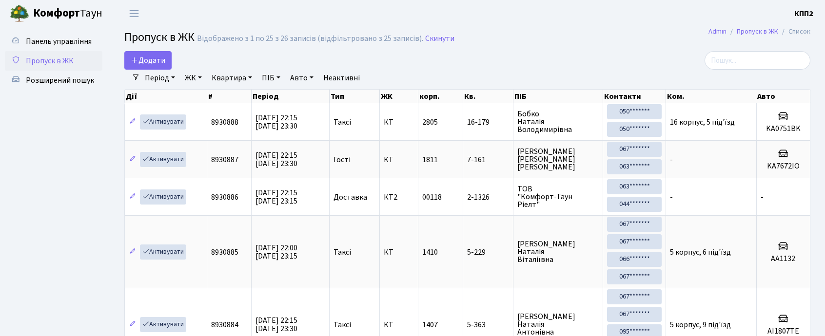
click at [69, 80] on span "Розширений пошук" at bounding box center [60, 80] width 68 height 11
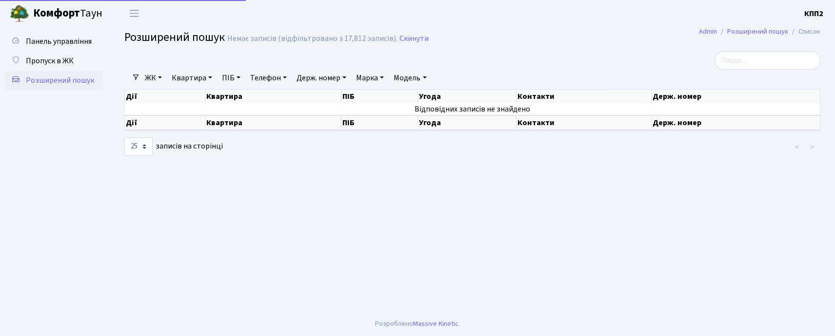
select select "25"
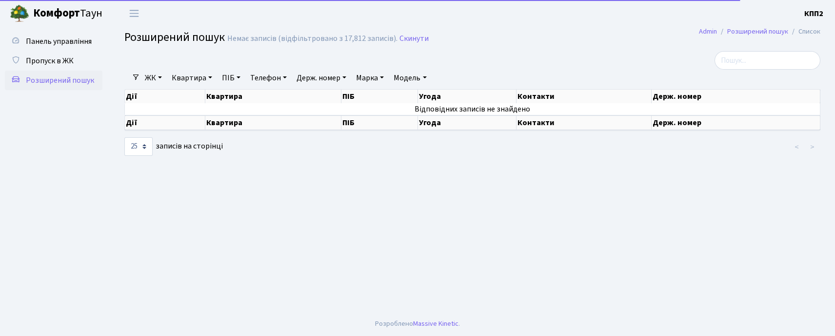
click at [151, 81] on link "ЖК" at bounding box center [153, 78] width 25 height 17
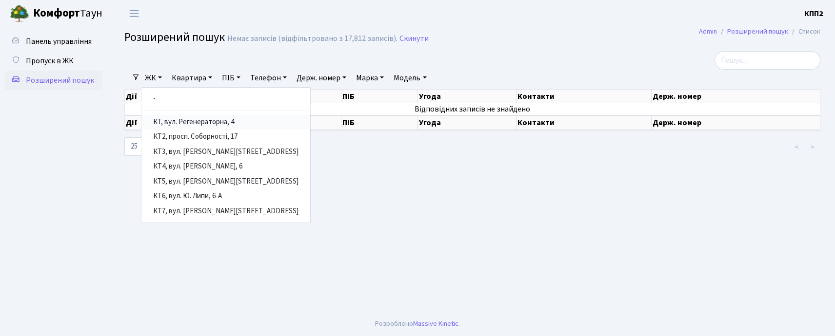
click at [185, 119] on link "КТ, вул. Регенераторна, 4" at bounding box center [225, 122] width 169 height 15
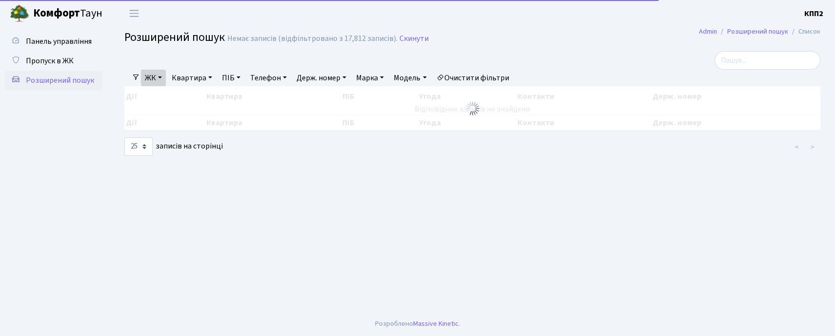
click at [186, 75] on link "Квартира" at bounding box center [192, 78] width 48 height 17
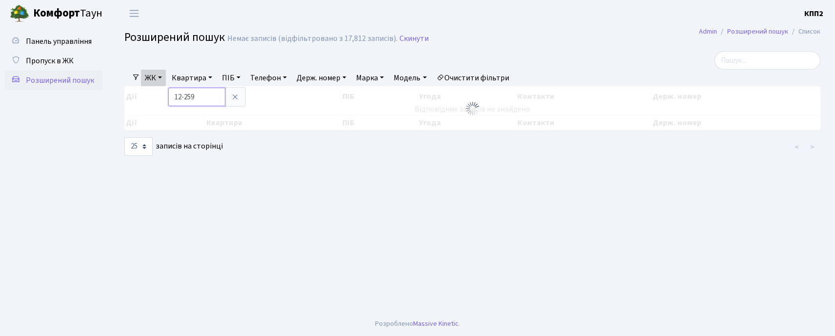
type input "12-259"
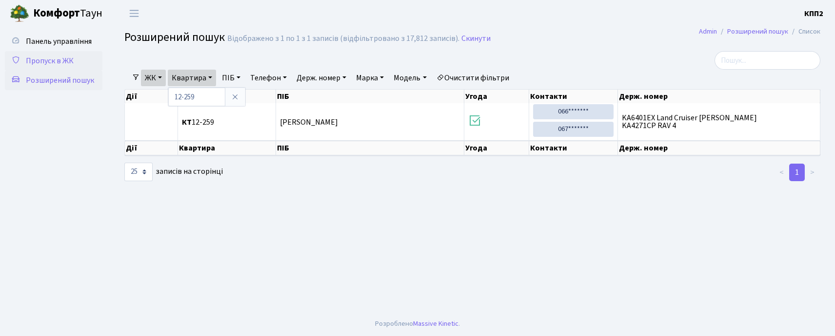
click at [75, 52] on link "Пропуск в ЖК" at bounding box center [54, 61] width 98 height 20
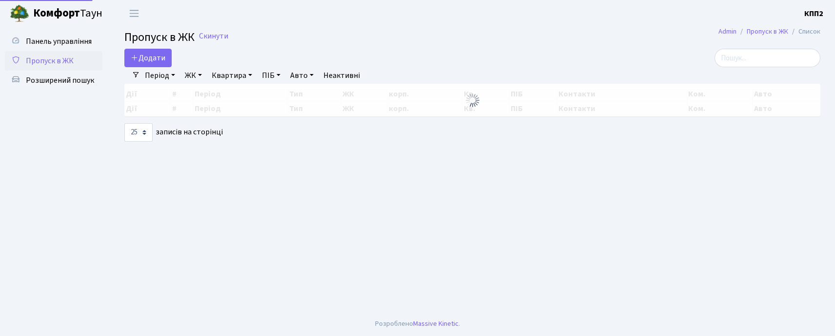
select select "25"
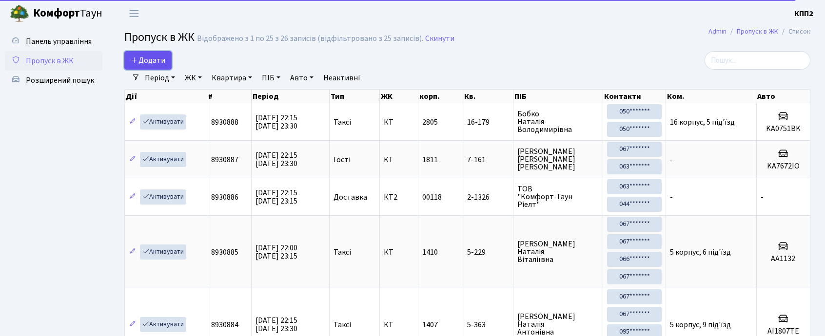
click at [154, 51] on link "Додати" at bounding box center [147, 60] width 47 height 19
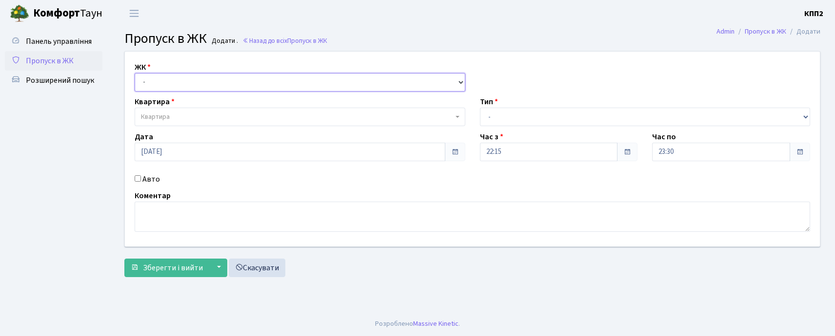
click at [226, 74] on select "- КТ, вул. Регенераторна, 4 КТ2, просп. Соборності, 17 КТ3, вул. Березнева, 16 …" at bounding box center [300, 82] width 331 height 19
select select "271"
click at [135, 73] on select "- КТ, вул. Регенераторна, 4 КТ2, просп. Соборності, 17 КТ3, вул. Березнева, 16 …" at bounding box center [300, 82] width 331 height 19
select select
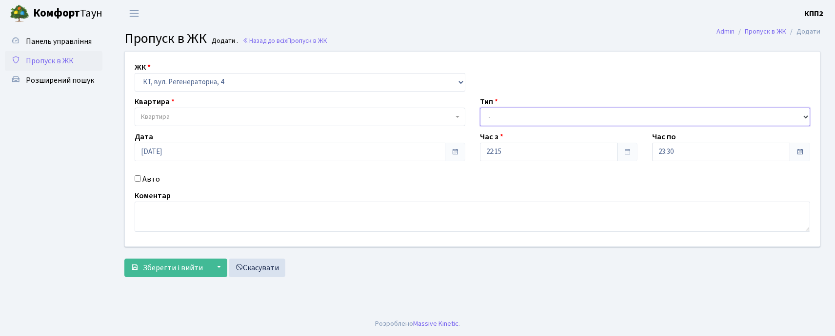
drag, startPoint x: 578, startPoint y: 123, endPoint x: 560, endPoint y: 125, distance: 17.7
click at [562, 125] on select "- Доставка Таксі Гості Сервіс" at bounding box center [645, 117] width 331 height 19
select select "2"
click at [480, 108] on select "- Доставка Таксі Гості Сервіс" at bounding box center [645, 117] width 331 height 19
click at [240, 121] on span "Квартира" at bounding box center [297, 117] width 312 height 10
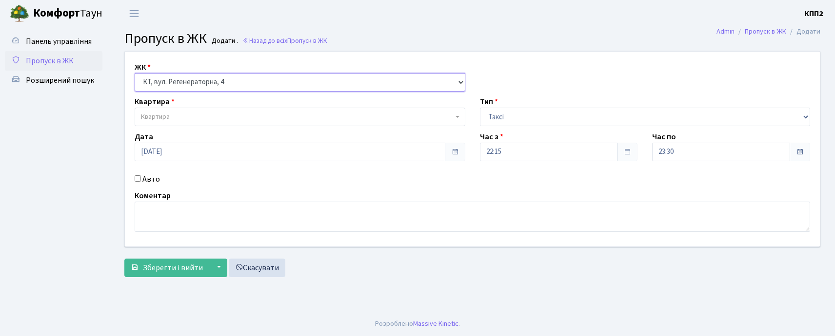
click at [219, 84] on select "- КТ, вул. Регенераторна, 4 КТ2, просп. [STREET_ADDRESS] [STREET_ADDRESS] [PERS…" at bounding box center [300, 82] width 331 height 19
select select "302"
click at [135, 73] on select "- КТ, вул. Регенераторна, 4 КТ2, просп. [STREET_ADDRESS] [STREET_ADDRESS] [PERS…" at bounding box center [300, 82] width 331 height 19
select select
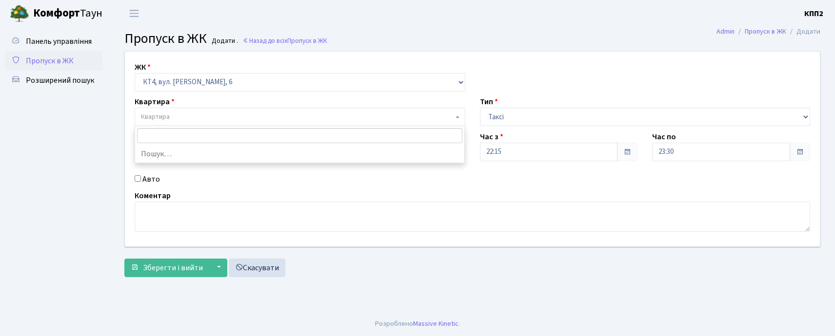
click at [213, 110] on span "Квартира" at bounding box center [300, 117] width 331 height 19
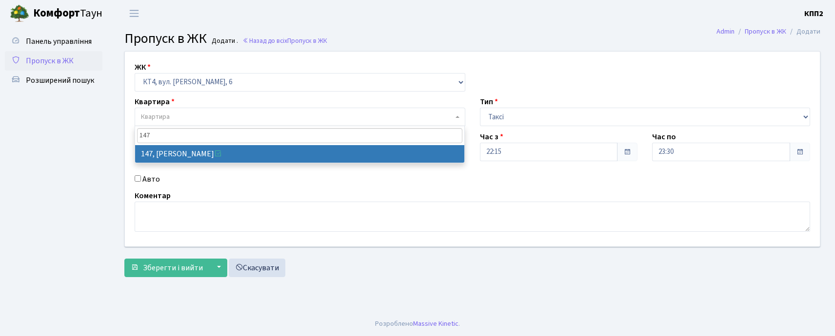
type input "147"
select select "16870"
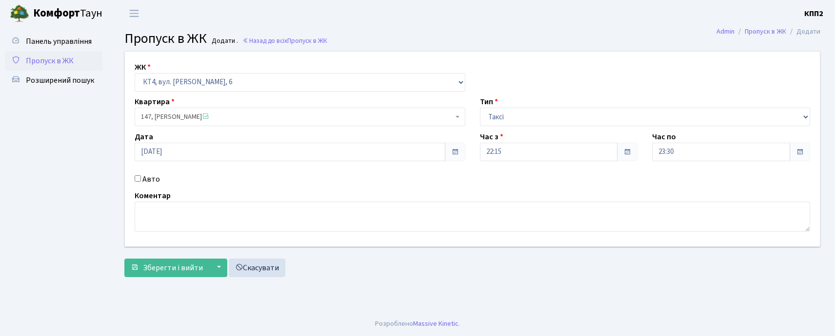
click at [139, 180] on input "Авто" at bounding box center [138, 179] width 6 height 6
checkbox input "true"
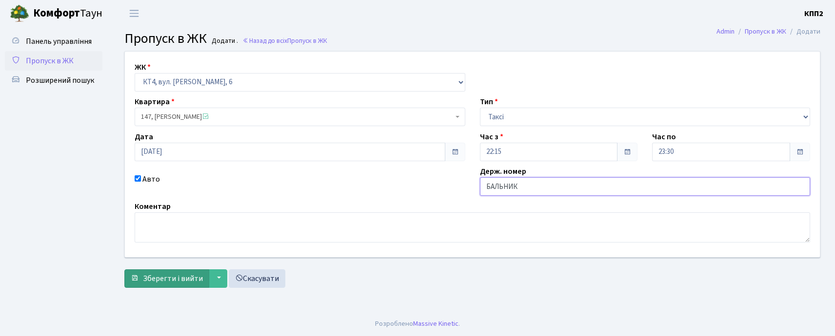
type input "БАЛЬНИК"
click at [174, 279] on span "Зберегти і вийти" at bounding box center [173, 279] width 60 height 11
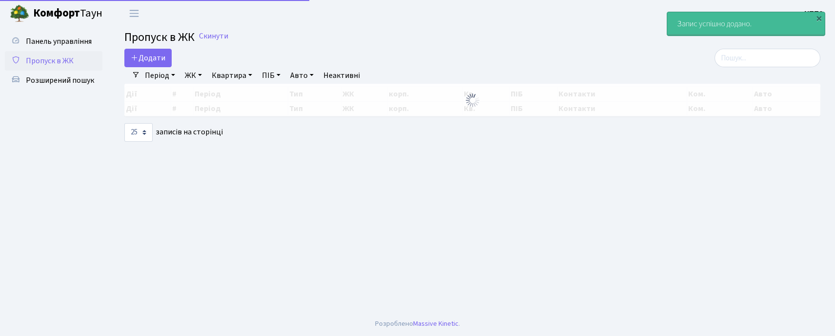
select select "25"
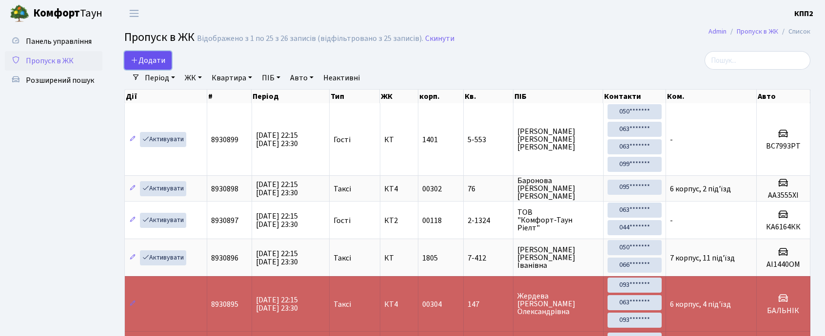
click at [153, 61] on span "Додати" at bounding box center [148, 60] width 35 height 11
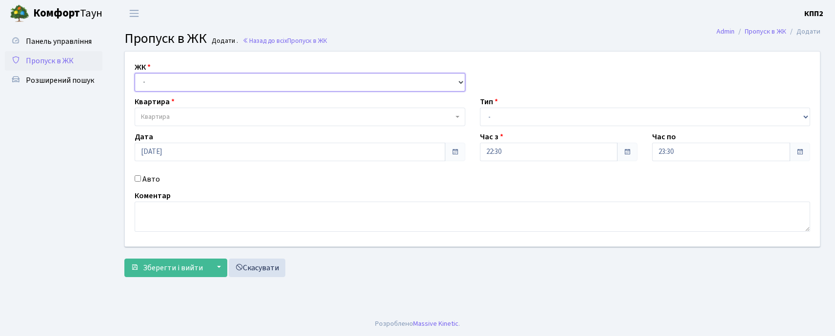
drag, startPoint x: 225, startPoint y: 84, endPoint x: 223, endPoint y: 90, distance: 6.5
click at [225, 84] on select "- КТ, вул. Регенераторна, 4 КТ2, просп. [STREET_ADDRESS] [STREET_ADDRESS] [PERS…" at bounding box center [300, 82] width 331 height 19
select select "271"
click at [135, 73] on select "- КТ, вул. Регенераторна, 4 КТ2, просп. [STREET_ADDRESS] [STREET_ADDRESS] [PERS…" at bounding box center [300, 82] width 331 height 19
select select
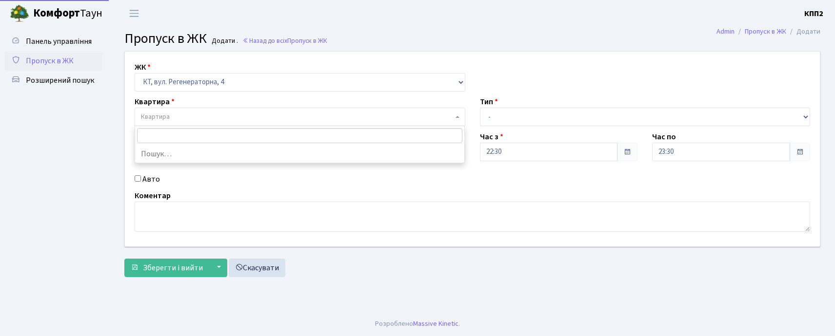
click at [224, 110] on span "Квартира" at bounding box center [300, 117] width 331 height 19
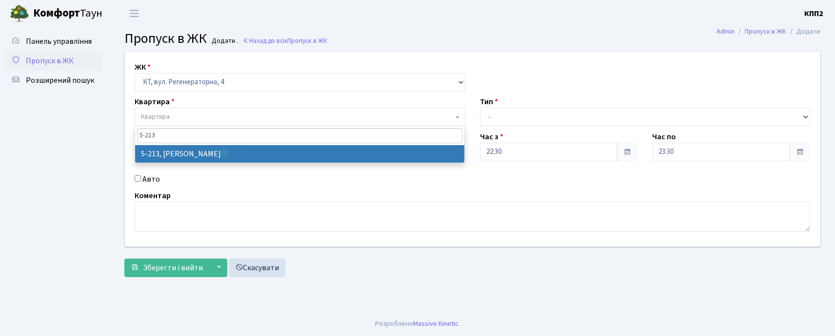
drag, startPoint x: 312, startPoint y: 136, endPoint x: 320, endPoint y: 150, distance: 16.6
click at [317, 143] on input "5-213" at bounding box center [299, 135] width 325 height 15
type input "5-213"
drag, startPoint x: 322, startPoint y: 156, endPoint x: 328, endPoint y: 159, distance: 7.0
select select "2371"
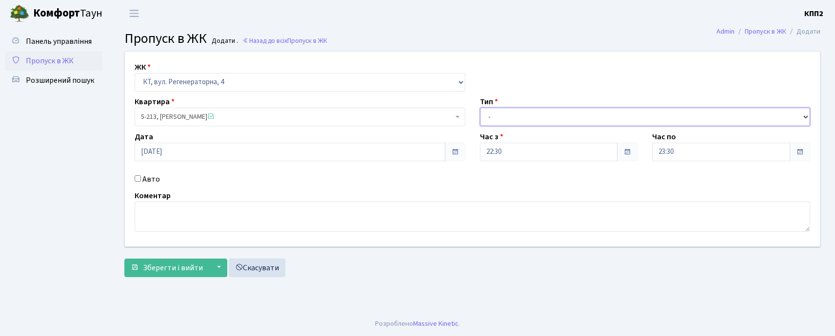
drag, startPoint x: 541, startPoint y: 110, endPoint x: 538, endPoint y: 123, distance: 13.9
click at [541, 113] on select "- Доставка Таксі Гості Сервіс" at bounding box center [645, 117] width 331 height 19
select select "2"
click at [480, 108] on select "- Доставка Таксі Гості Сервіс" at bounding box center [645, 117] width 331 height 19
drag, startPoint x: 139, startPoint y: 173, endPoint x: 141, endPoint y: 180, distance: 8.2
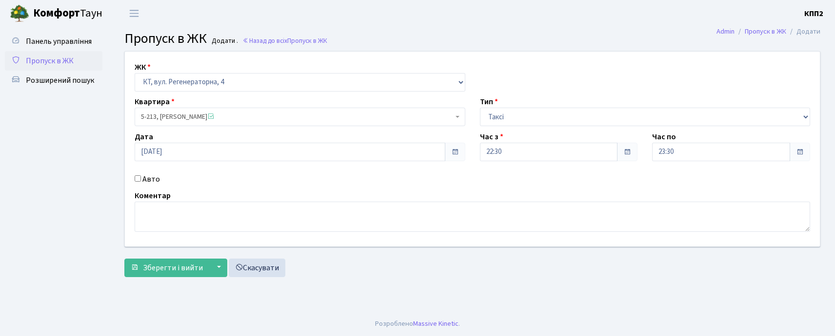
click at [139, 175] on div "ЖК - КТ, вул. Регенераторна, 4 КТ2, просп. Соборності, 17 КТ3, вул. Березнева, …" at bounding box center [472, 149] width 709 height 195
click at [142, 180] on div "Авто" at bounding box center [299, 180] width 345 height 12
click at [139, 182] on div "Авто" at bounding box center [299, 180] width 345 height 12
click at [138, 181] on input "Авто" at bounding box center [138, 179] width 6 height 6
checkbox input "true"
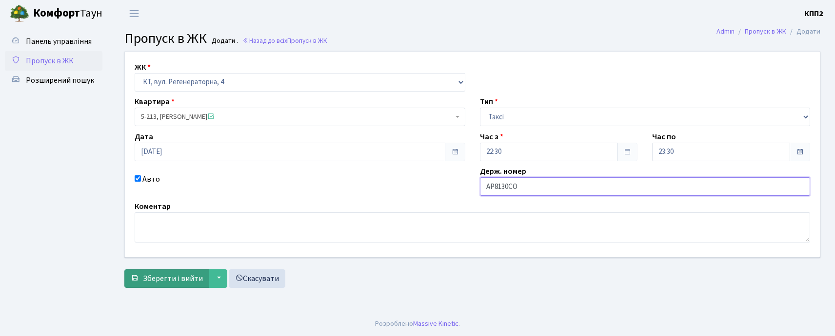
type input "АР8130СО"
click at [182, 275] on span "Зберегти і вийти" at bounding box center [173, 279] width 60 height 11
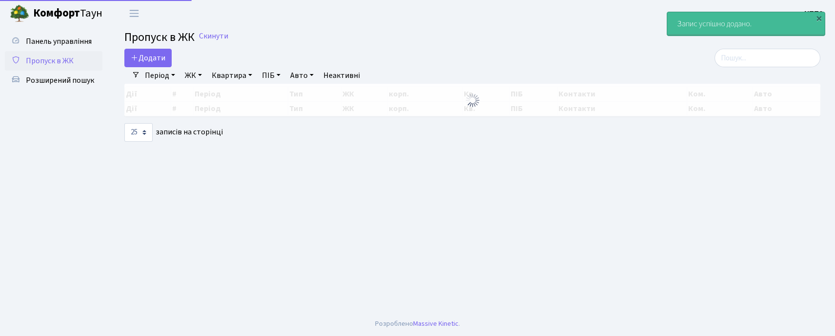
select select "25"
